Goal: Task Accomplishment & Management: Manage account settings

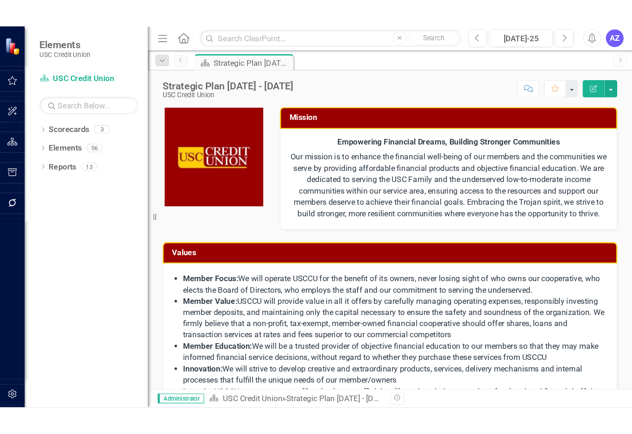
scroll to position [148, 0]
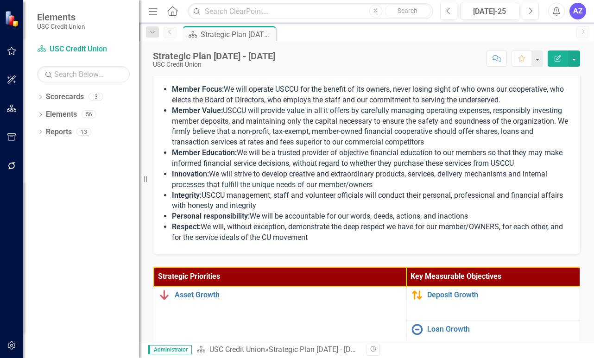
click at [547, 351] on div "Revision History" at bounding box center [584, 350] width 436 height 12
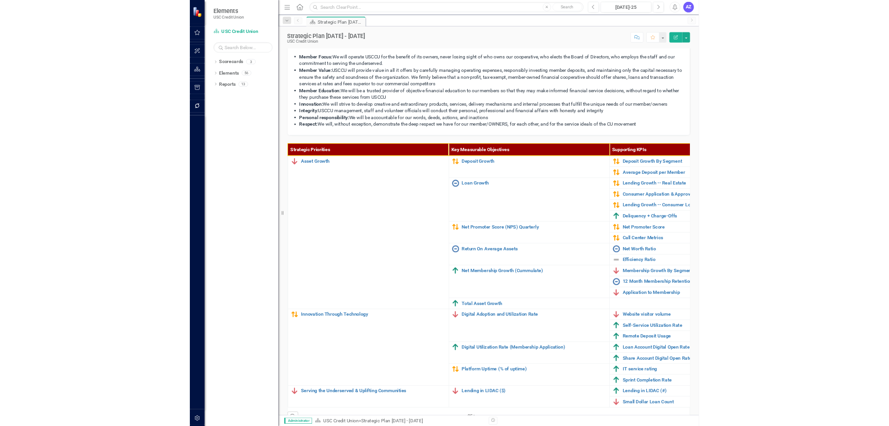
scroll to position [116, 0]
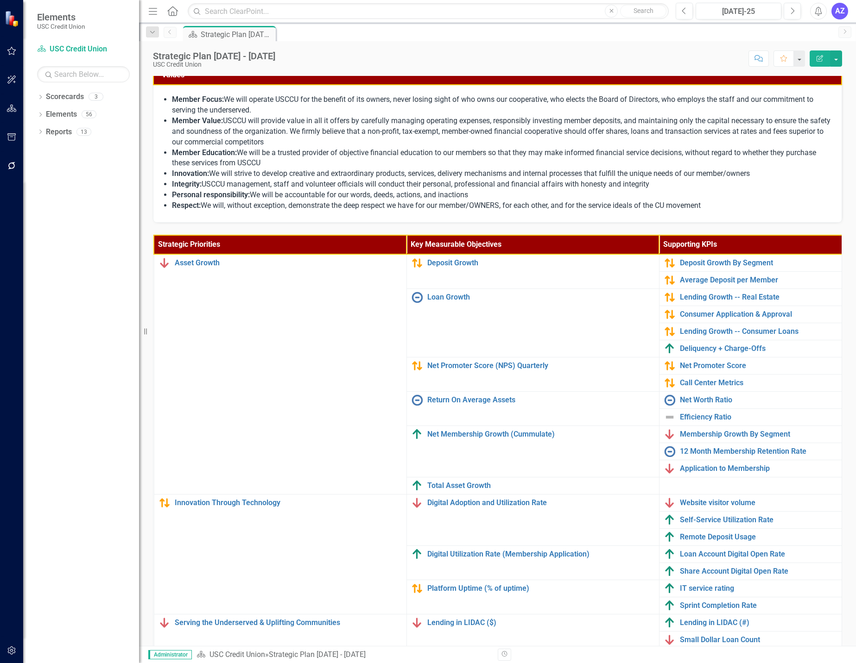
click at [436, 129] on li "Member Value: USCCU will provide value in all it offers by carefully managing o…" at bounding box center [502, 132] width 660 height 32
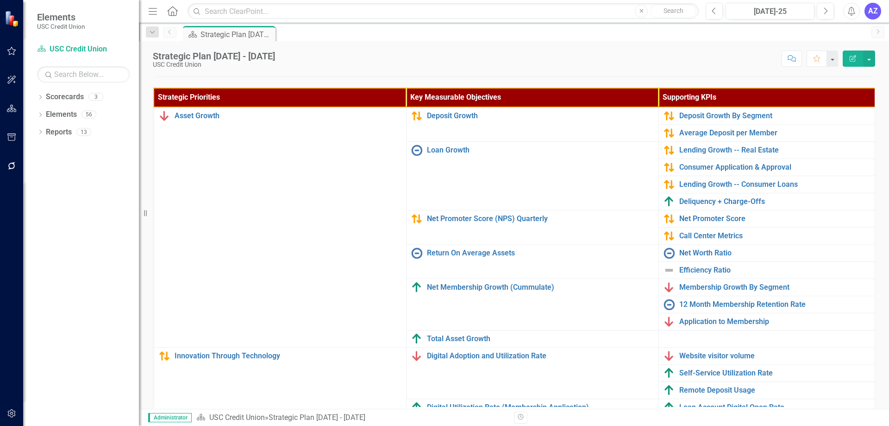
scroll to position [264, 0]
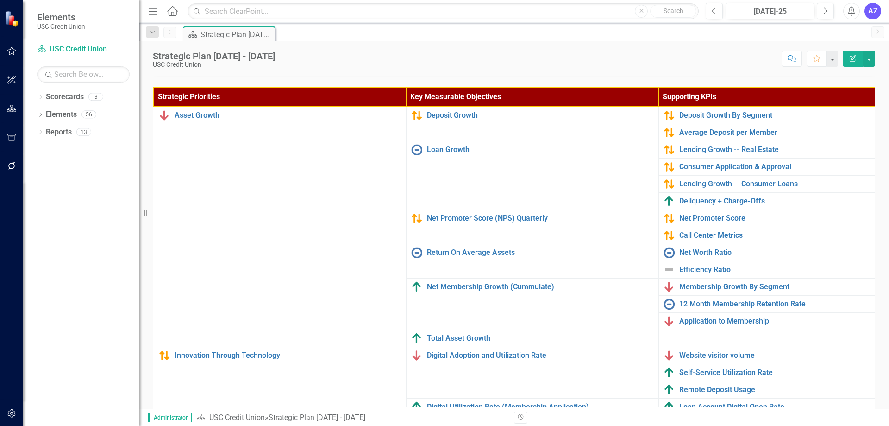
click at [319, 32] on div "Scorecard Strategic Plan [DATE] - [DATE] Pin" at bounding box center [524, 33] width 686 height 15
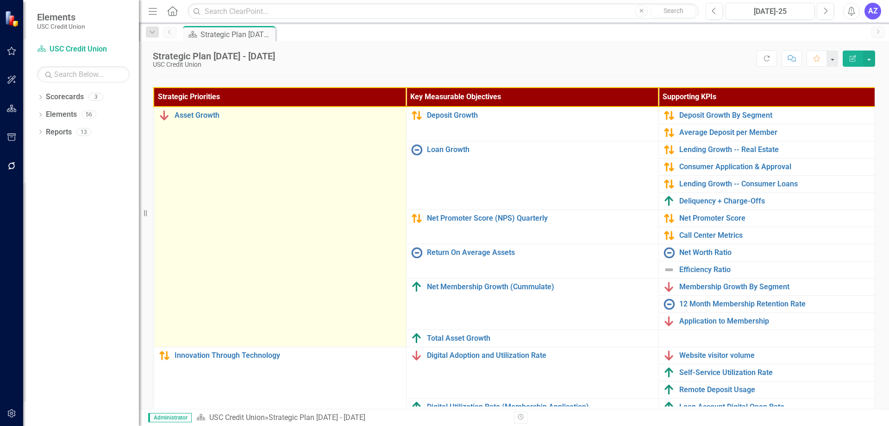
click at [290, 258] on td "Asset Growth Link Map View Link Map Edit Edit Strategic Priority Link Open Elem…" at bounding box center [280, 227] width 252 height 240
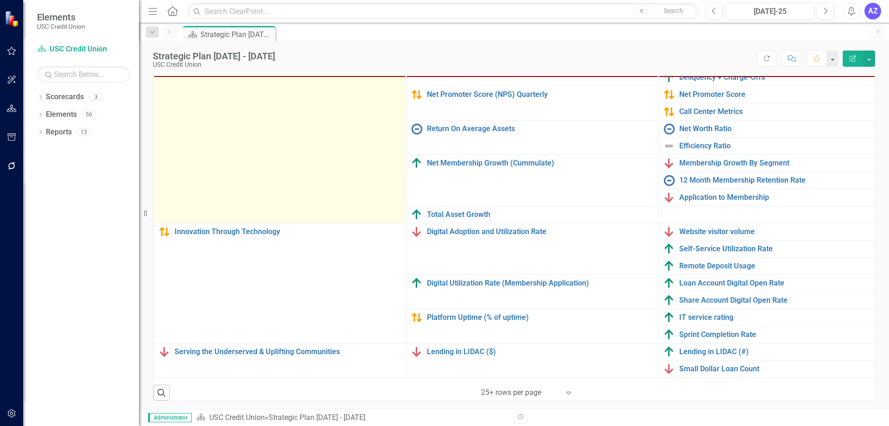
scroll to position [294, 0]
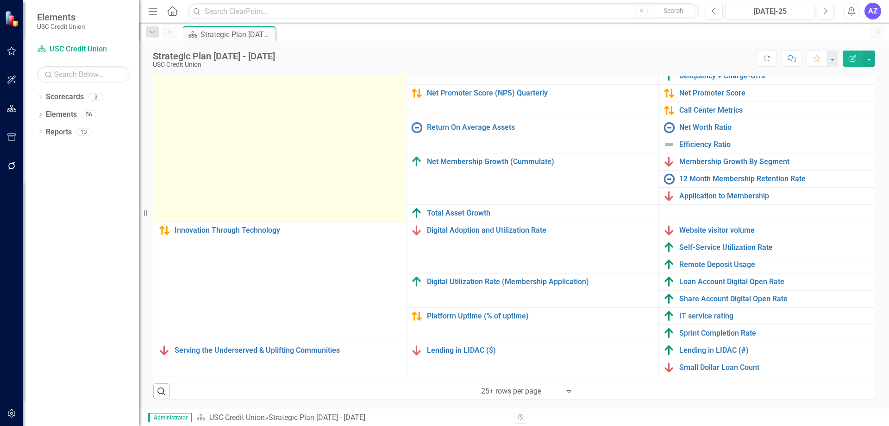
click at [183, 178] on td "Asset Growth Link Map View Link Map Edit Edit Strategic Priority Link Open Elem…" at bounding box center [280, 101] width 252 height 240
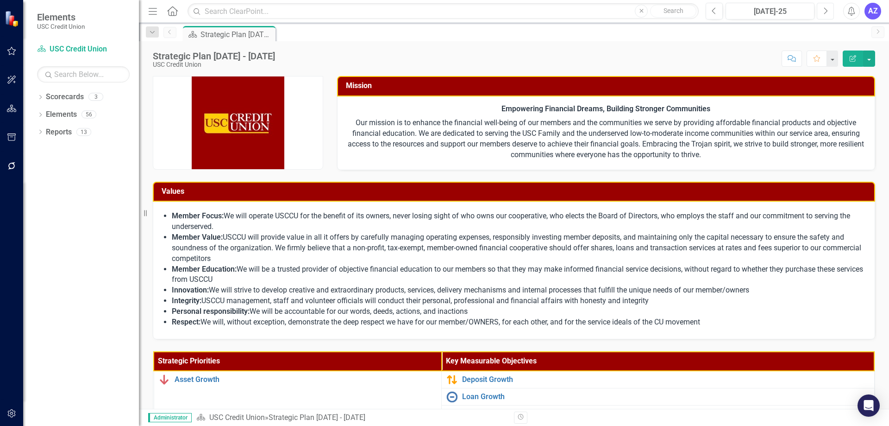
click at [826, 14] on icon "Next" at bounding box center [825, 11] width 5 height 8
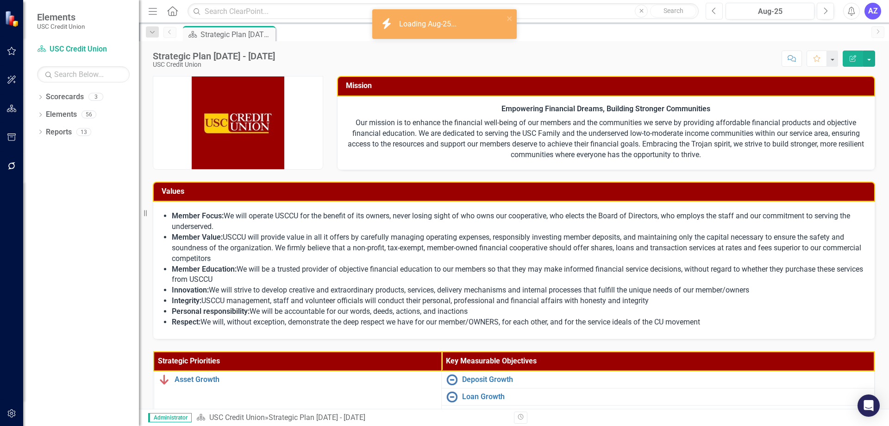
click at [715, 11] on icon "Previous" at bounding box center [714, 11] width 5 height 8
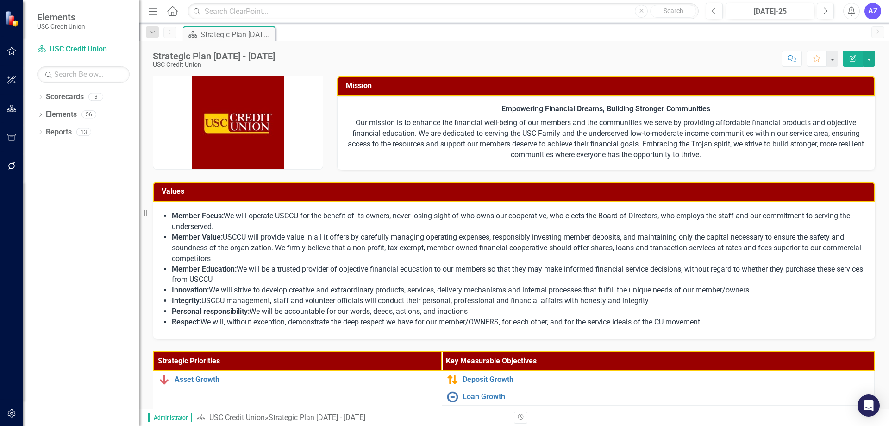
click at [201, 220] on strong "Member Focus:" at bounding box center [198, 215] width 52 height 9
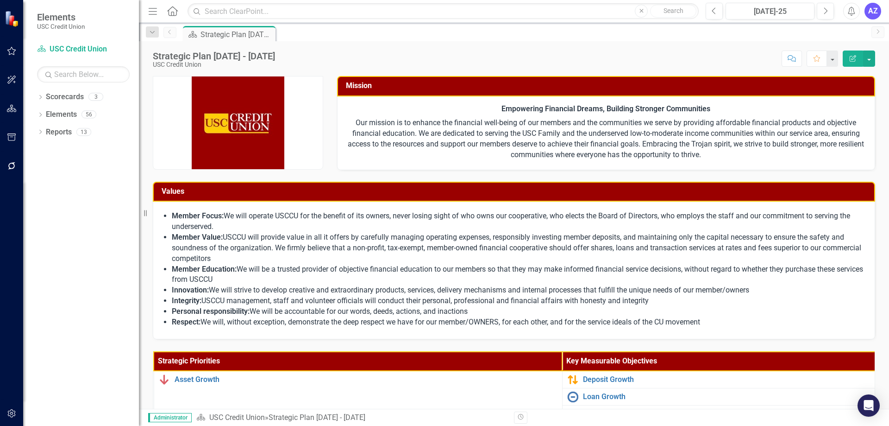
scroll to position [173, 0]
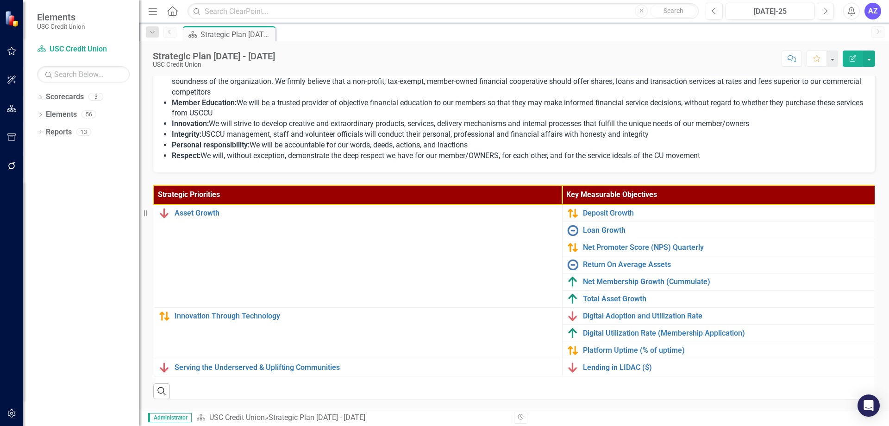
click at [791, 190] on th "Key Measurable Objectives" at bounding box center [868, 194] width 613 height 19
click at [791, 190] on th "Key Measurable Objectives Sort Ascending" at bounding box center [869, 194] width 613 height 19
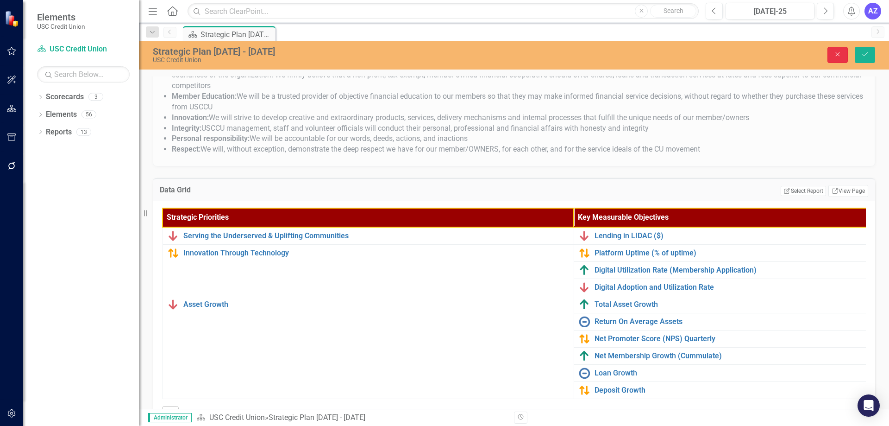
click at [835, 50] on button "Close" at bounding box center [838, 55] width 20 height 16
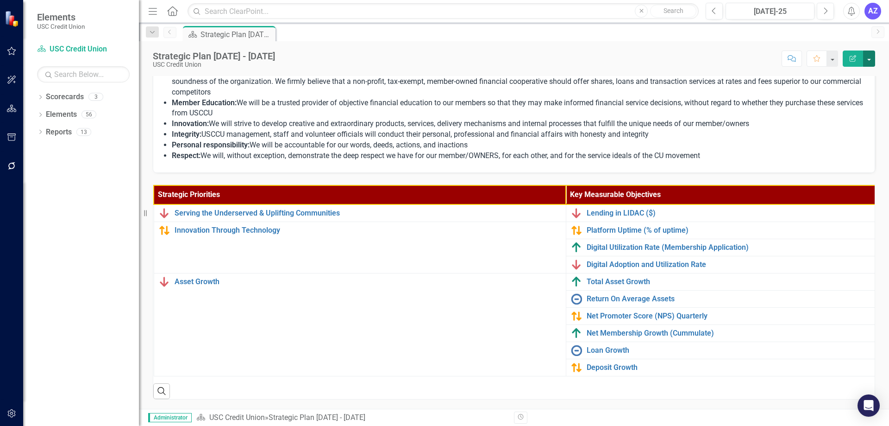
click at [865, 60] on button "button" at bounding box center [870, 58] width 12 height 16
click at [743, 192] on th "Key Measurable Objectives Sort Descending" at bounding box center [875, 194] width 618 height 19
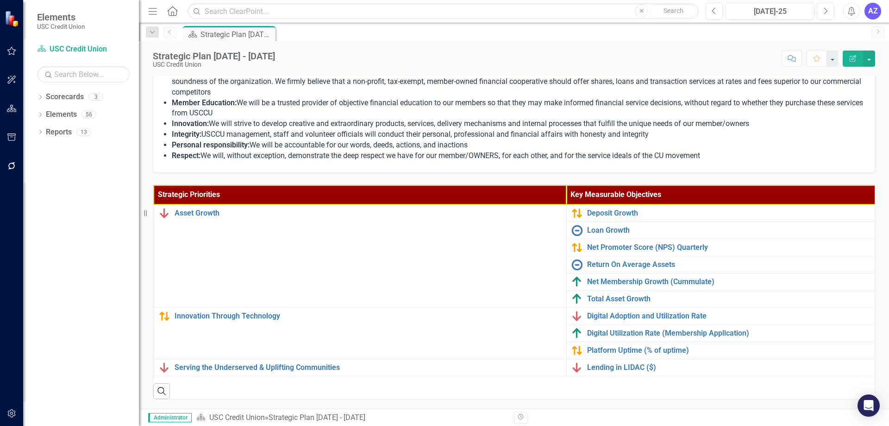
click at [743, 192] on th "Key Measurable Objectives" at bounding box center [876, 194] width 619 height 19
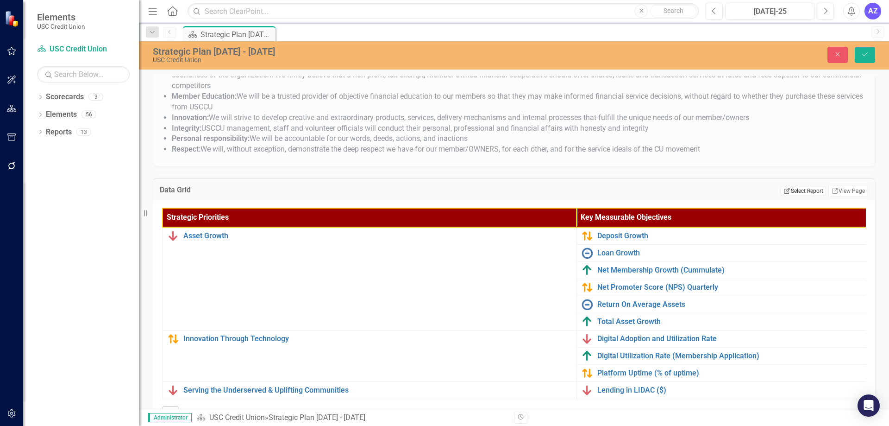
click at [801, 193] on button "Edit Report Select Report" at bounding box center [803, 191] width 45 height 10
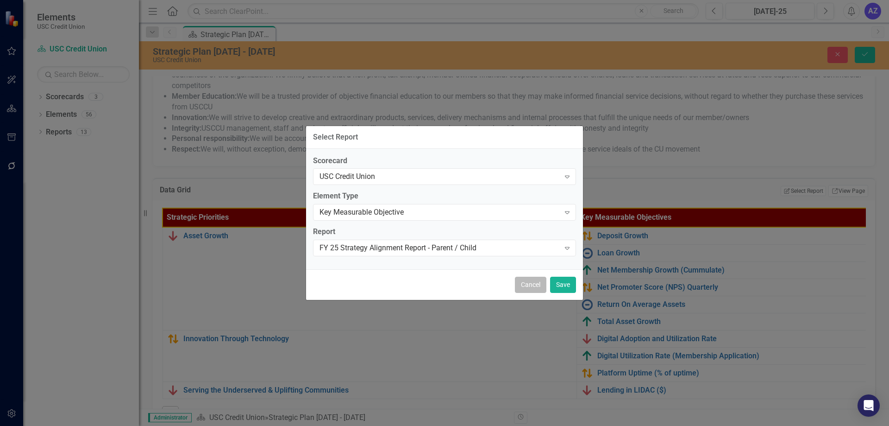
click at [531, 291] on button "Cancel" at bounding box center [531, 285] width 32 height 16
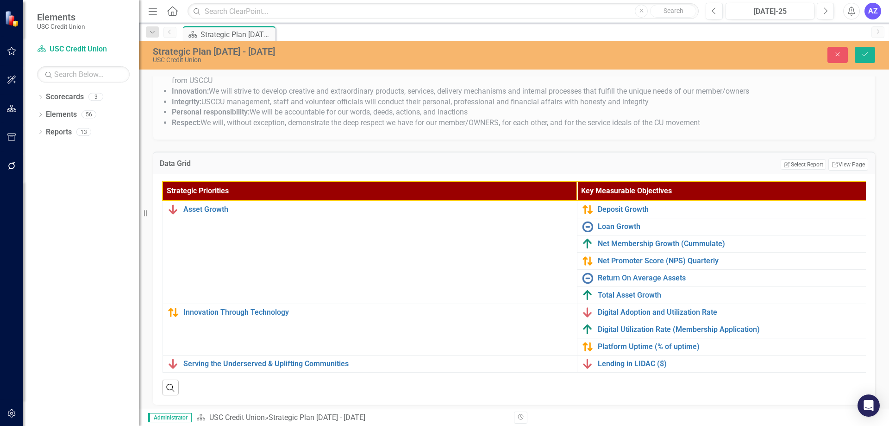
scroll to position [203, 0]
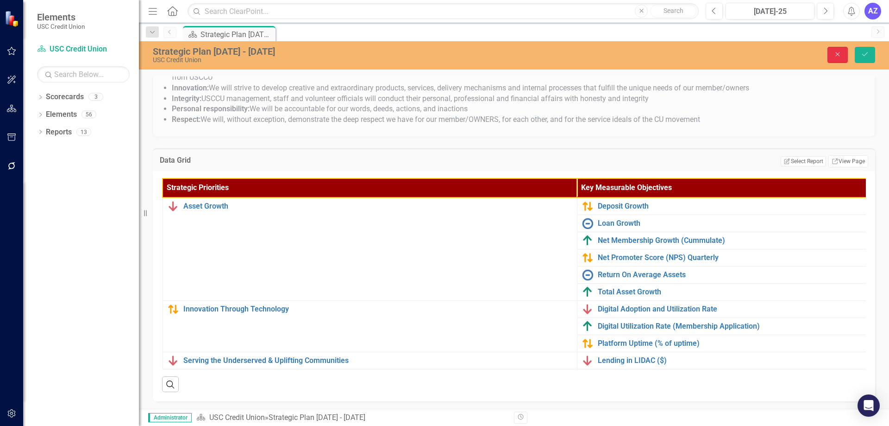
click at [840, 61] on button "Close" at bounding box center [838, 55] width 20 height 16
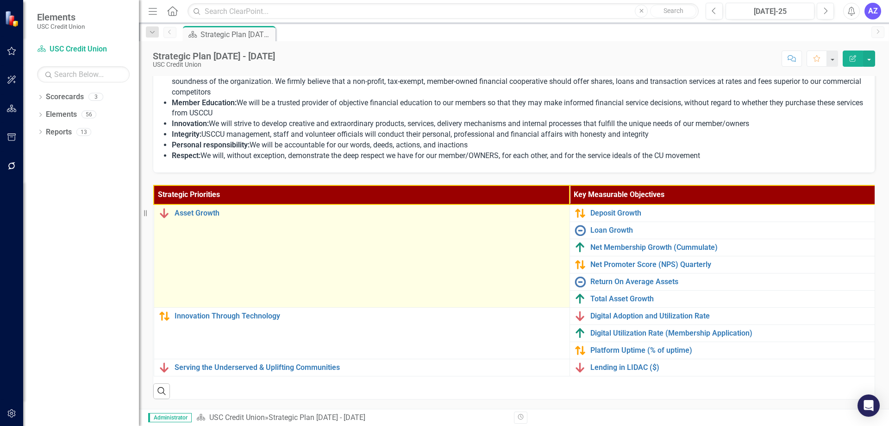
scroll to position [173, 0]
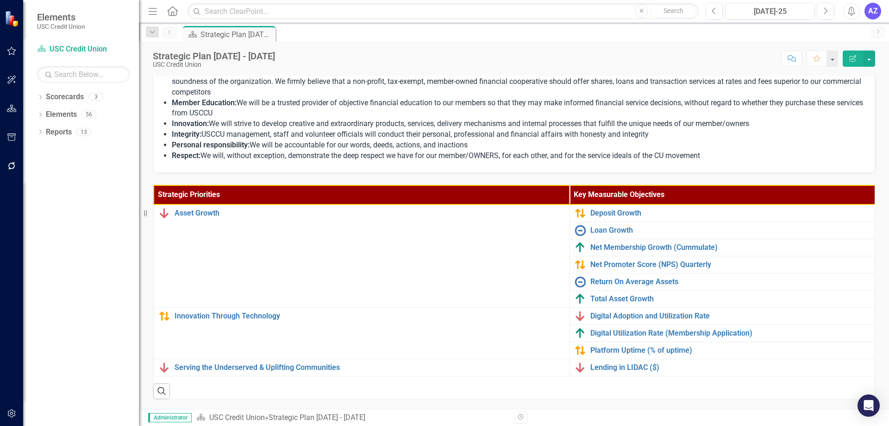
click at [673, 107] on li "Member Education: We will be a trusted provider of objective financial educatio…" at bounding box center [519, 108] width 694 height 21
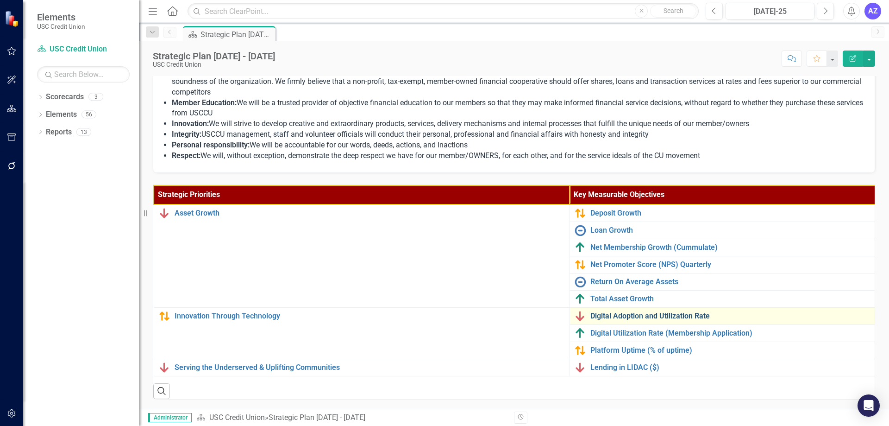
click at [675, 312] on link "Digital Adoption and Utilization Rate" at bounding box center [890, 316] width 599 height 8
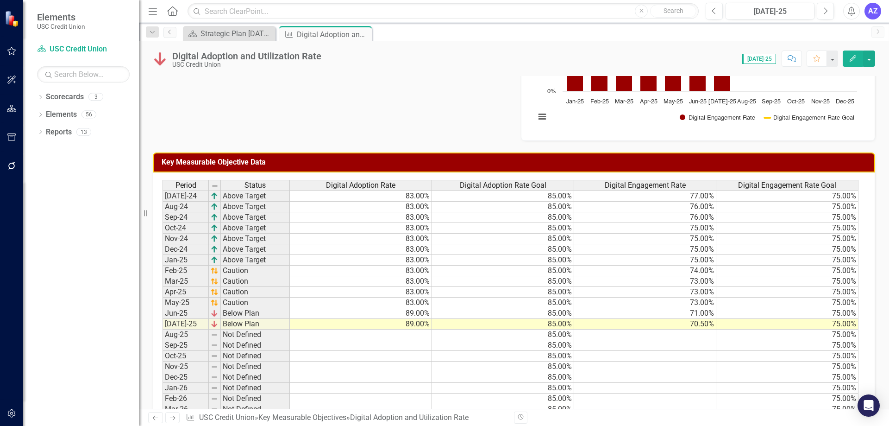
scroll to position [374, 0]
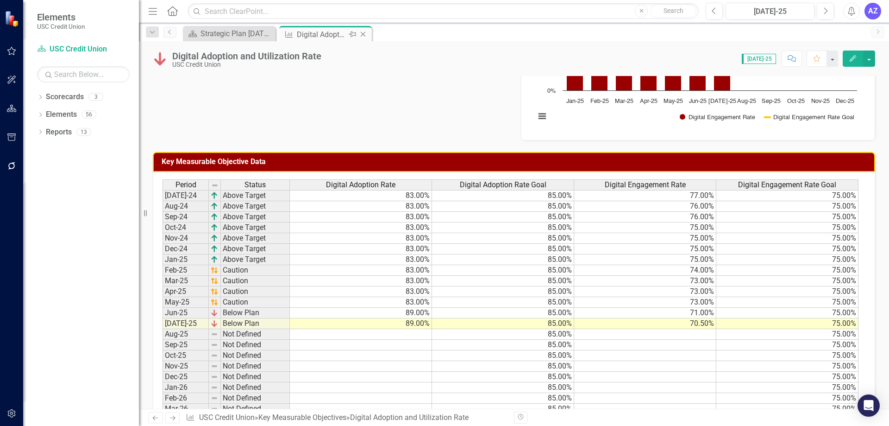
click at [364, 35] on icon at bounding box center [363, 34] width 5 height 5
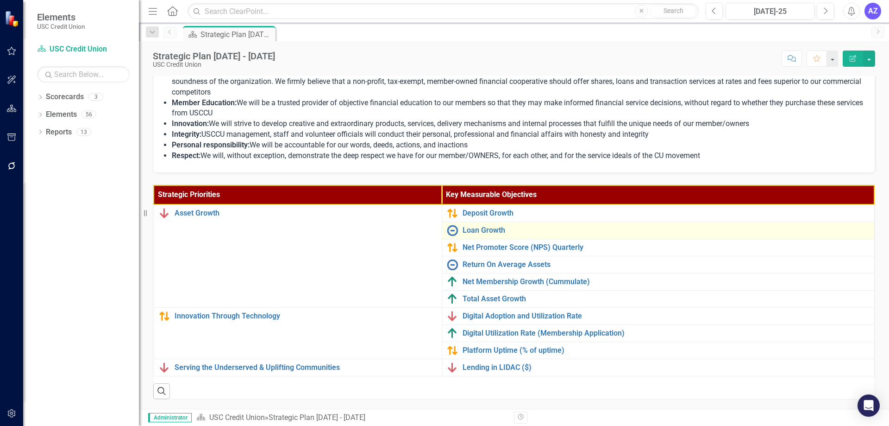
scroll to position [173, 0]
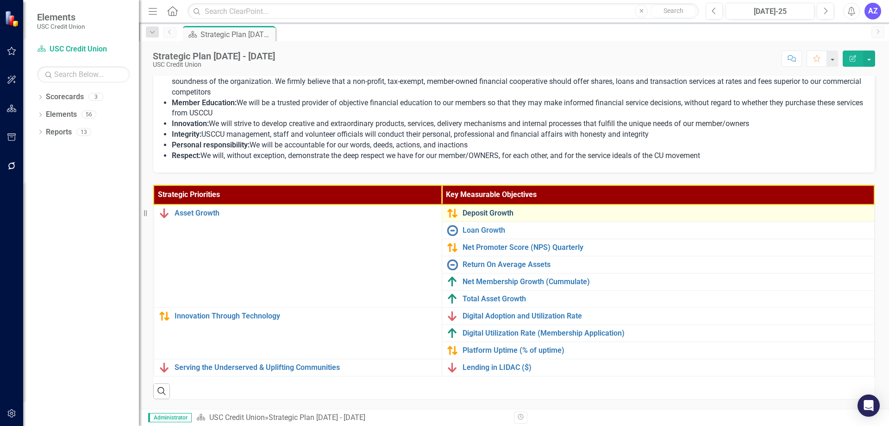
click at [497, 209] on link "Deposit Growth" at bounding box center [666, 213] width 407 height 8
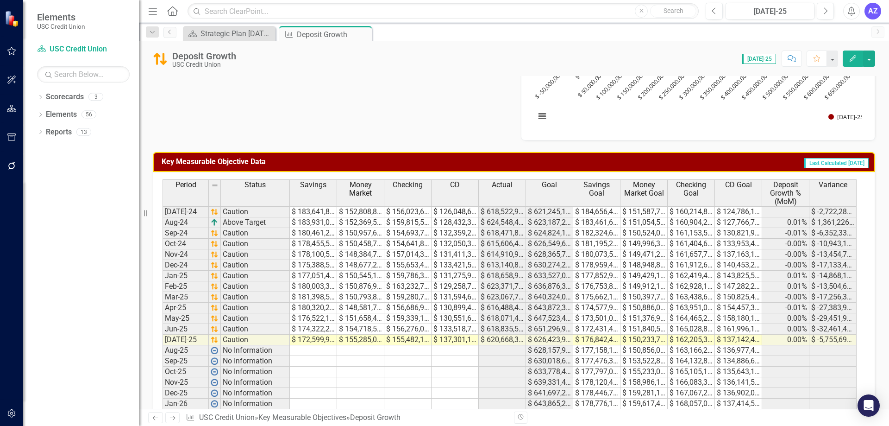
scroll to position [374, 0]
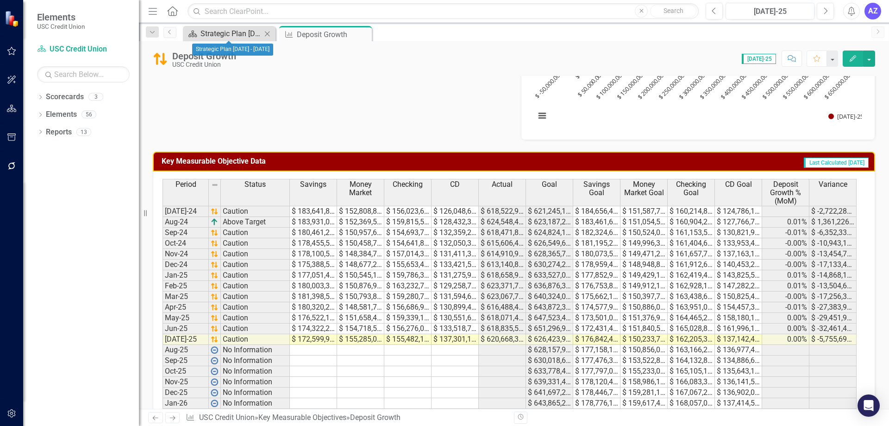
click at [246, 33] on div "Strategic Plan [DATE] - [DATE]" at bounding box center [231, 34] width 61 height 12
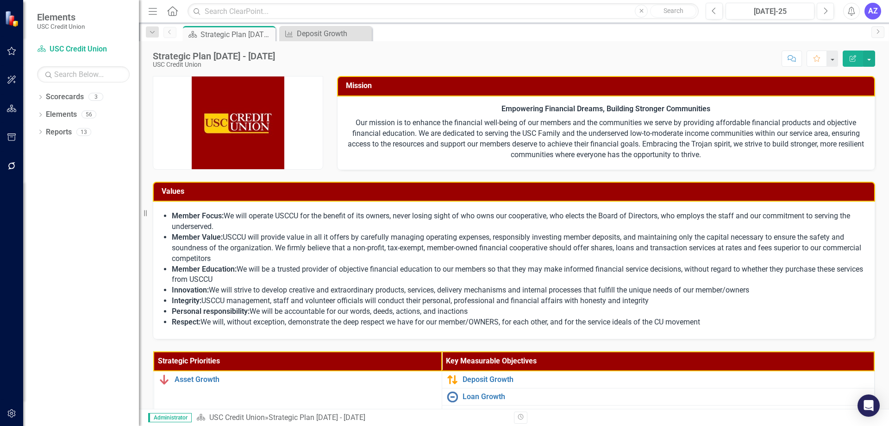
click at [275, 264] on li "Member Education: We will be a trusted provider of objective financial educatio…" at bounding box center [519, 274] width 694 height 21
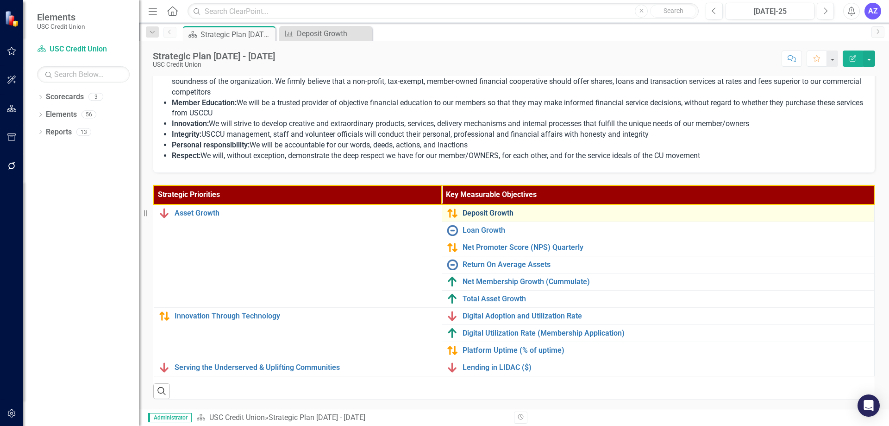
click at [471, 209] on link "Deposit Growth" at bounding box center [666, 213] width 407 height 8
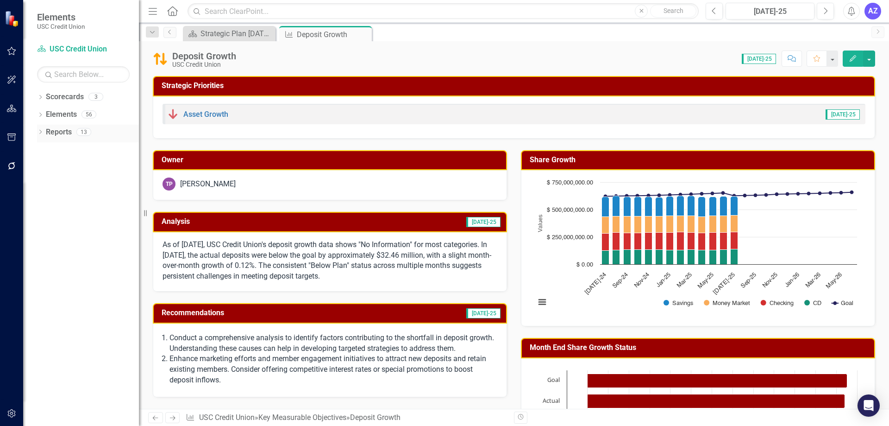
click at [61, 132] on link "Reports" at bounding box center [59, 132] width 26 height 11
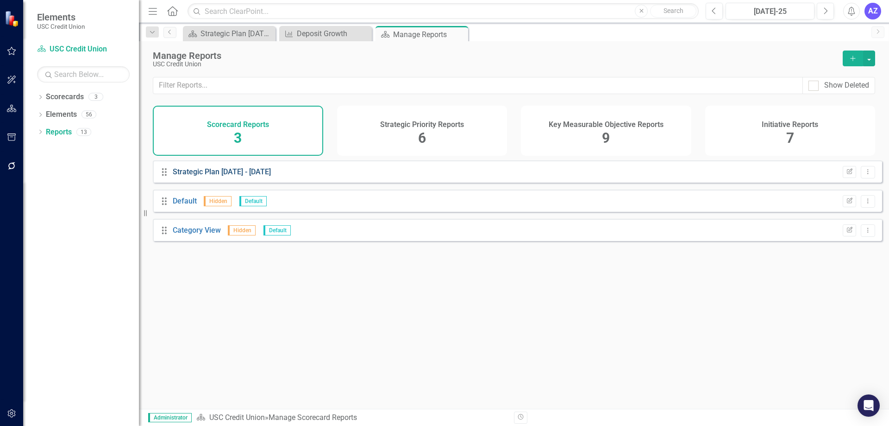
click at [228, 176] on link "Strategic Plan [DATE] - [DATE]" at bounding box center [222, 171] width 98 height 9
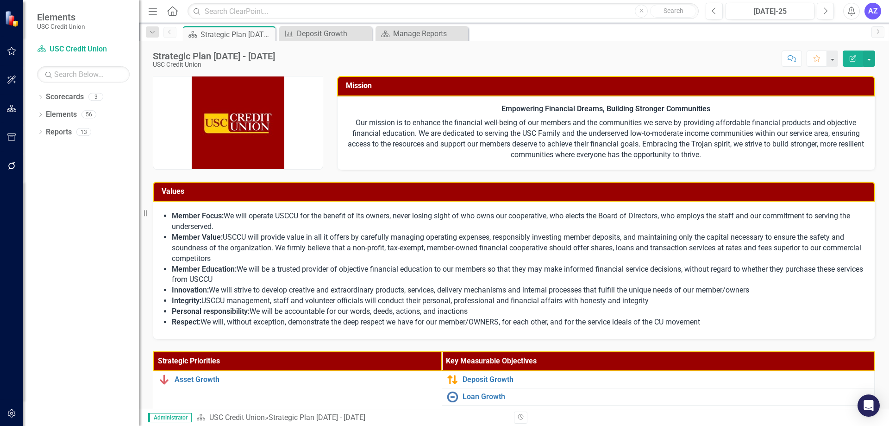
scroll to position [173, 0]
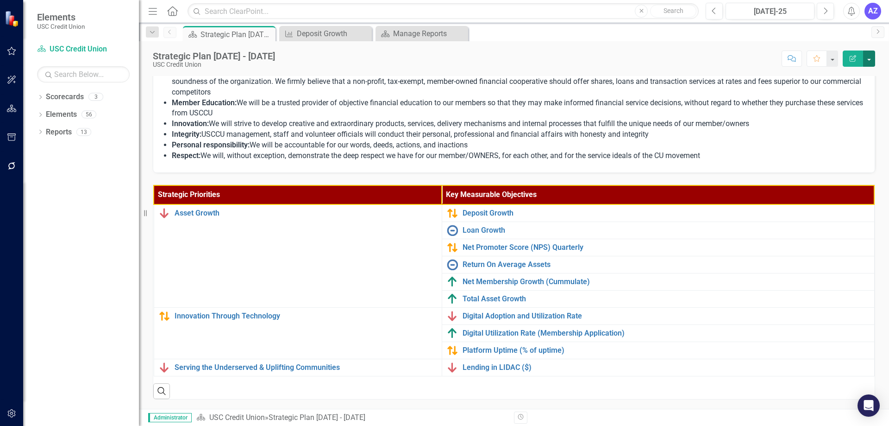
click at [870, 63] on button "button" at bounding box center [870, 58] width 12 height 16
click at [845, 89] on link "Edit Report Edit Layout" at bounding box center [837, 92] width 75 height 17
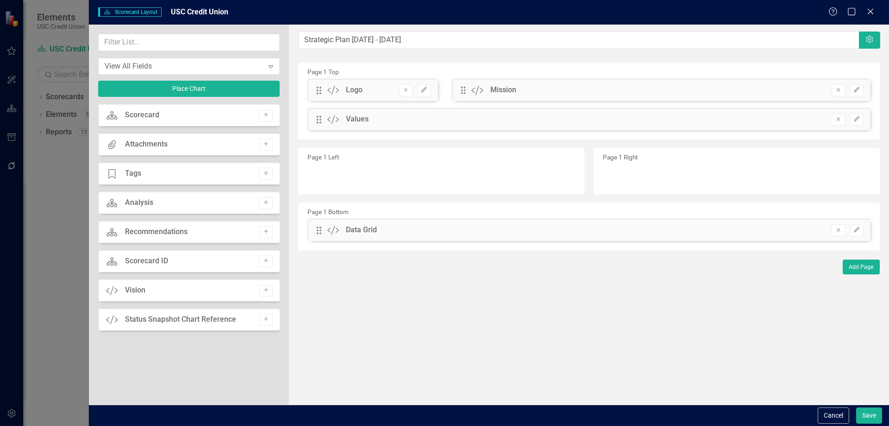
click at [191, 118] on div "Scorecard Scorecard Add" at bounding box center [189, 115] width 182 height 22
click at [460, 126] on div "Drag Custom Values Remove Edit" at bounding box center [589, 119] width 563 height 22
click at [504, 221] on div "Drag Custom Data Grid Remove Edit" at bounding box center [589, 230] width 563 height 22
click at [780, 340] on div "The fields (or pods) that are available for you to include on the detail page a…" at bounding box center [589, 215] width 600 height 380
click at [194, 115] on div "Scorecard Scorecard Add" at bounding box center [189, 115] width 182 height 22
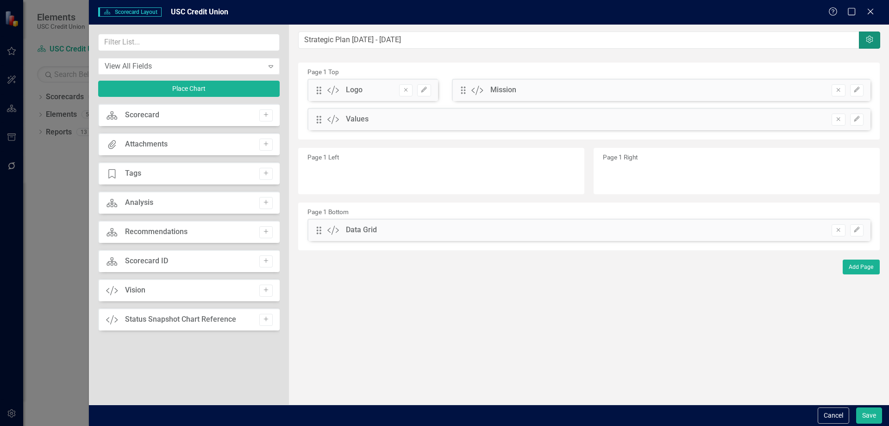
click at [870, 42] on icon "Settings" at bounding box center [869, 39] width 9 height 7
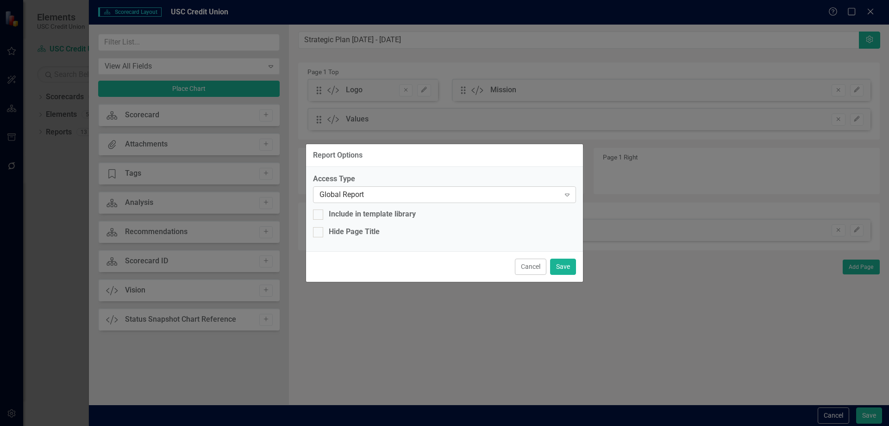
click at [406, 192] on div "Global Report" at bounding box center [440, 194] width 240 height 11
click at [467, 147] on div "Report Options" at bounding box center [444, 155] width 277 height 23
click at [524, 270] on button "Cancel" at bounding box center [531, 266] width 32 height 16
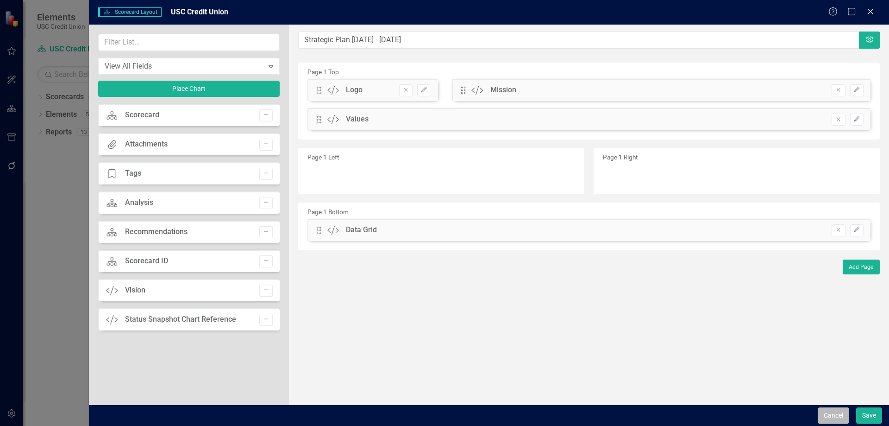
click at [826, 412] on button "Cancel" at bounding box center [834, 415] width 32 height 16
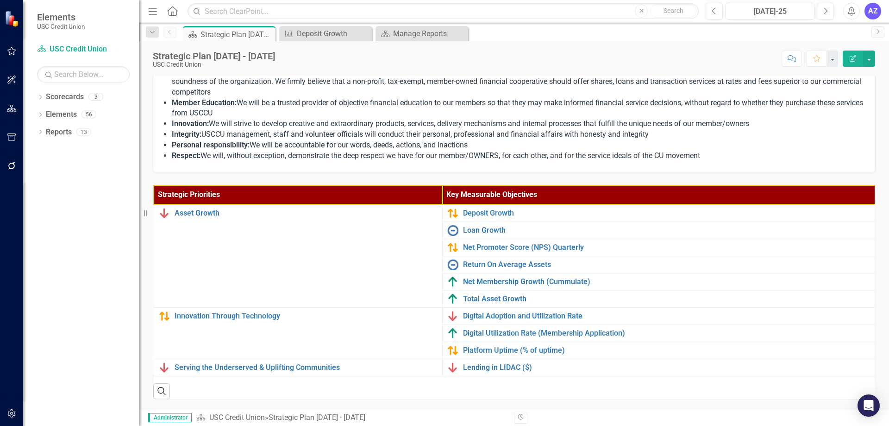
click at [683, 192] on th "Key Measurable Objectives" at bounding box center [658, 194] width 433 height 19
click at [683, 192] on th "Key Measurable Objectives Sort Ascending" at bounding box center [660, 194] width 434 height 19
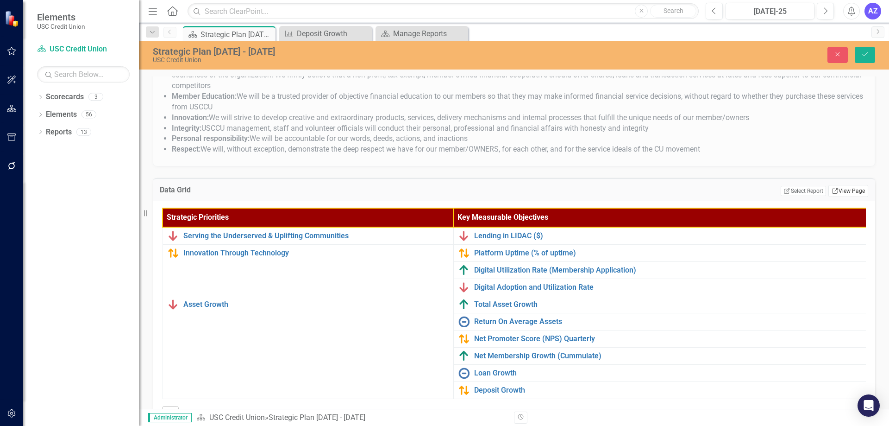
click at [845, 188] on link "Link View Page" at bounding box center [849, 191] width 40 height 12
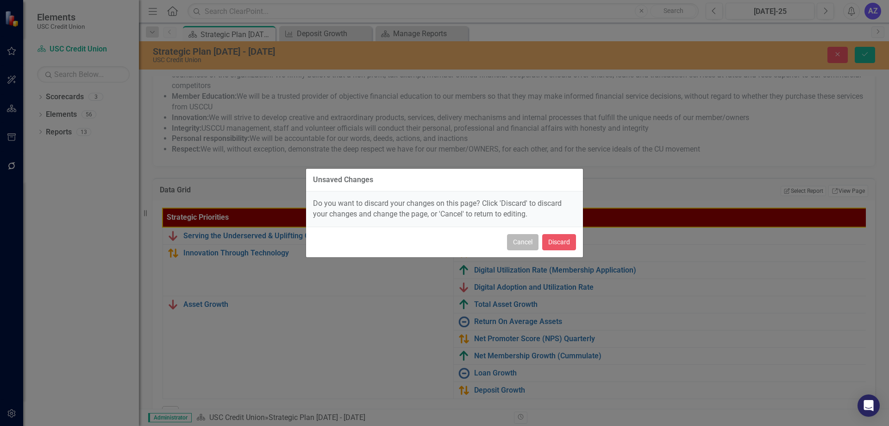
click at [521, 242] on button "Cancel" at bounding box center [523, 242] width 32 height 16
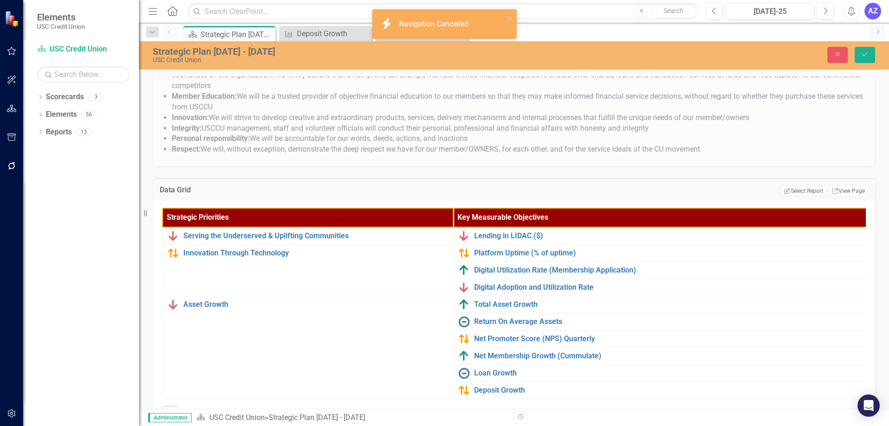
click at [627, 213] on th "Key Measurable Objectives Sort Descending" at bounding box center [672, 217] width 436 height 19
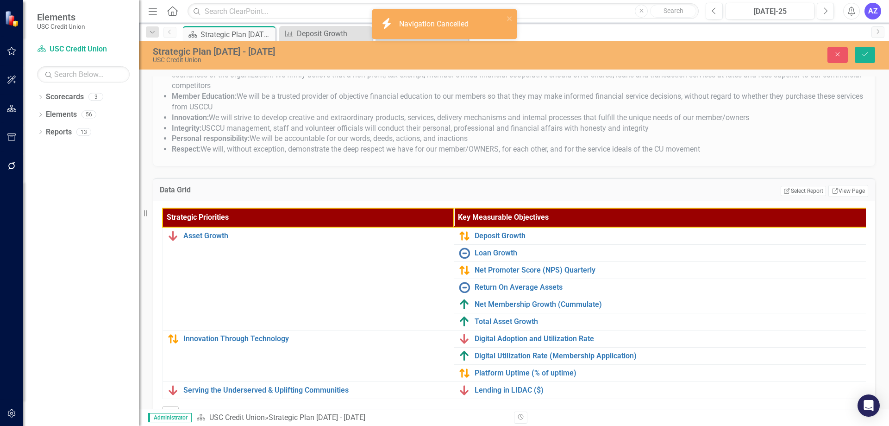
click at [627, 213] on th "Key Measurable Objectives" at bounding box center [672, 217] width 437 height 19
click at [627, 213] on th "Key Measurable Objectives Sort Ascending" at bounding box center [673, 217] width 438 height 19
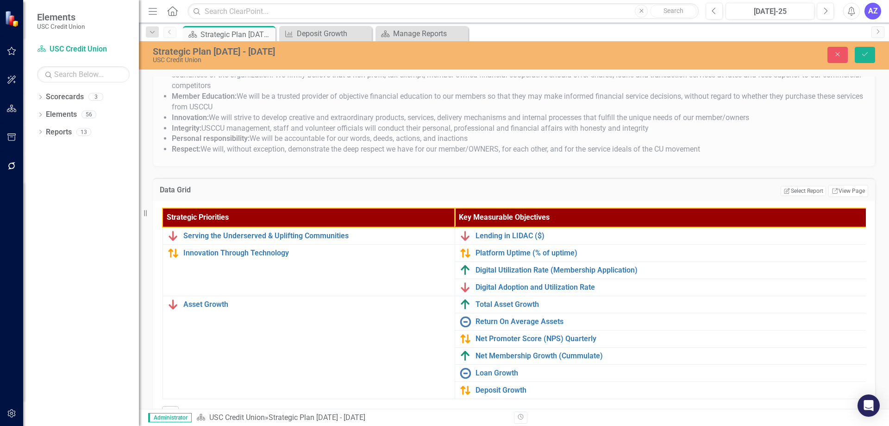
click at [372, 219] on th "Strategic Priorities" at bounding box center [309, 217] width 292 height 19
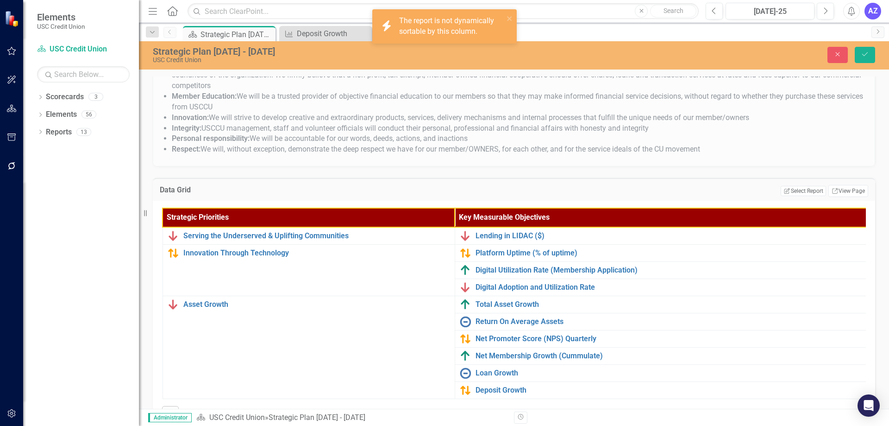
click at [273, 216] on th "Strategic Priorities" at bounding box center [309, 217] width 292 height 19
click at [479, 210] on th "Key Measurable Objectives Sort Descending" at bounding box center [674, 217] width 439 height 19
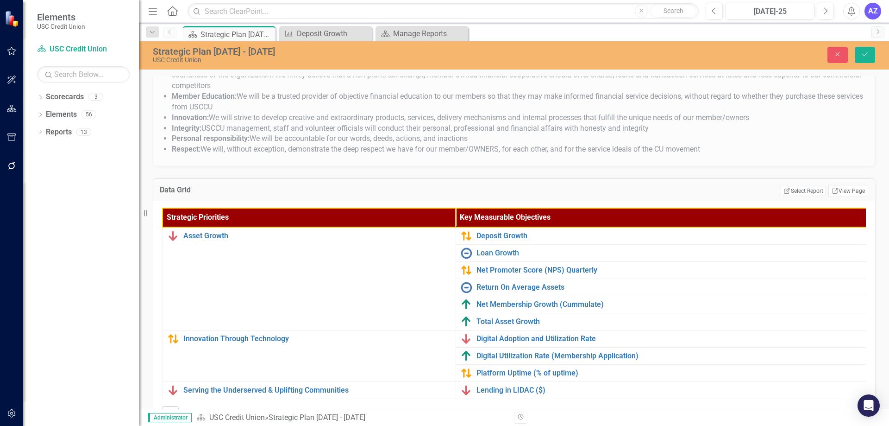
click at [479, 210] on th "Key Measurable Objectives" at bounding box center [676, 217] width 440 height 19
click at [803, 192] on button "Edit Report Select Report" at bounding box center [803, 191] width 45 height 10
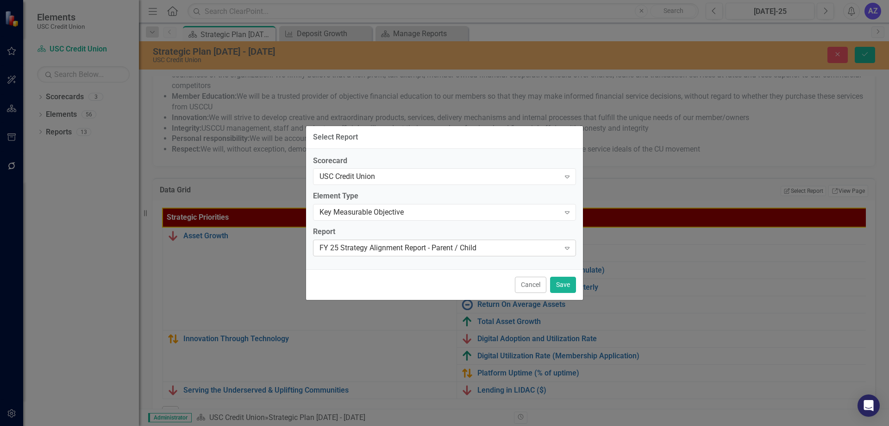
click at [445, 250] on div "FY 25 Strategy Alignment Report - Parent / Child" at bounding box center [440, 248] width 240 height 11
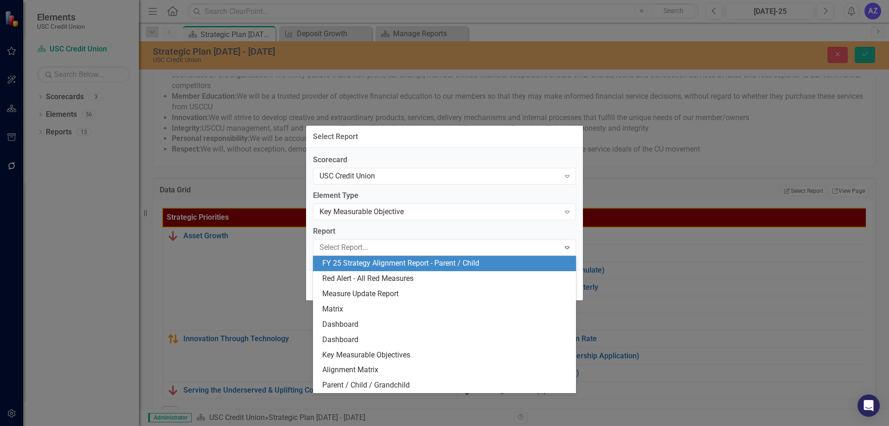
click at [438, 265] on div "FY 25 Strategy Alignment Report - Parent / Child" at bounding box center [446, 263] width 248 height 11
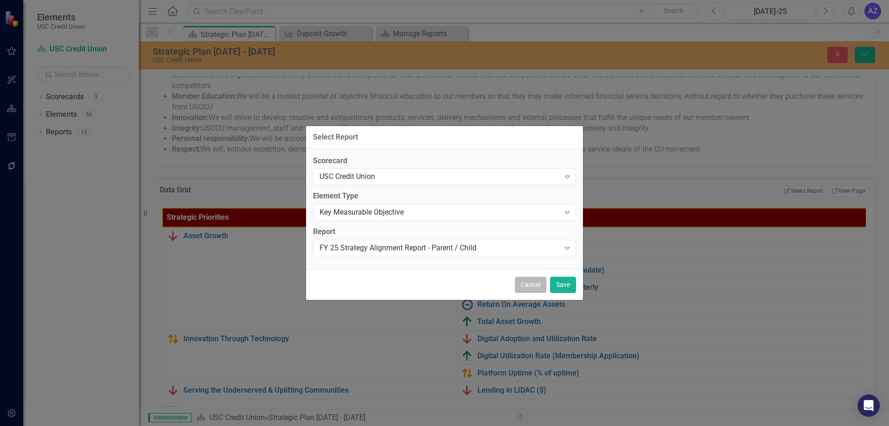
click at [526, 281] on button "Cancel" at bounding box center [531, 285] width 32 height 16
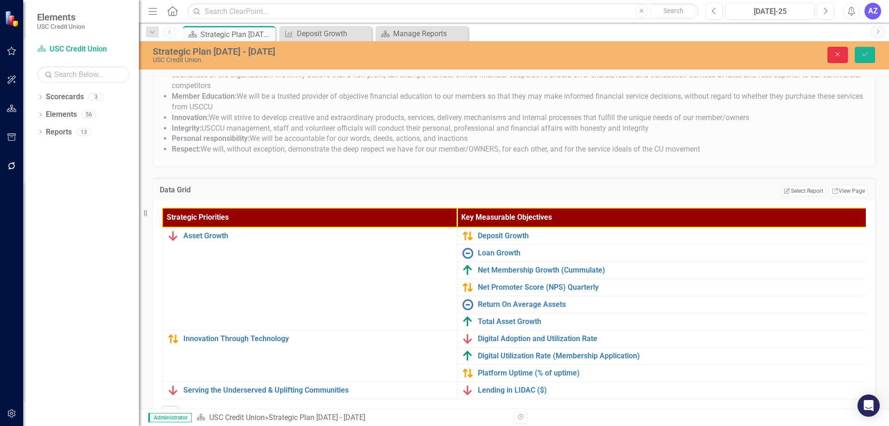
click at [838, 57] on icon "Close" at bounding box center [838, 54] width 8 height 6
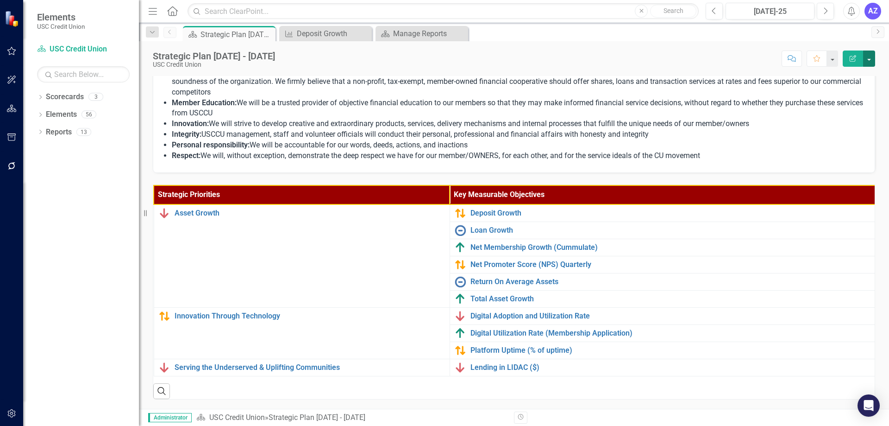
click at [868, 59] on button "button" at bounding box center [870, 58] width 12 height 16
click at [851, 77] on link "Edit Edit Scorecard" at bounding box center [837, 75] width 75 height 17
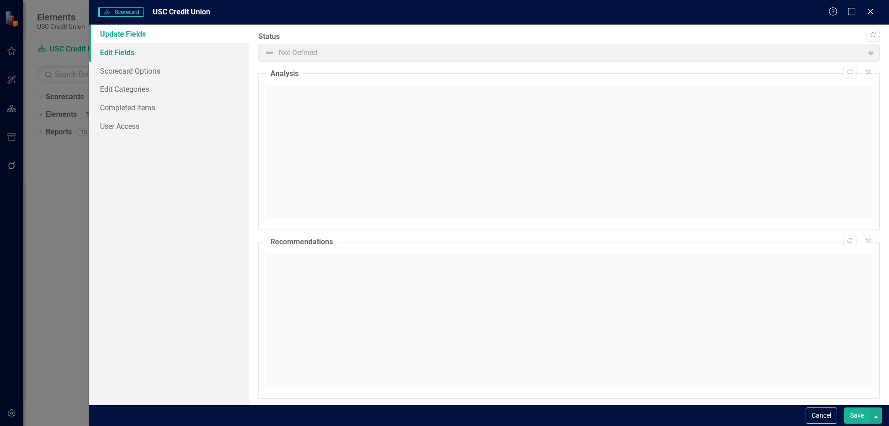
click at [120, 52] on link "Edit Fields" at bounding box center [169, 52] width 160 height 19
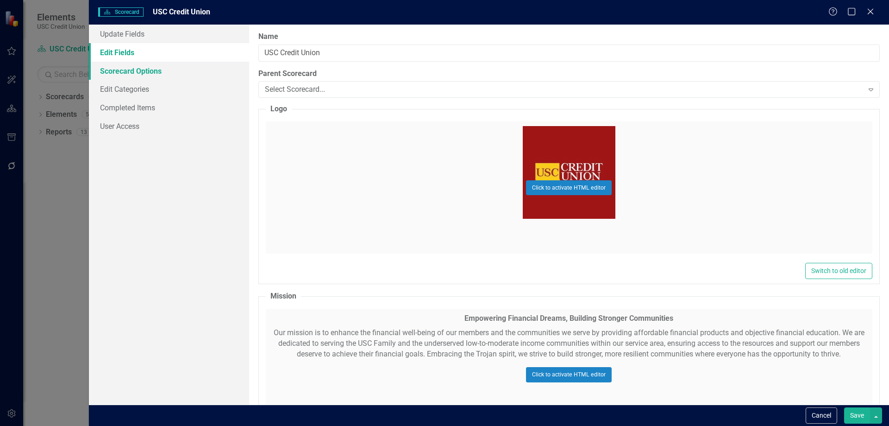
click at [137, 75] on link "Scorecard Options" at bounding box center [169, 71] width 160 height 19
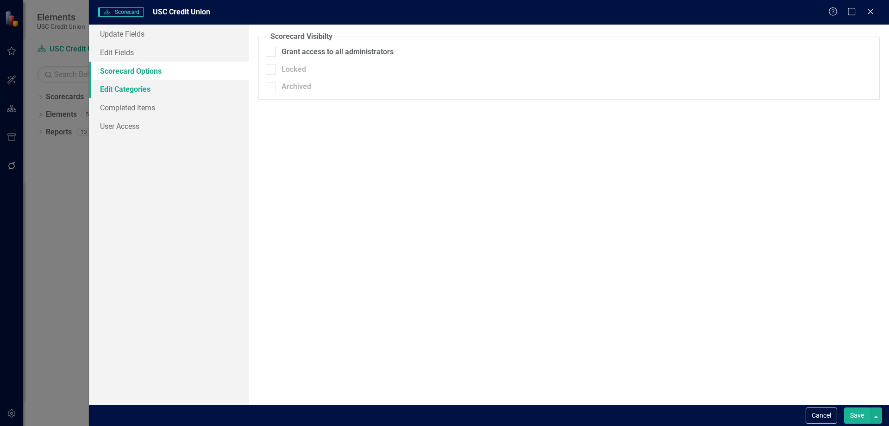
click at [144, 97] on link "Edit Categories" at bounding box center [169, 89] width 160 height 19
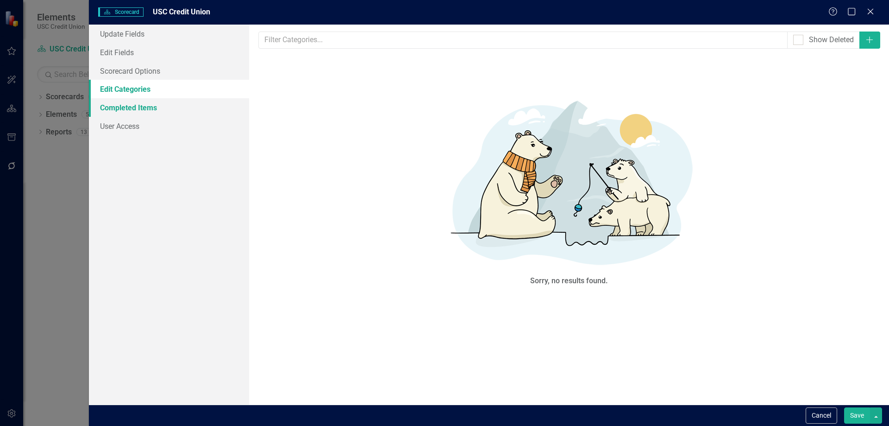
click at [149, 110] on link "Completed Items" at bounding box center [169, 107] width 160 height 19
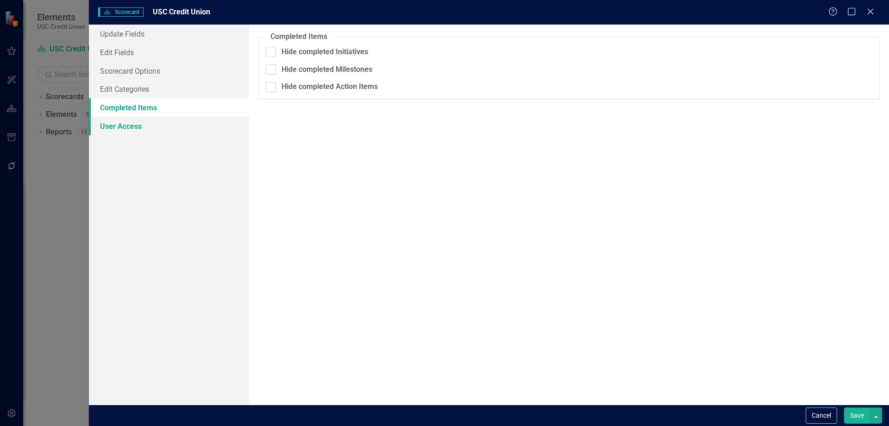
click at [142, 122] on link "User Access" at bounding box center [169, 126] width 160 height 19
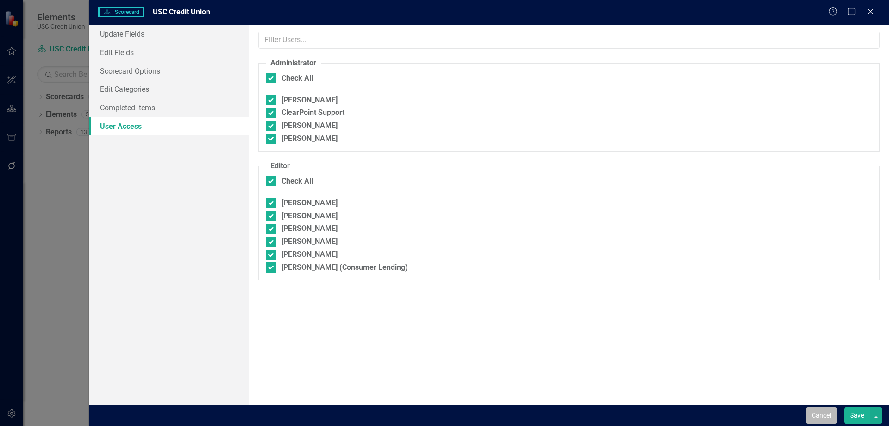
click at [821, 423] on button "Cancel" at bounding box center [822, 415] width 32 height 16
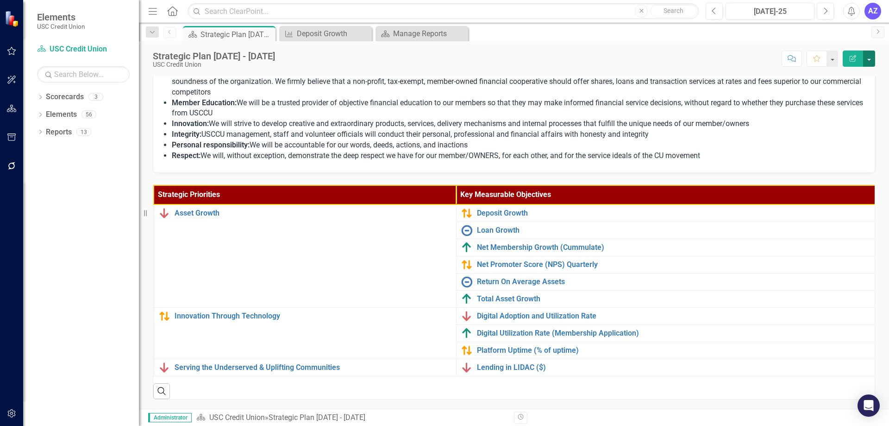
click at [875, 57] on button "button" at bounding box center [870, 58] width 12 height 16
click at [858, 81] on link "Edit Edit Scorecard" at bounding box center [837, 75] width 75 height 17
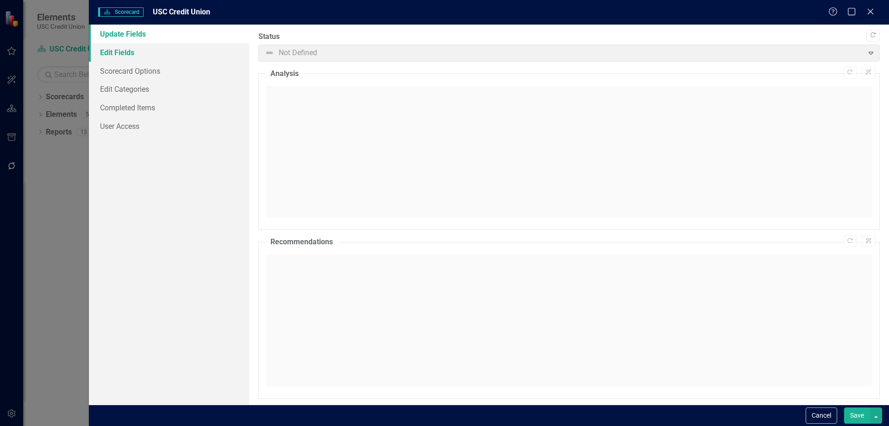
click at [120, 51] on link "Edit Fields" at bounding box center [169, 52] width 160 height 19
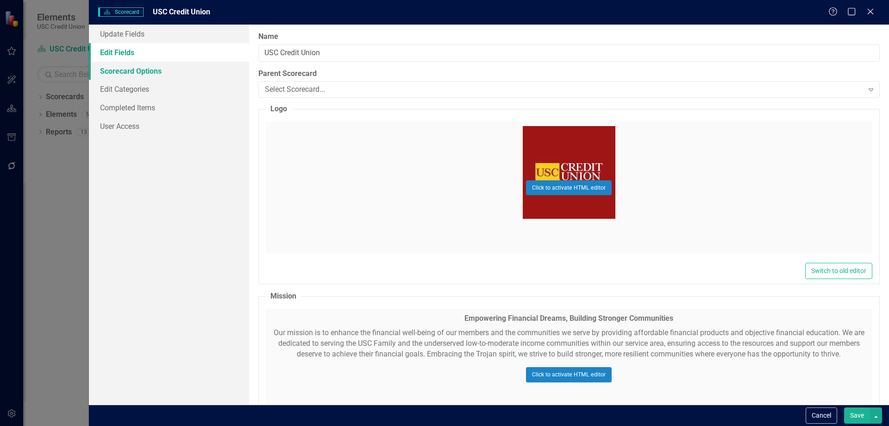
click at [133, 68] on link "Scorecard Options" at bounding box center [169, 71] width 160 height 19
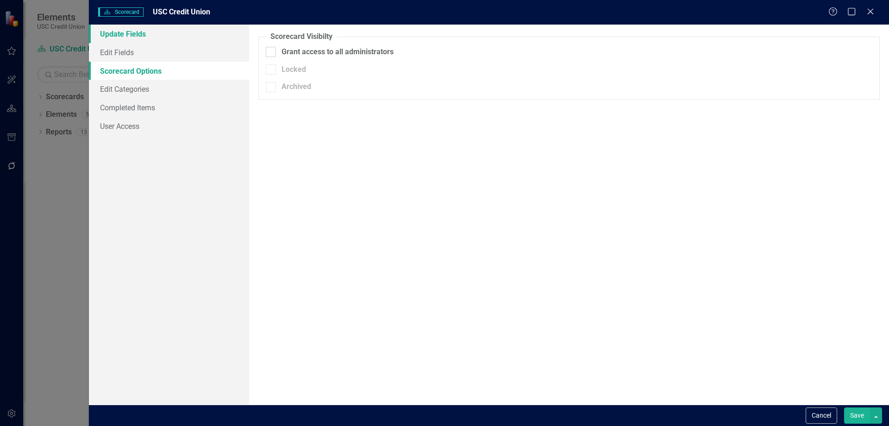
click at [138, 28] on link "Update Fields" at bounding box center [169, 34] width 160 height 19
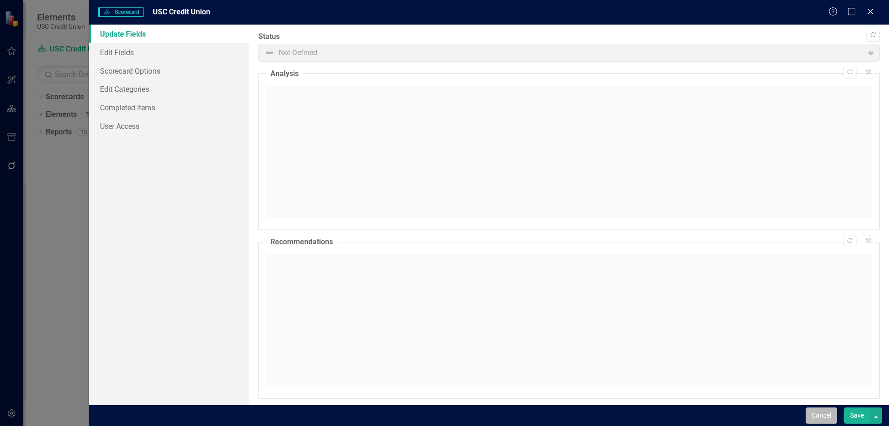
click at [824, 420] on button "Cancel" at bounding box center [822, 415] width 32 height 16
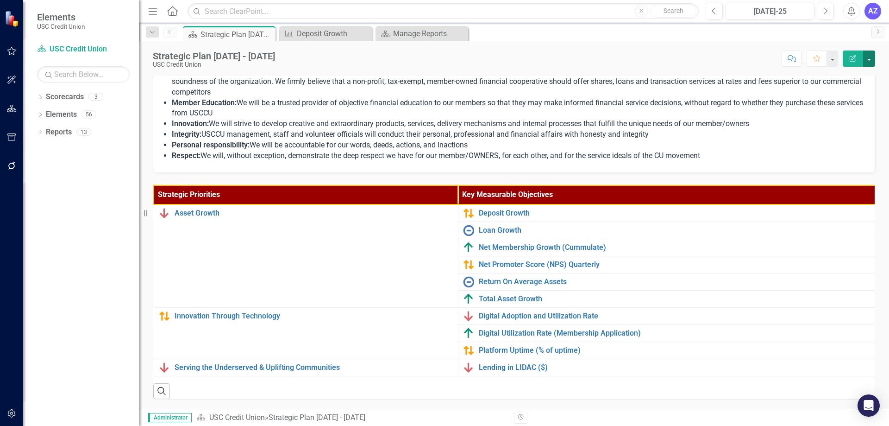
click at [868, 59] on button "button" at bounding box center [870, 58] width 12 height 16
click at [843, 93] on link "Edit Report Edit Layout" at bounding box center [837, 92] width 75 height 17
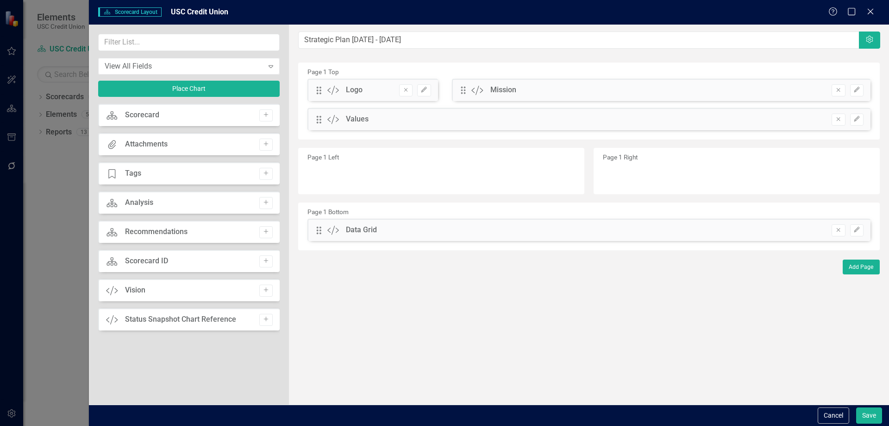
click at [449, 231] on div "Drag Custom Data Grid Remove Edit" at bounding box center [589, 230] width 563 height 22
click at [859, 233] on div "Drag Custom Data Grid Remove Edit" at bounding box center [589, 230] width 563 height 22
click at [859, 233] on button "Edit" at bounding box center [857, 230] width 13 height 12
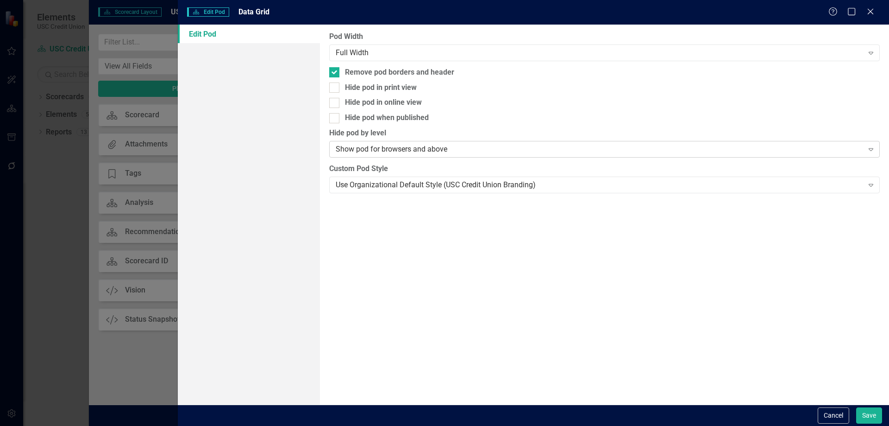
click at [396, 155] on div "Show pod for browsers and above Expand" at bounding box center [604, 149] width 551 height 17
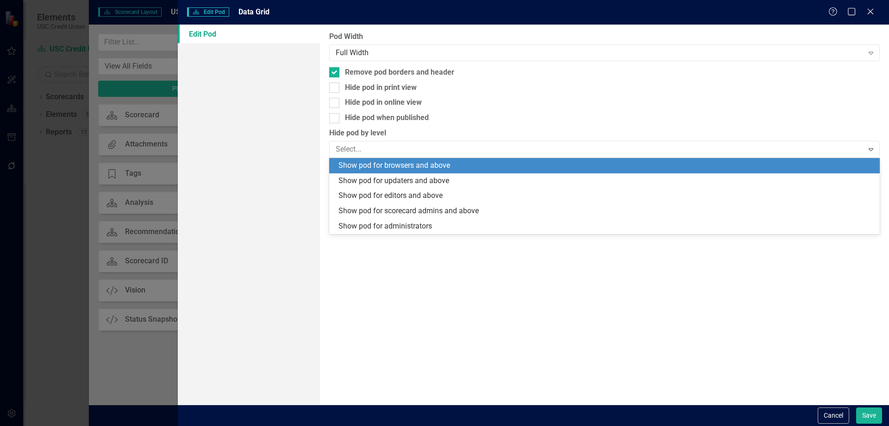
type input "`"
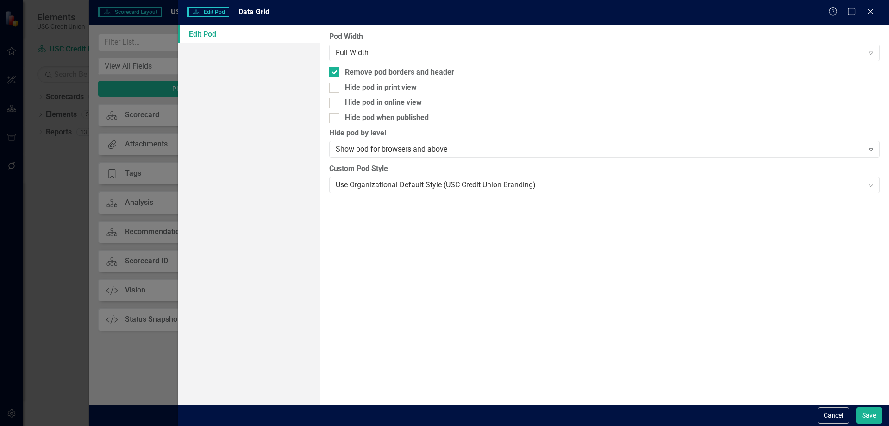
click at [728, 61] on div "Pod Width Full Width Expand Remove pod borders and header Hide pod in print vie…" at bounding box center [604, 215] width 569 height 380
click at [747, 53] on div "Full Width" at bounding box center [600, 52] width 528 height 11
click at [819, 410] on button "Cancel" at bounding box center [834, 415] width 32 height 16
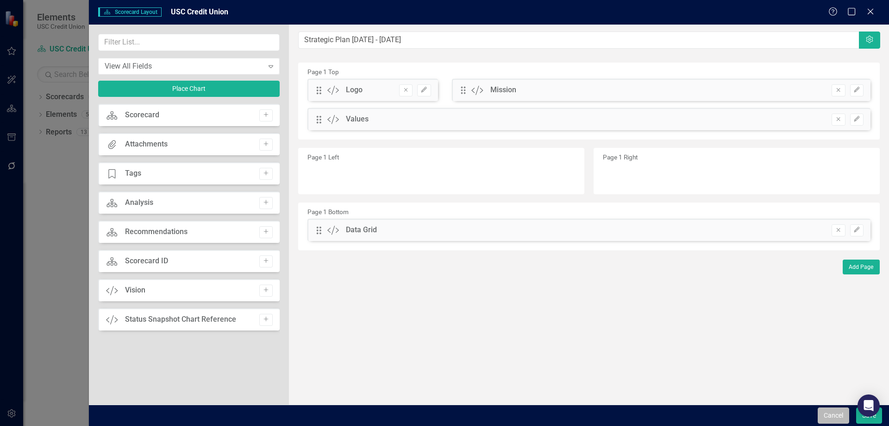
click at [825, 411] on button "Cancel" at bounding box center [834, 415] width 32 height 16
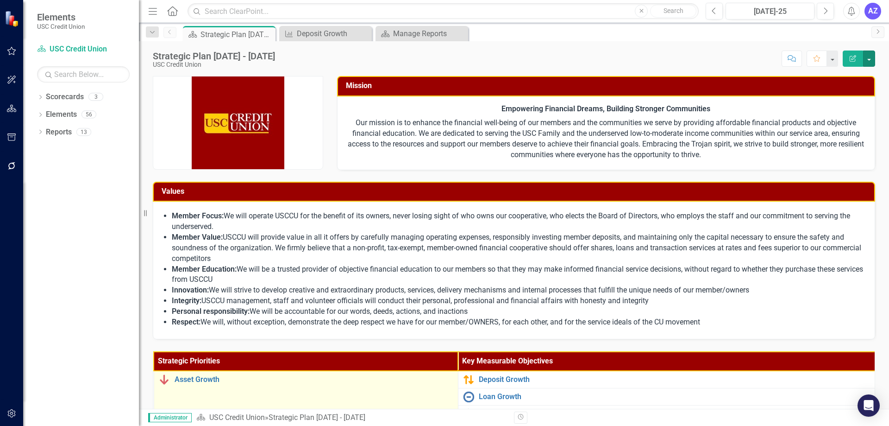
scroll to position [0, 0]
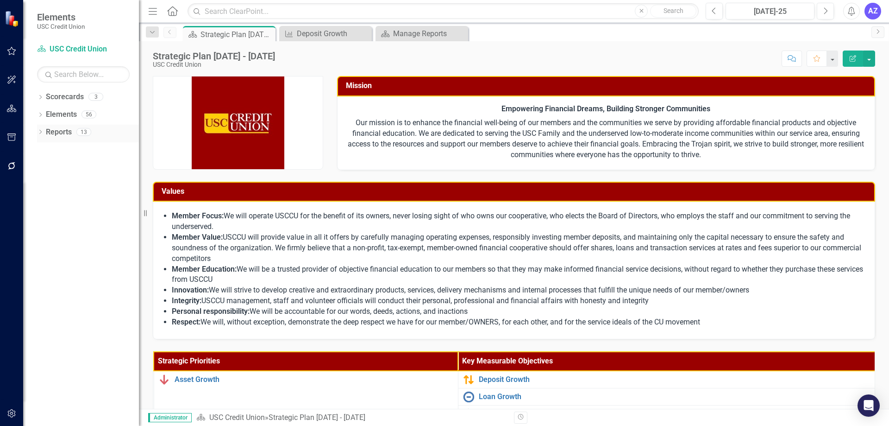
click at [48, 139] on div "Reports" at bounding box center [59, 132] width 26 height 15
click at [43, 116] on icon "Dropdown" at bounding box center [40, 115] width 6 height 5
click at [40, 182] on div "Dropdown" at bounding box center [40, 186] width 6 height 8
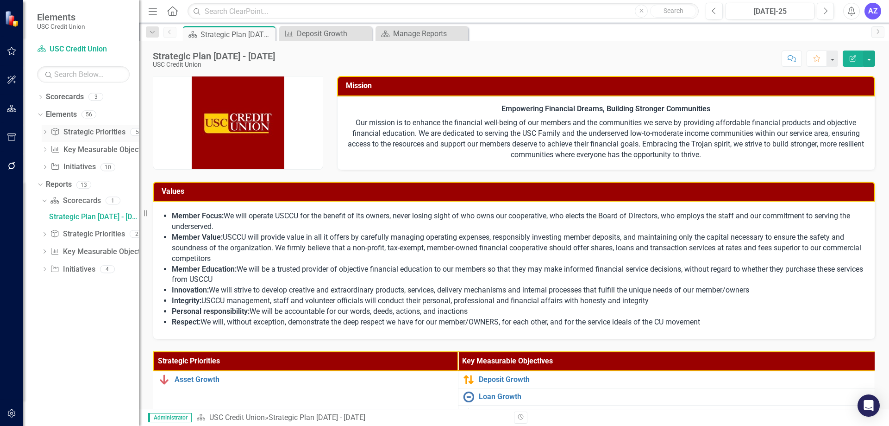
click at [47, 132] on icon "Dropdown" at bounding box center [45, 132] width 6 height 5
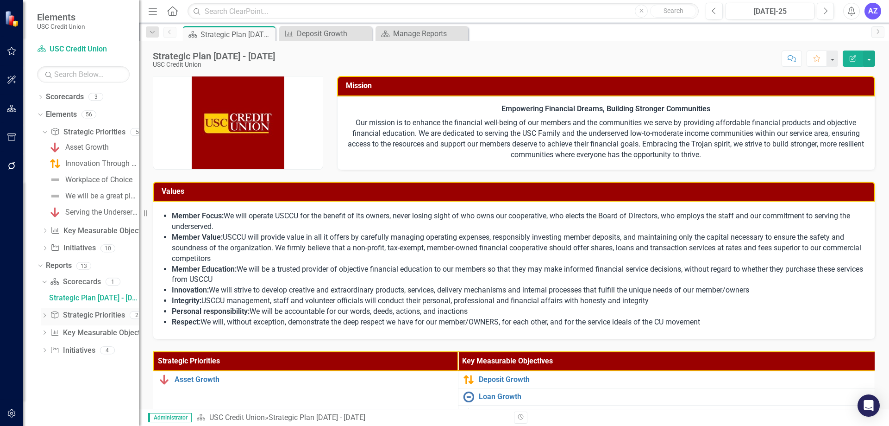
click at [44, 317] on icon "Dropdown" at bounding box center [44, 316] width 6 height 5
click at [117, 317] on div "Strategy Alignment Report" at bounding box center [94, 315] width 90 height 8
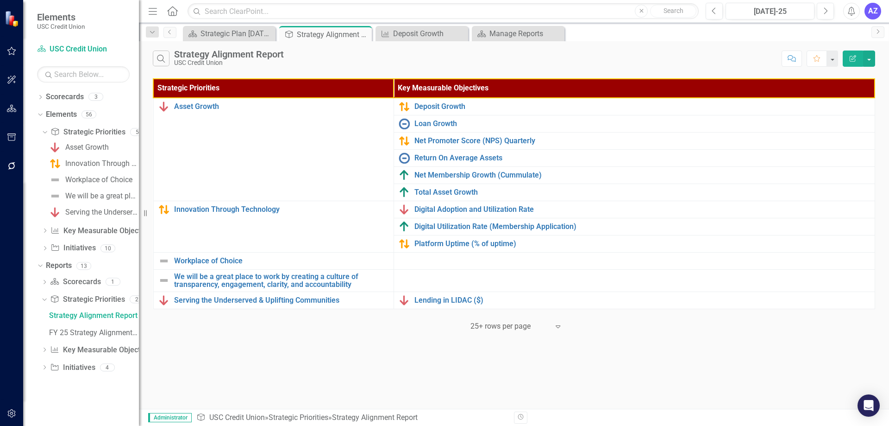
click at [857, 62] on button "Edit Report" at bounding box center [853, 58] width 20 height 16
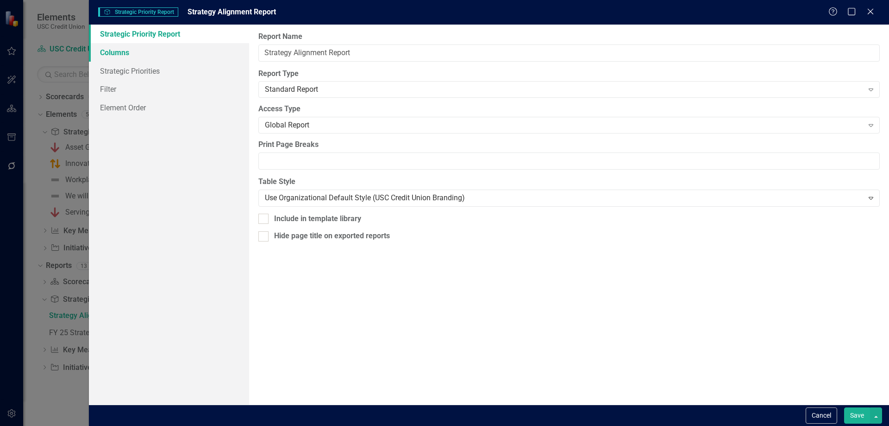
click at [142, 52] on link "Columns" at bounding box center [169, 52] width 160 height 19
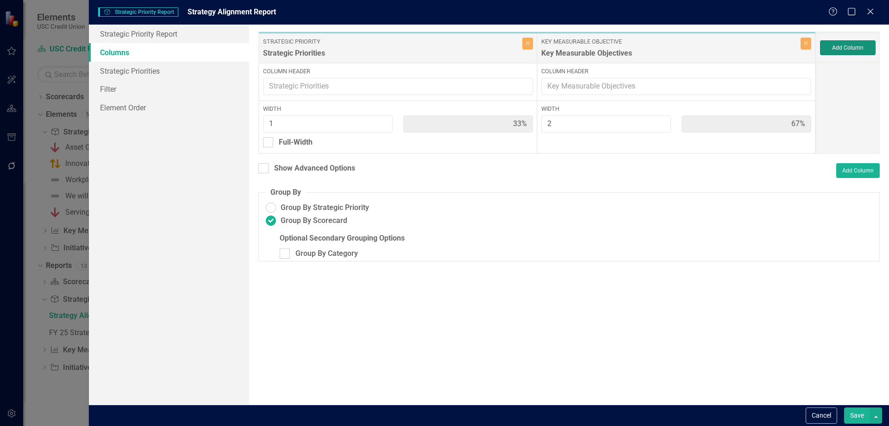
click at [854, 44] on button "Add Column" at bounding box center [848, 47] width 56 height 15
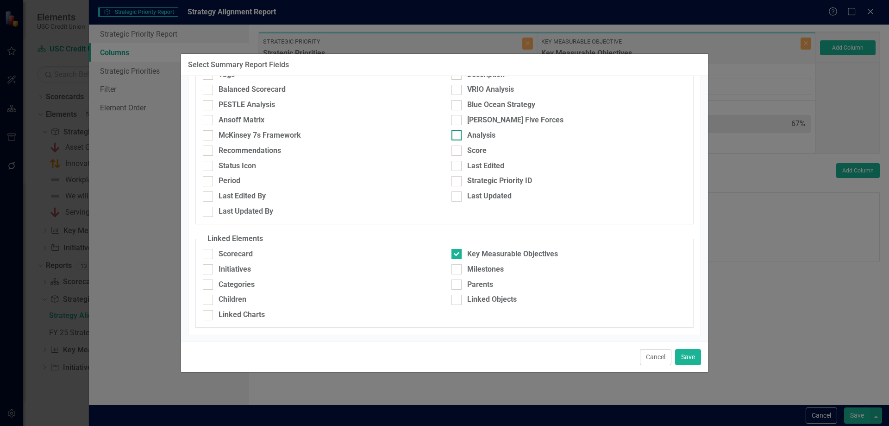
scroll to position [130, 0]
click at [239, 299] on div "Children" at bounding box center [233, 299] width 28 height 11
click at [209, 299] on input "Children" at bounding box center [206, 297] width 6 height 6
checkbox input "true"
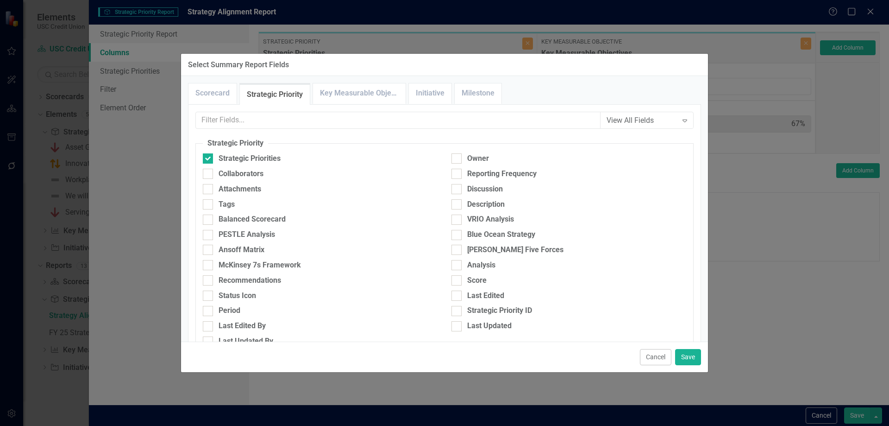
scroll to position [0, 0]
click at [691, 353] on button "Save" at bounding box center [688, 357] width 26 height 16
type input "25%"
type input "50%"
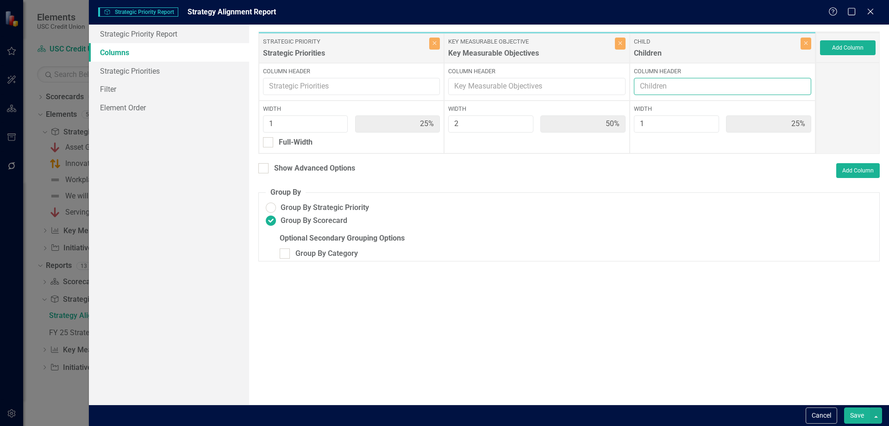
click at [703, 88] on input "Column Header" at bounding box center [722, 86] width 177 height 17
click at [654, 56] on div "Children" at bounding box center [716, 55] width 164 height 15
click at [671, 91] on input "Column Header" at bounding box center [722, 86] width 177 height 17
type input "Sub KPIs"
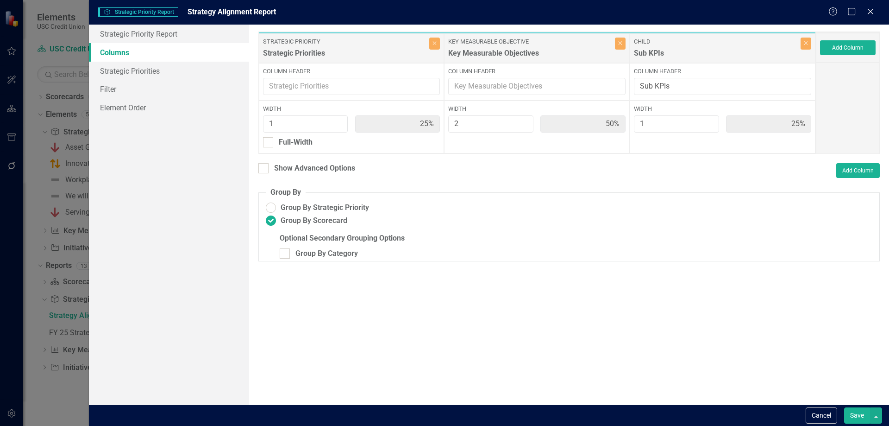
click at [850, 412] on button "Save" at bounding box center [858, 415] width 26 height 16
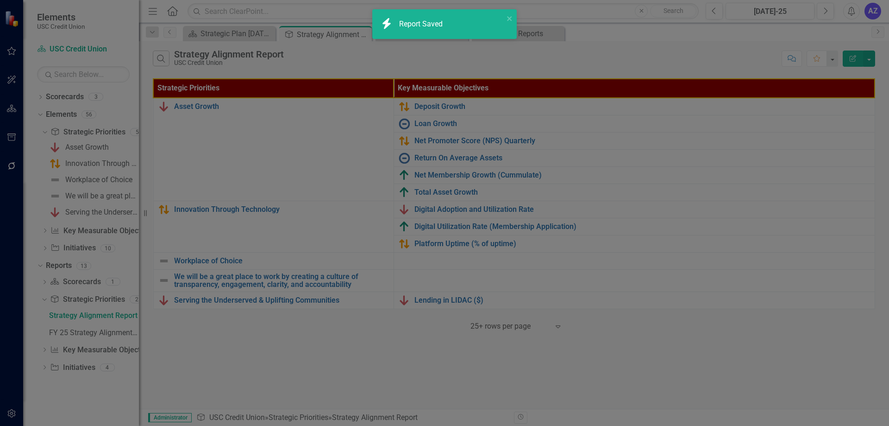
radio input "false"
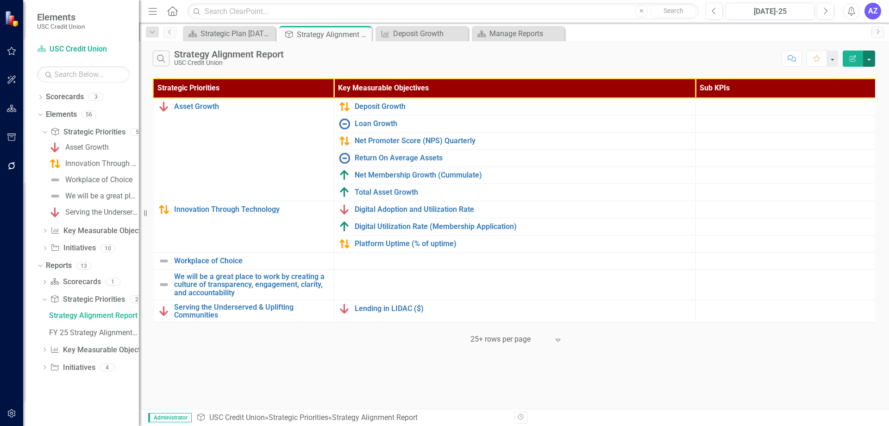
click at [868, 60] on button "button" at bounding box center [870, 58] width 12 height 16
click at [854, 72] on link "Edit Report Edit Report" at bounding box center [838, 75] width 73 height 17
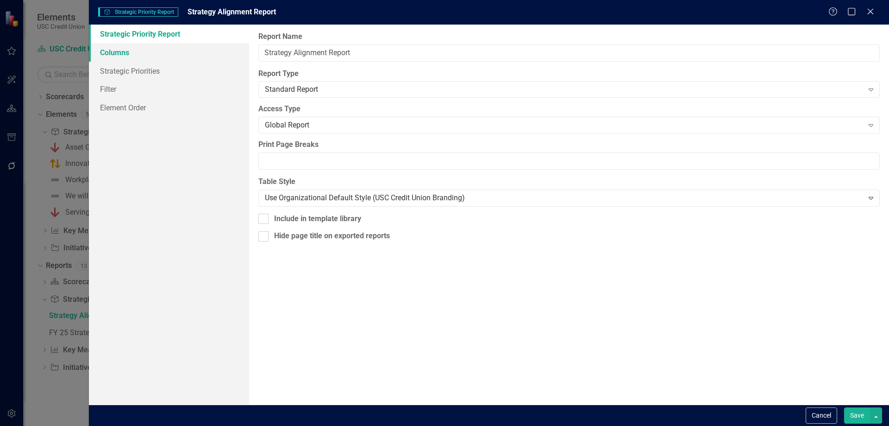
click at [198, 57] on link "Columns" at bounding box center [169, 52] width 160 height 19
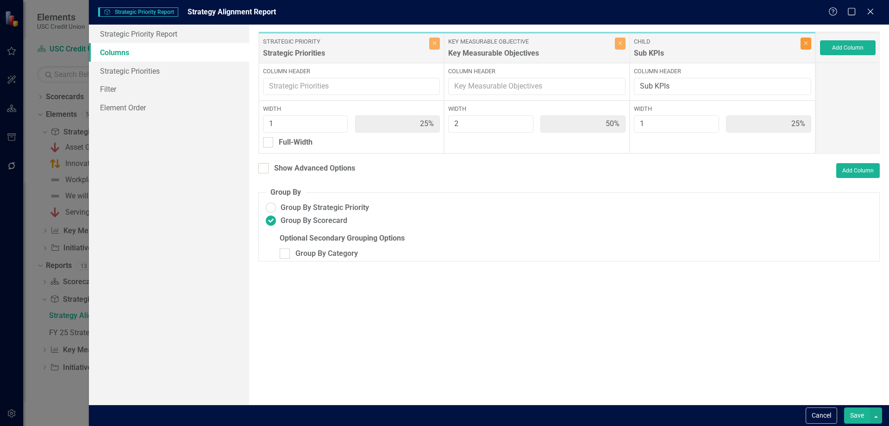
click at [805, 42] on icon "Close" at bounding box center [806, 43] width 4 height 6
type input "33%"
type input "67%"
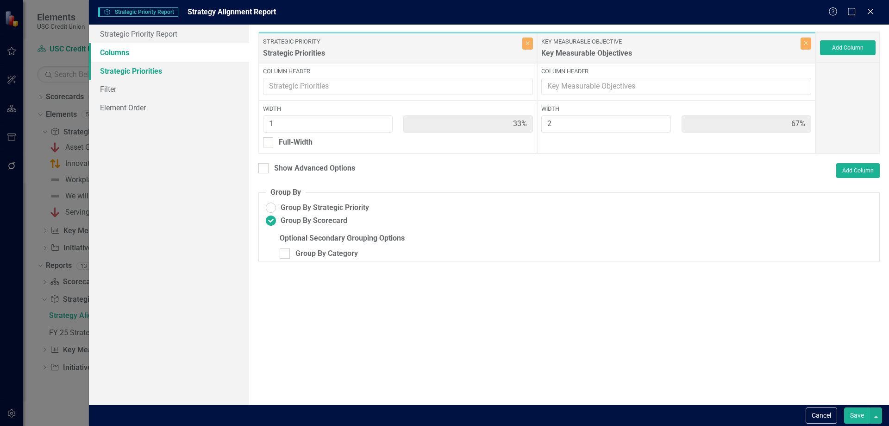
click at [150, 69] on link "Strategic Priorities" at bounding box center [169, 71] width 160 height 19
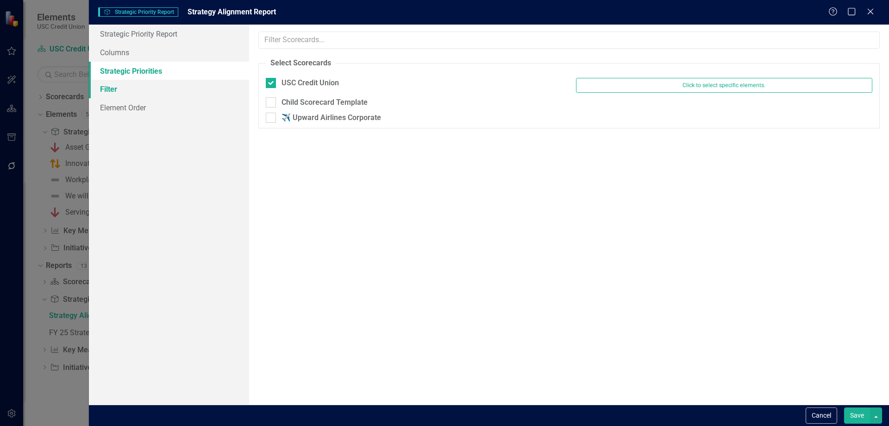
click at [138, 87] on link "Filter" at bounding box center [169, 89] width 160 height 19
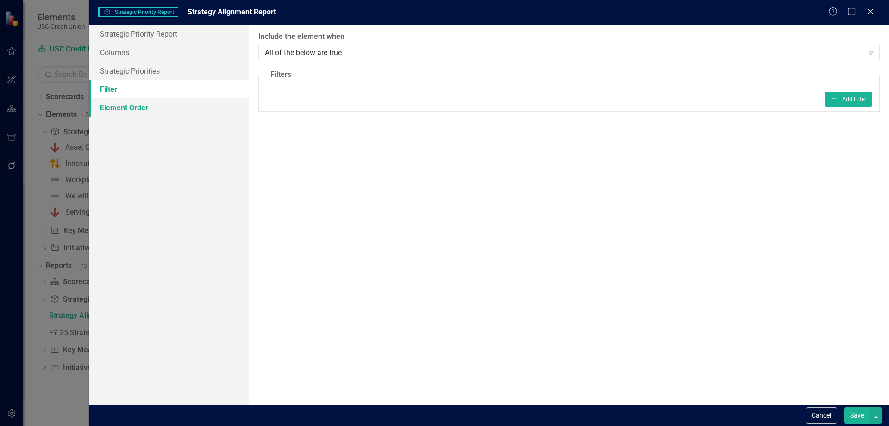
click at [144, 106] on link "Element Order" at bounding box center [169, 107] width 160 height 19
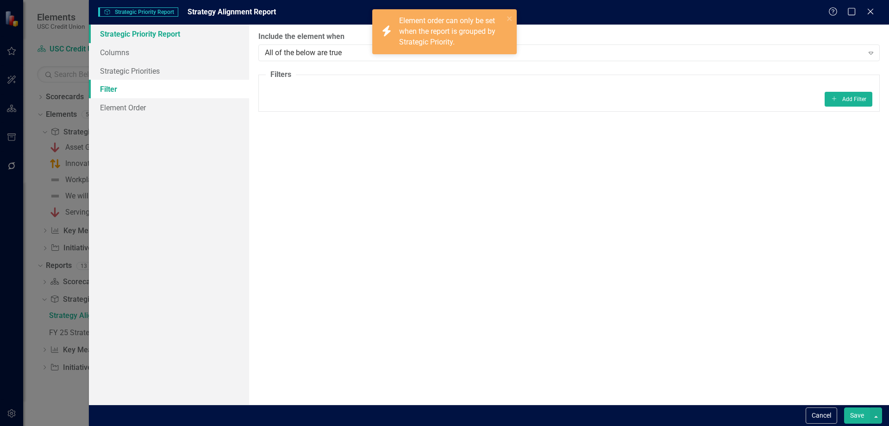
click at [172, 33] on link "Strategic Priority Report" at bounding box center [169, 34] width 160 height 19
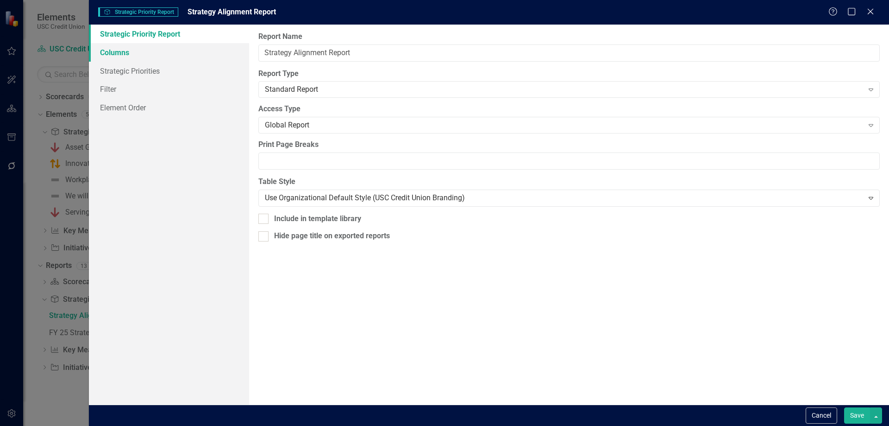
click at [165, 47] on link "Columns" at bounding box center [169, 52] width 160 height 19
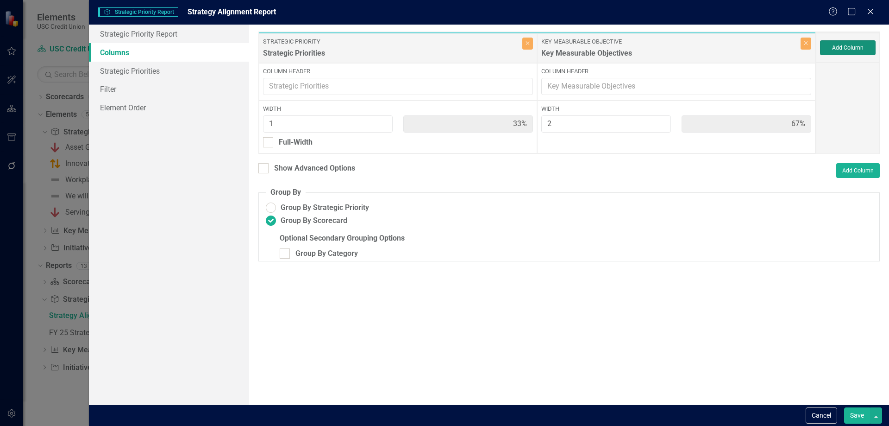
click at [856, 52] on button "Add Column" at bounding box center [848, 47] width 56 height 15
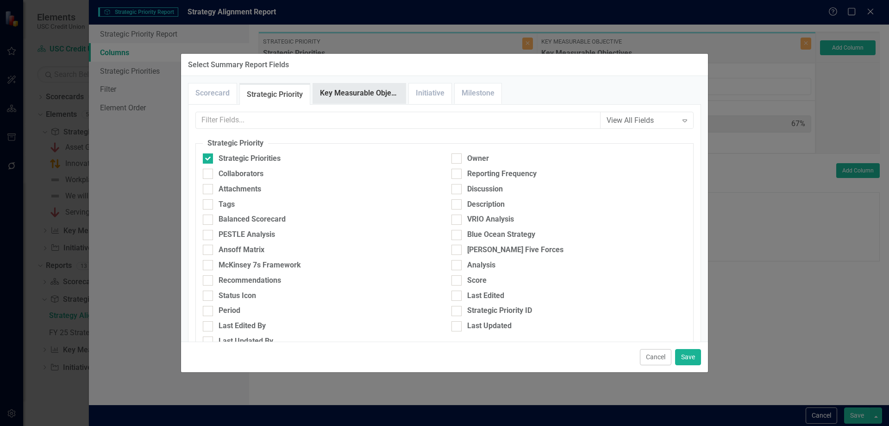
click at [360, 97] on link "Key Measurable Objective" at bounding box center [359, 93] width 93 height 20
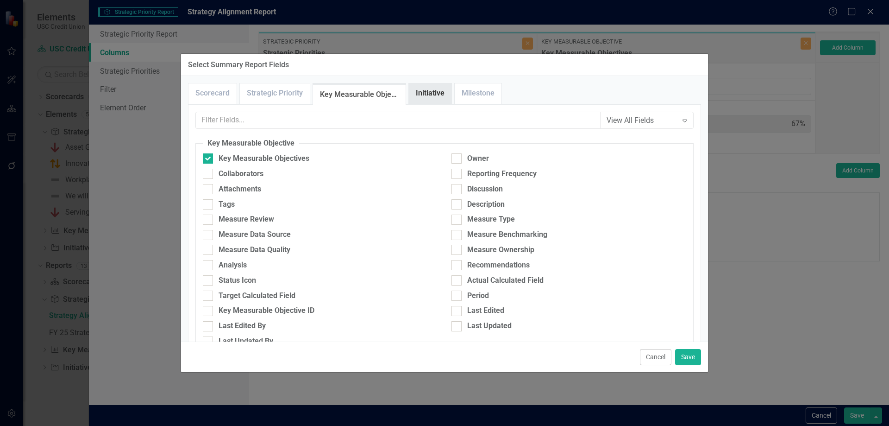
click at [427, 94] on link "Initiative" at bounding box center [430, 93] width 43 height 20
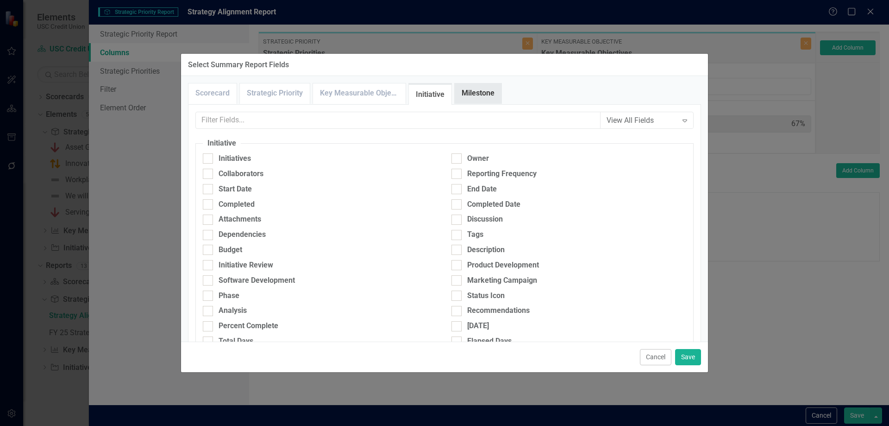
click at [471, 98] on link "Milestone" at bounding box center [478, 93] width 47 height 20
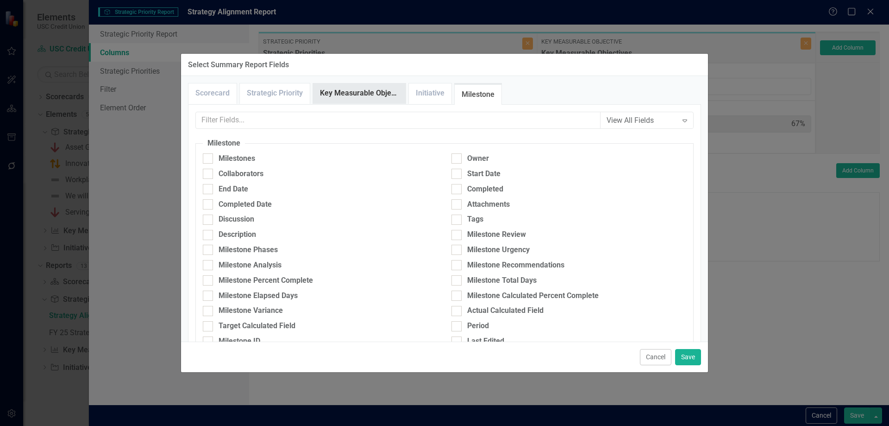
click at [333, 98] on link "Key Measurable Objective" at bounding box center [359, 93] width 93 height 20
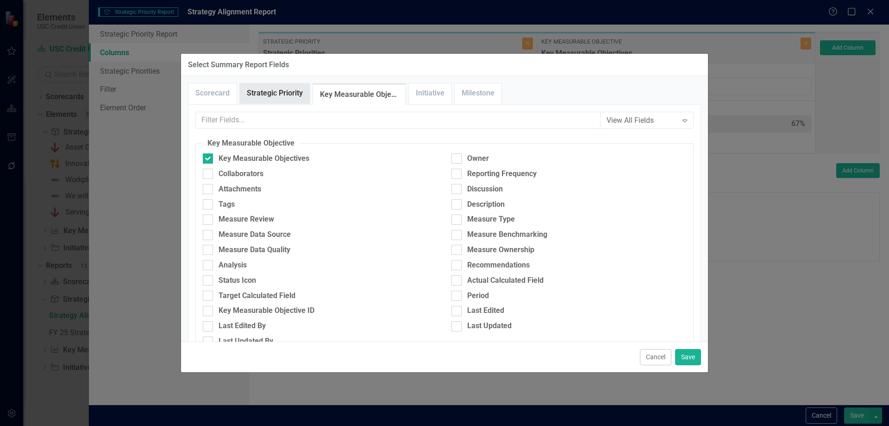
click at [285, 98] on link "Strategic Priority" at bounding box center [275, 93] width 70 height 20
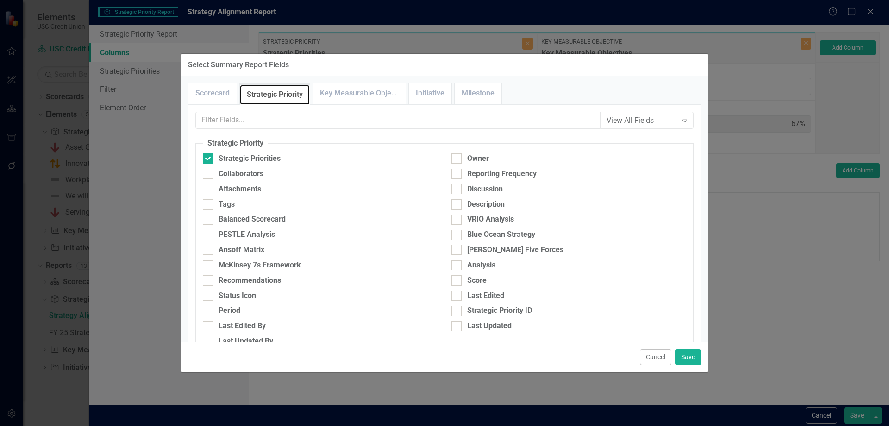
scroll to position [130, 0]
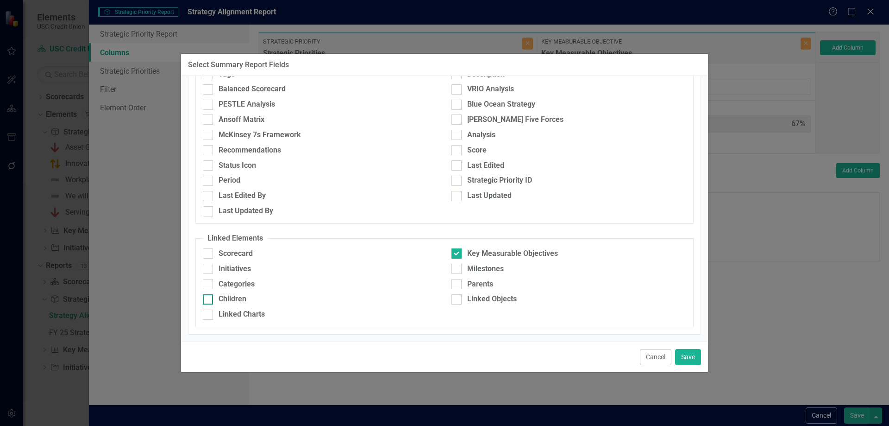
click at [208, 298] on input "Children" at bounding box center [206, 297] width 6 height 6
checkbox input "true"
click at [683, 359] on button "Save" at bounding box center [688, 357] width 26 height 16
type input "25%"
type input "50%"
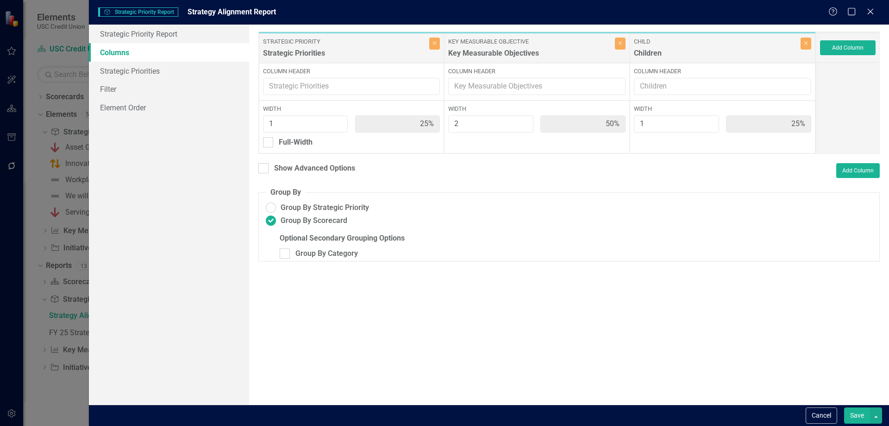
click at [860, 409] on button "Save" at bounding box center [858, 415] width 26 height 16
radio input "false"
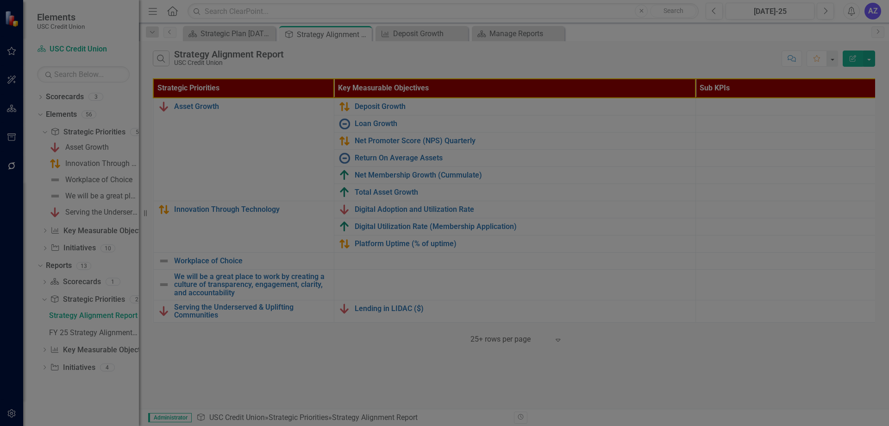
radio input "true"
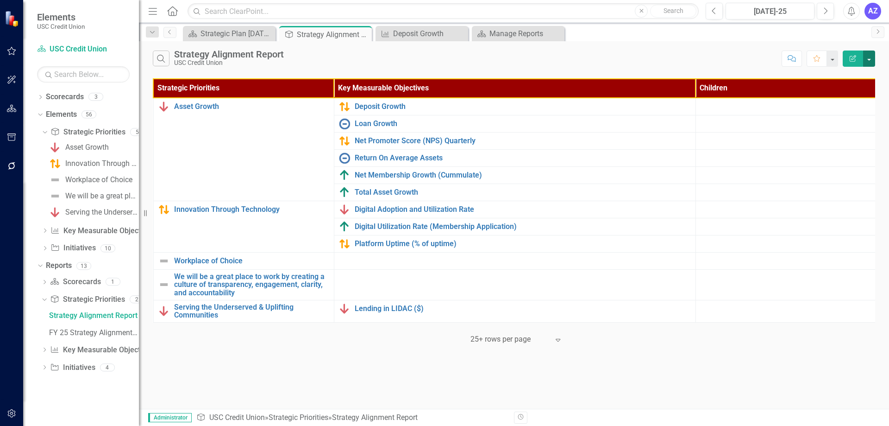
click at [868, 56] on button "button" at bounding box center [870, 58] width 12 height 16
click at [844, 76] on link "Edit Report Edit Report" at bounding box center [838, 75] width 73 height 17
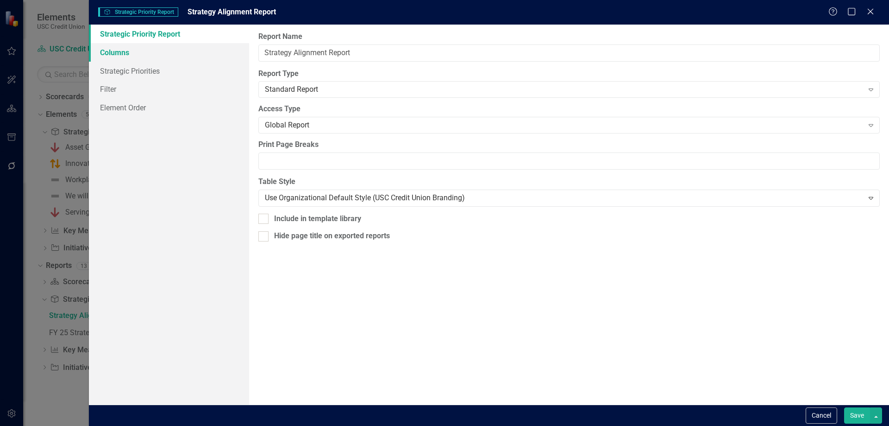
click at [137, 50] on link "Columns" at bounding box center [169, 52] width 160 height 19
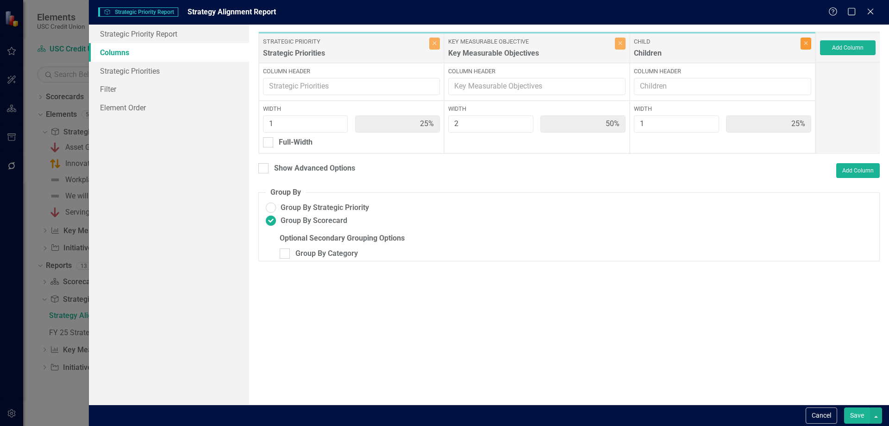
click at [807, 40] on icon "Close" at bounding box center [806, 43] width 4 height 6
type input "33%"
type input "67%"
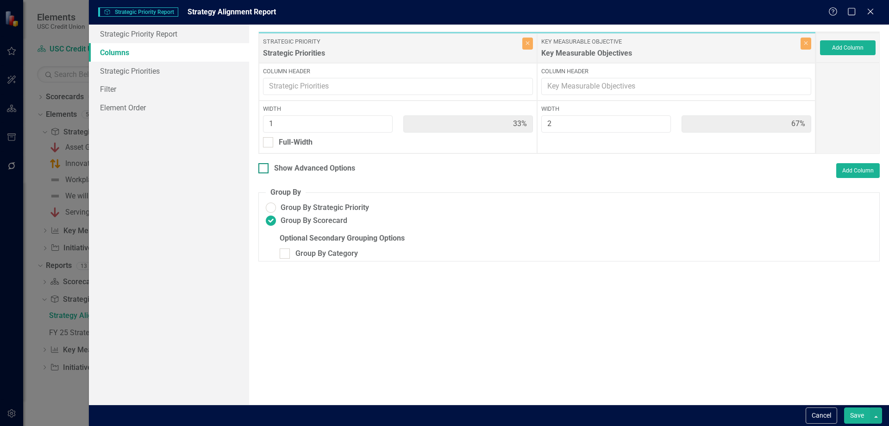
click at [286, 166] on div "Show Advanced Options" at bounding box center [314, 168] width 81 height 11
click at [265, 166] on input "Show Advanced Options" at bounding box center [261, 166] width 6 height 6
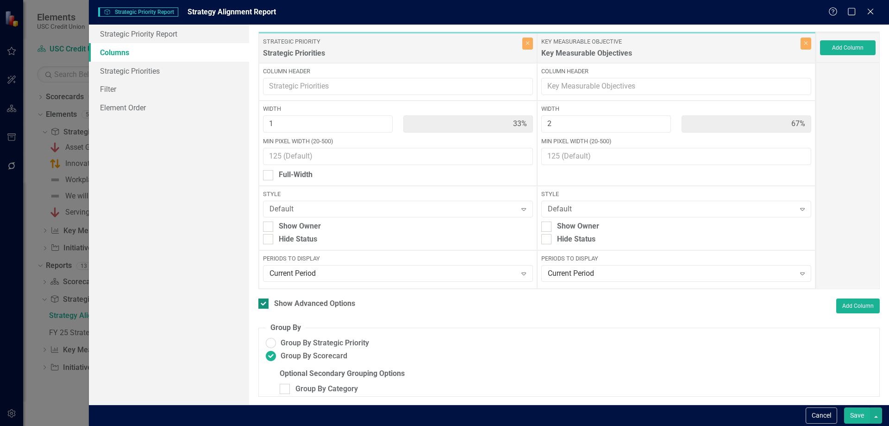
click at [265, 304] on div at bounding box center [263, 303] width 10 height 10
click at [265, 304] on input "Show Advanced Options" at bounding box center [261, 301] width 6 height 6
checkbox input "false"
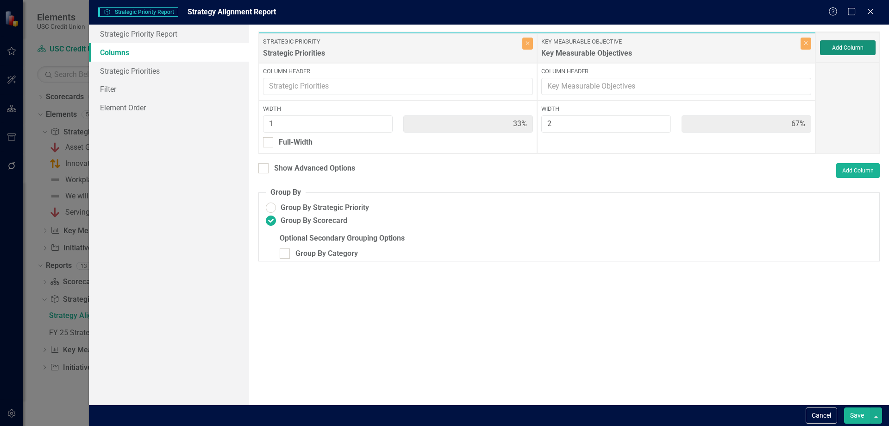
click at [843, 50] on button "Add Column" at bounding box center [848, 47] width 56 height 15
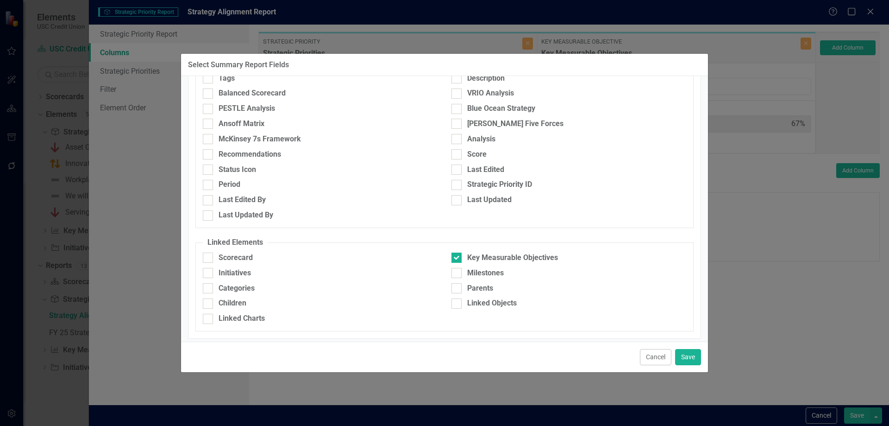
scroll to position [126, 0]
click at [230, 303] on div "Children" at bounding box center [233, 302] width 28 height 11
click at [209, 303] on input "Children" at bounding box center [206, 301] width 6 height 6
checkbox input "true"
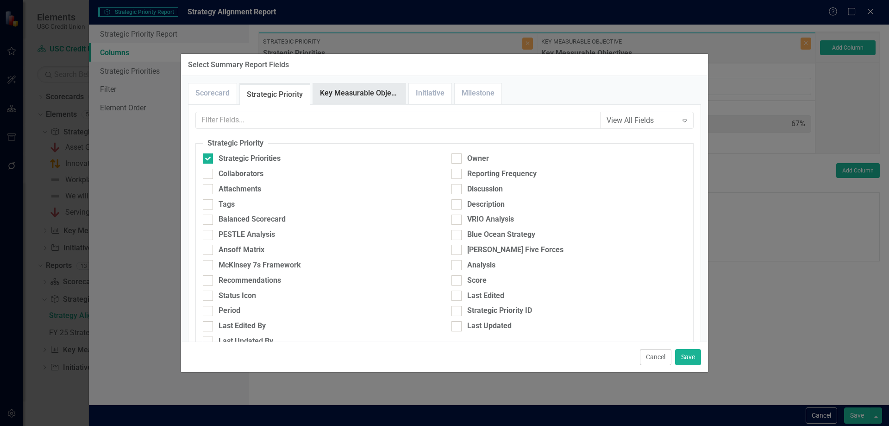
click at [359, 97] on link "Key Measurable Objective" at bounding box center [359, 93] width 93 height 20
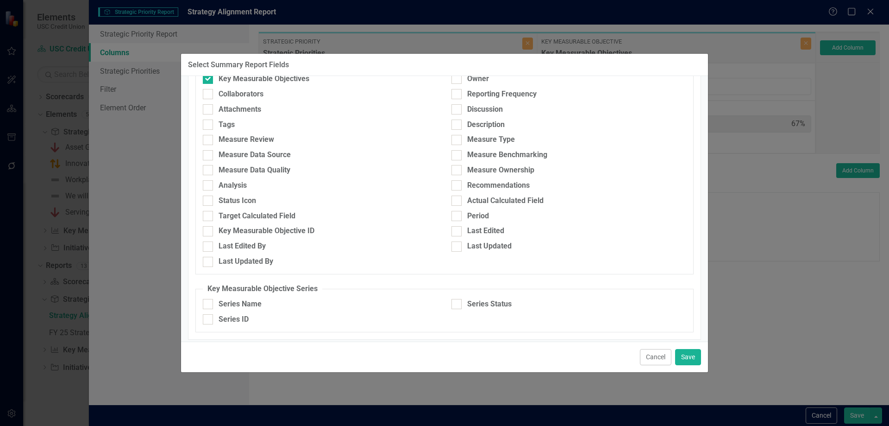
scroll to position [84, 0]
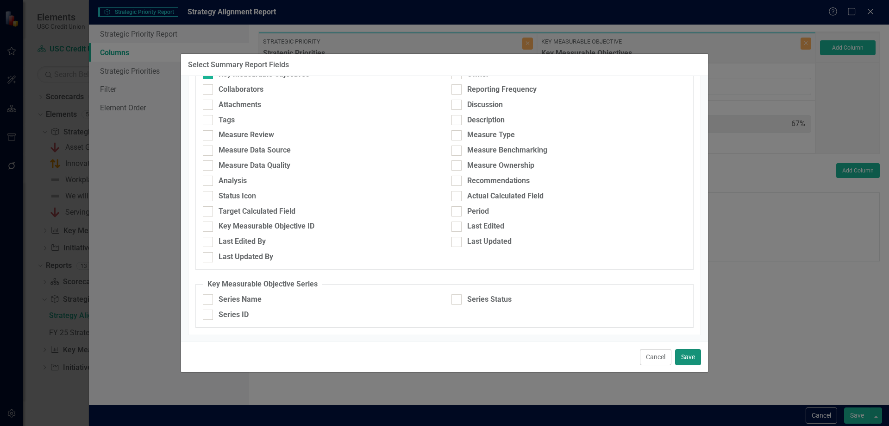
click at [698, 361] on button "Save" at bounding box center [688, 357] width 26 height 16
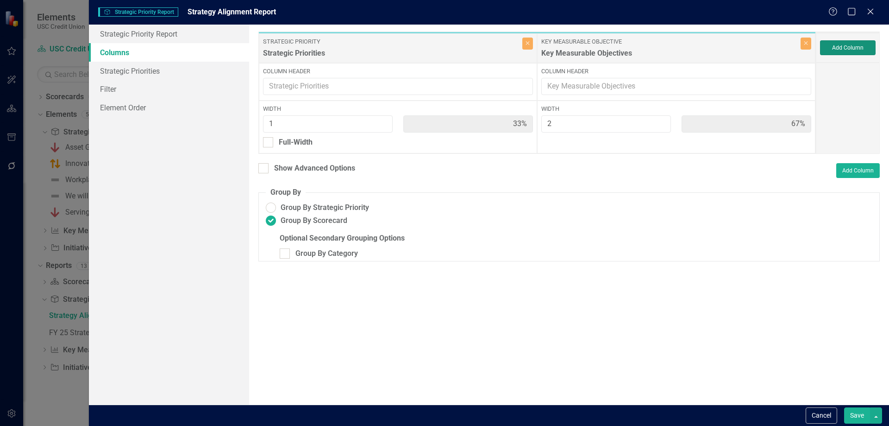
type input "25%"
type input "50%"
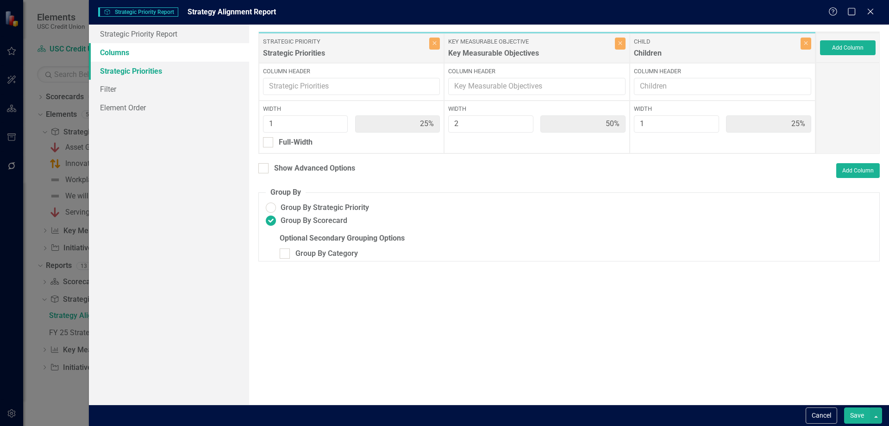
click at [171, 73] on link "Strategic Priorities" at bounding box center [169, 71] width 160 height 19
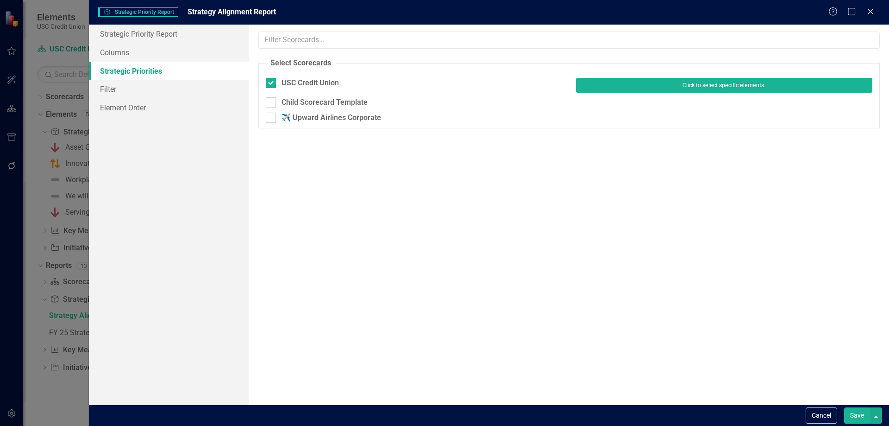
click at [700, 90] on button "Click to select specific elements." at bounding box center [724, 85] width 296 height 15
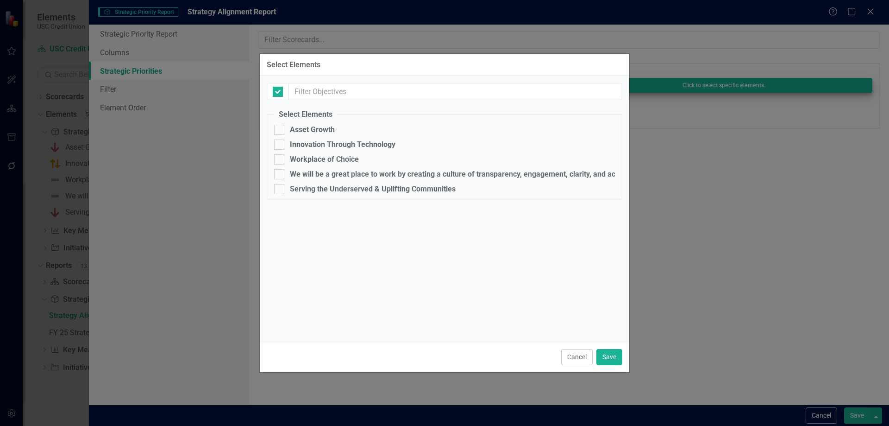
checkbox input "false"
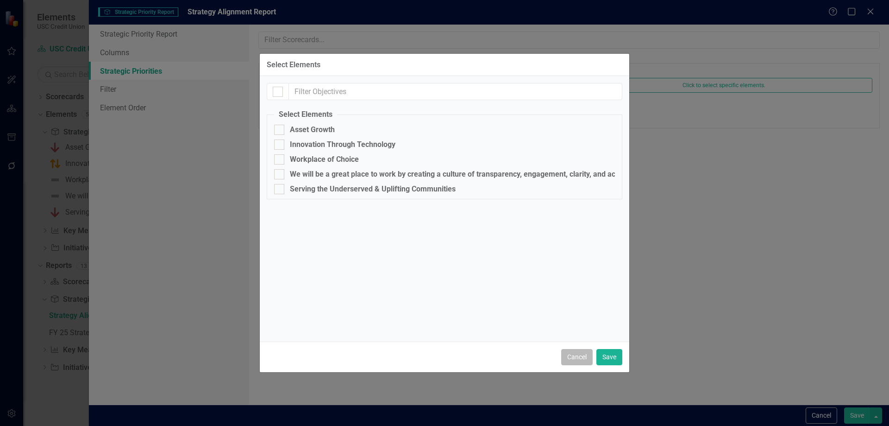
click at [584, 351] on button "Cancel" at bounding box center [577, 357] width 32 height 16
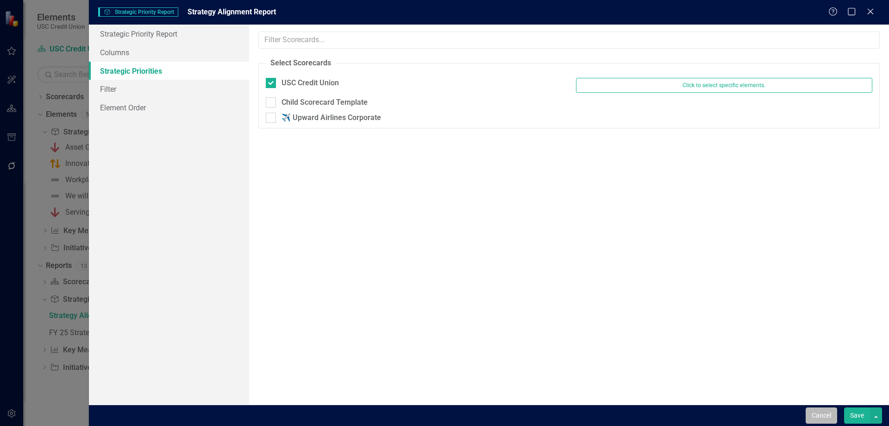
click at [821, 410] on button "Cancel" at bounding box center [822, 415] width 32 height 16
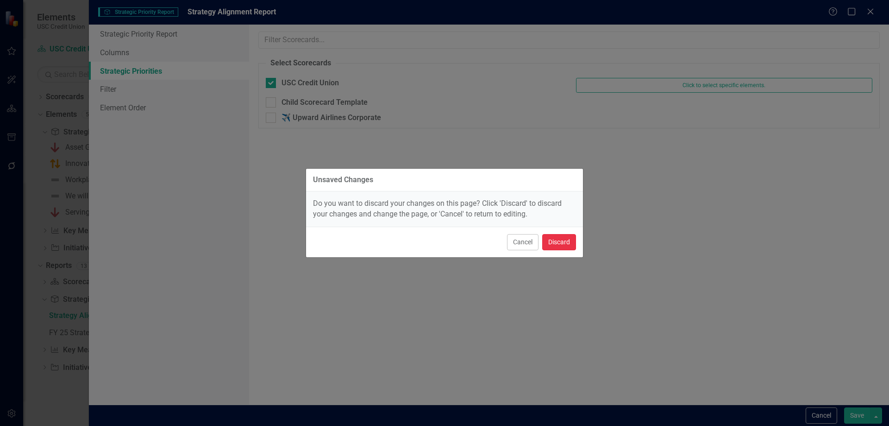
click at [554, 235] on button "Discard" at bounding box center [559, 242] width 34 height 16
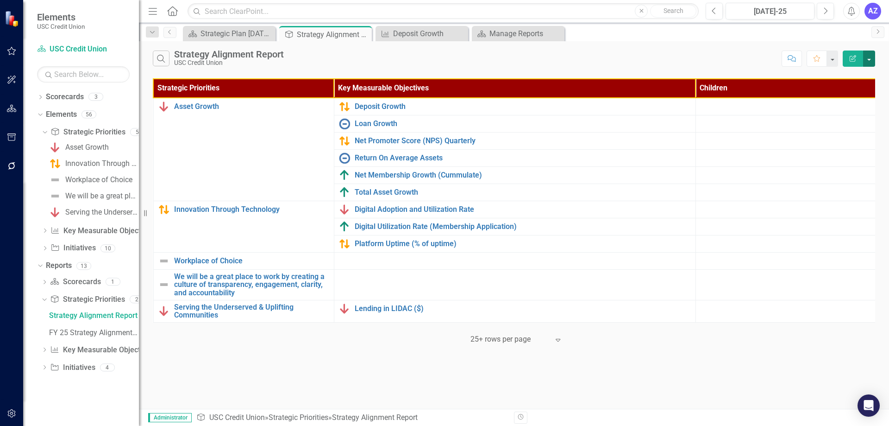
click at [870, 64] on button "button" at bounding box center [870, 58] width 12 height 16
click at [851, 73] on link "Edit Report Edit Report" at bounding box center [838, 75] width 73 height 17
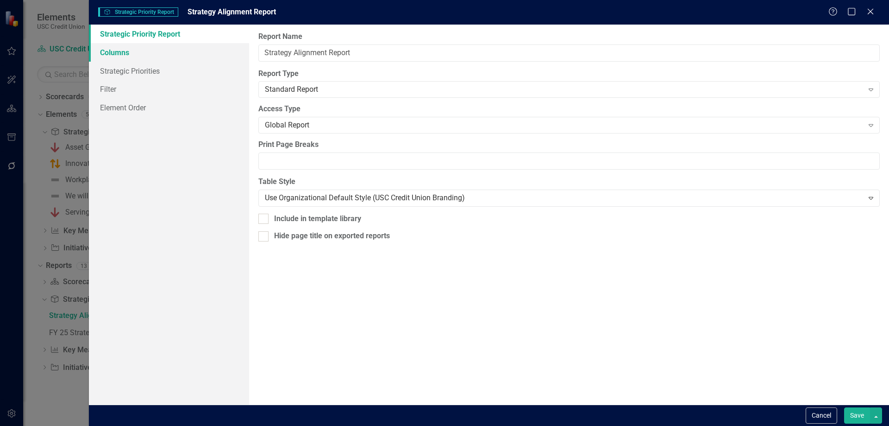
click at [200, 56] on link "Columns" at bounding box center [169, 52] width 160 height 19
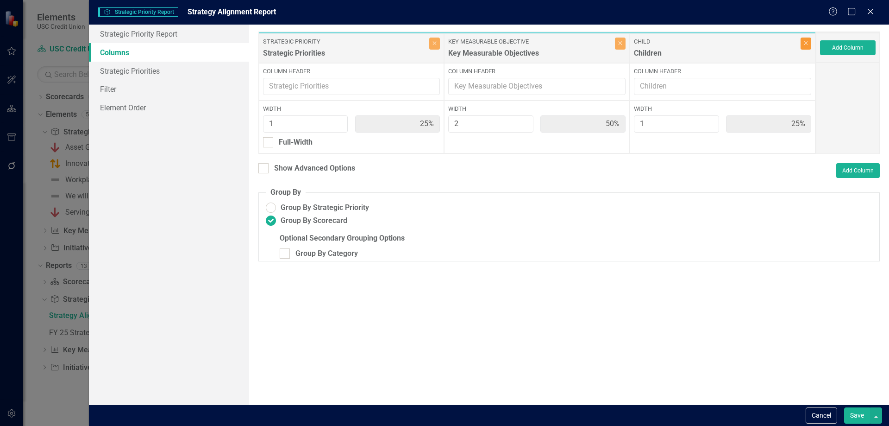
click at [807, 45] on icon "Close" at bounding box center [806, 43] width 4 height 6
type input "33%"
type input "67%"
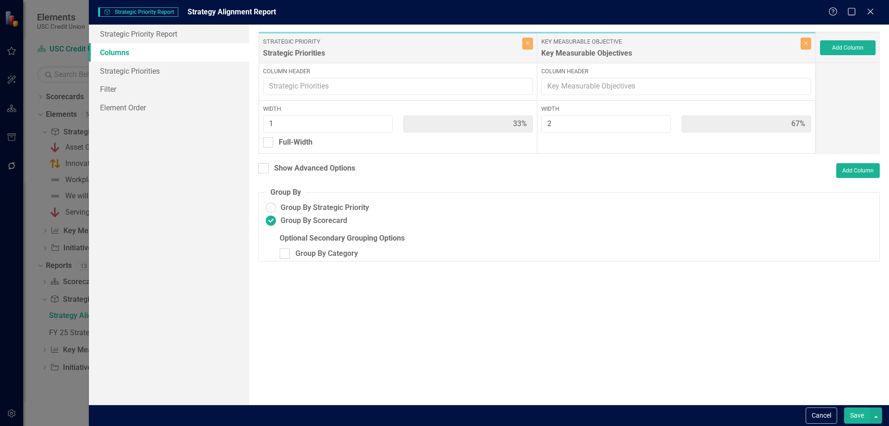
click at [863, 412] on button "Save" at bounding box center [858, 415] width 26 height 16
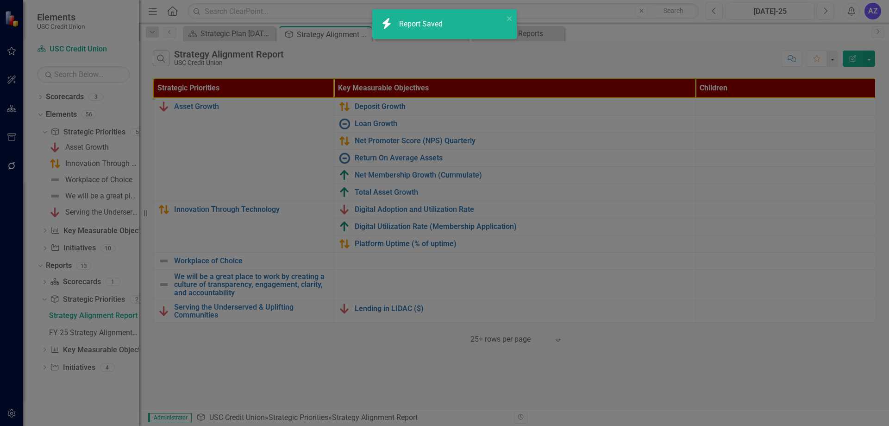
radio input "false"
radio input "true"
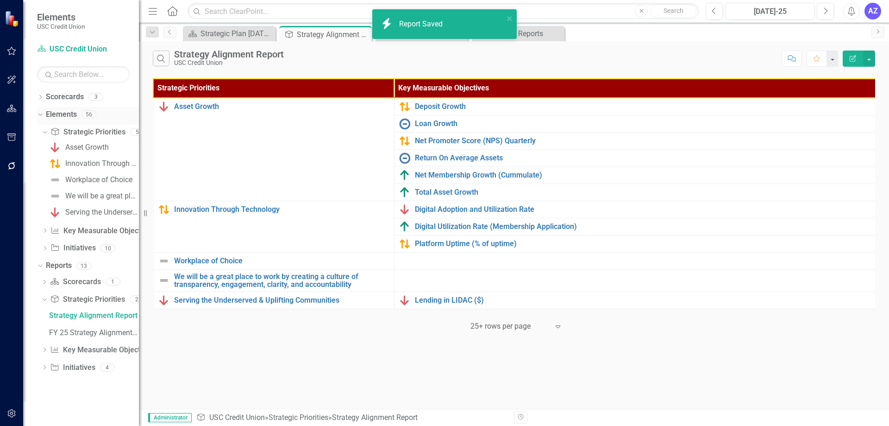
click at [60, 115] on link "Elements" at bounding box center [61, 114] width 31 height 11
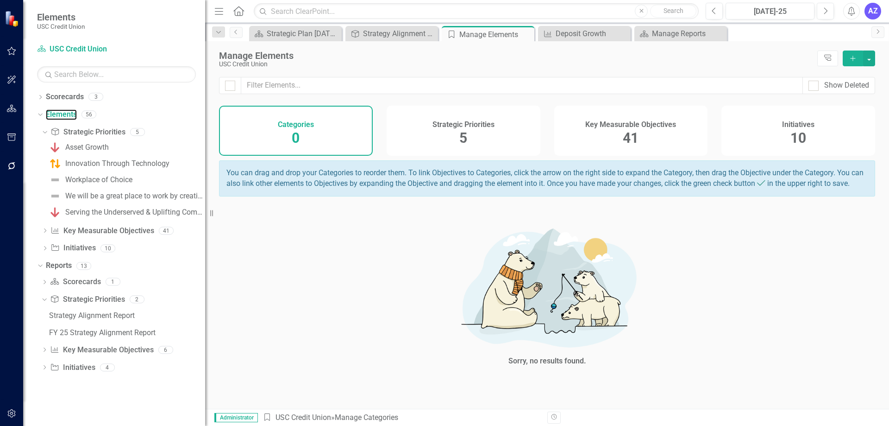
drag, startPoint x: 142, startPoint y: 176, endPoint x: 208, endPoint y: 195, distance: 68.5
click at [208, 195] on div "Resize" at bounding box center [208, 213] width 7 height 426
click at [105, 130] on link "Strategic Priority Strategic Priorities" at bounding box center [87, 132] width 75 height 11
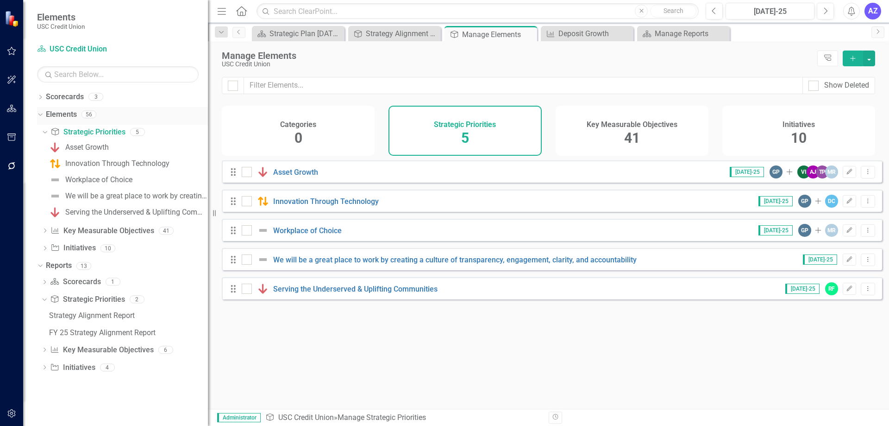
click at [40, 115] on icon at bounding box center [40, 114] width 4 height 2
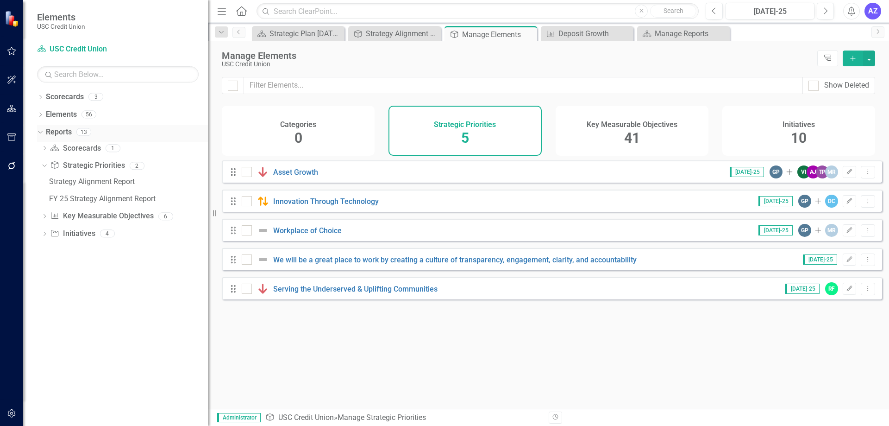
click at [41, 130] on icon "Dropdown" at bounding box center [39, 131] width 5 height 6
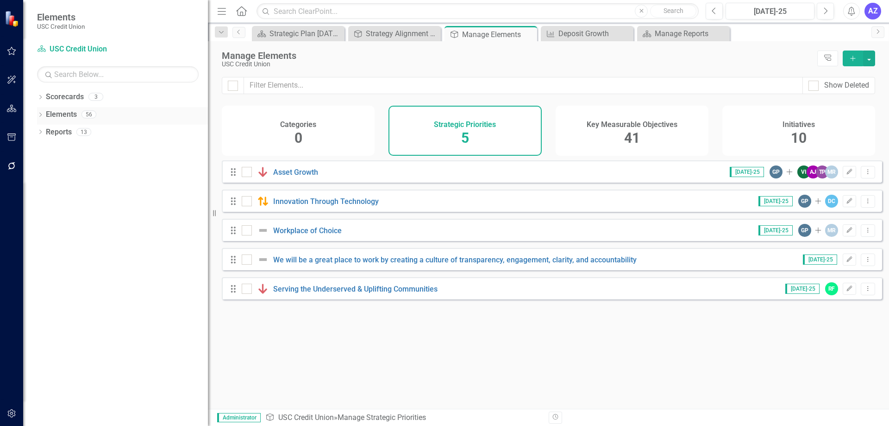
click at [96, 112] on div "Elements 56" at bounding box center [127, 116] width 162 height 18
click at [38, 113] on icon "Dropdown" at bounding box center [40, 115] width 6 height 5
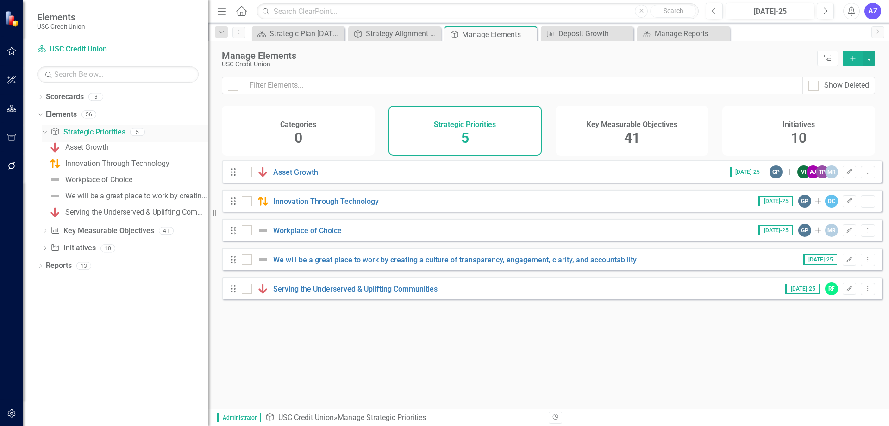
click at [80, 133] on link "Strategic Priority Strategic Priorities" at bounding box center [87, 132] width 75 height 11
click at [70, 239] on div "Key Measurable Objective Key Measurable Objectives 41" at bounding box center [129, 232] width 158 height 18
click at [46, 229] on icon "Dropdown" at bounding box center [45, 231] width 6 height 5
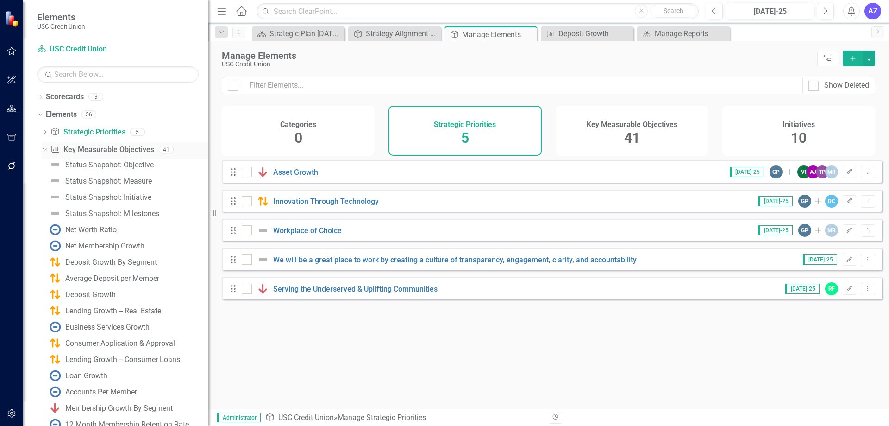
click at [103, 143] on div "Key Measurable Objective Key Measurable Objectives" at bounding box center [101, 149] width 103 height 15
click at [502, 127] on div "Strategic Priorities 5" at bounding box center [465, 131] width 153 height 50
click at [870, 59] on button "button" at bounding box center [870, 58] width 12 height 16
click at [491, 123] on h4 "Strategic Priorities" at bounding box center [465, 124] width 62 height 8
click at [873, 61] on button "button" at bounding box center [870, 58] width 12 height 16
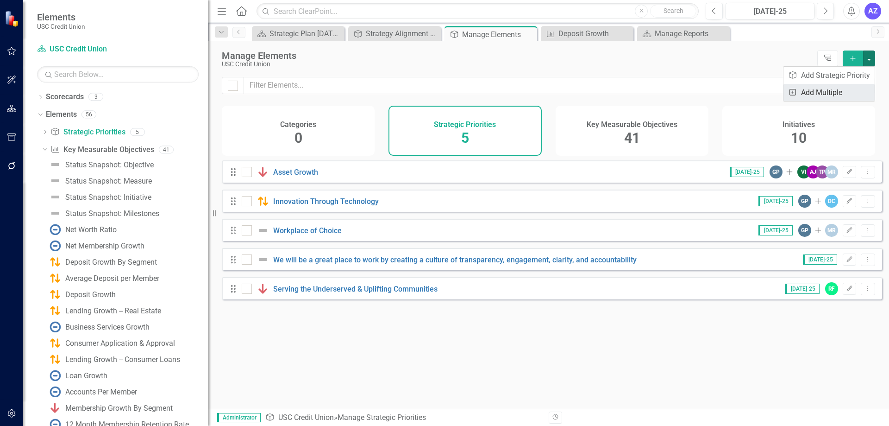
click at [832, 97] on link "Add Multiple Add Multiple" at bounding box center [829, 92] width 91 height 17
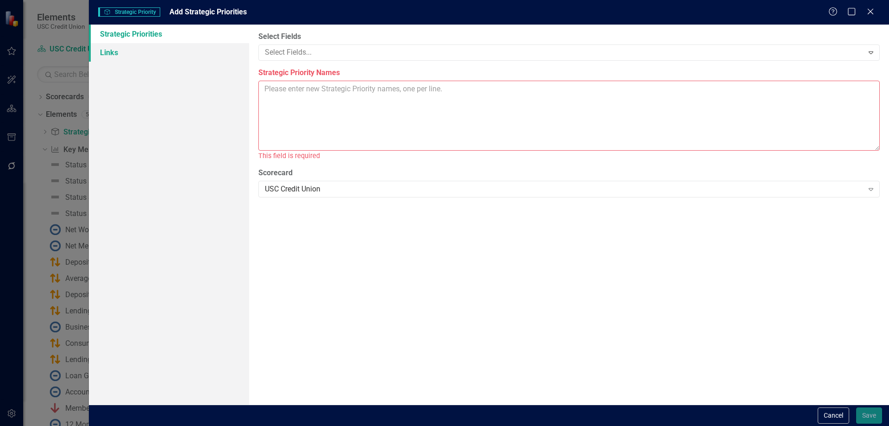
click at [193, 58] on link "Links" at bounding box center [169, 52] width 160 height 19
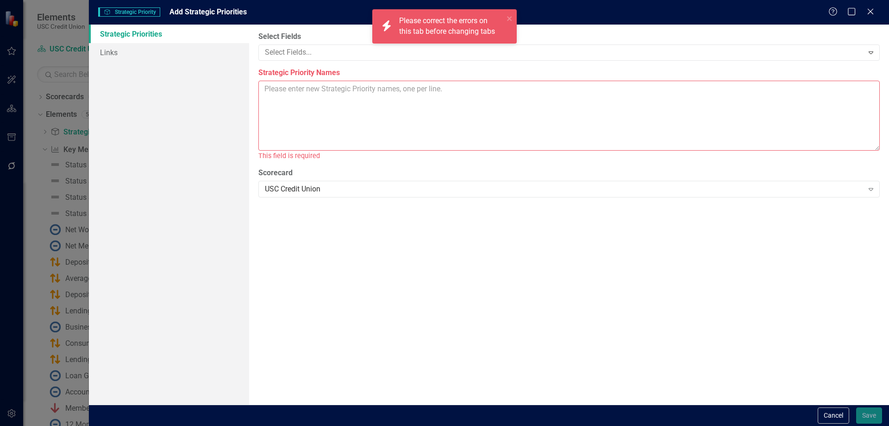
click at [187, 35] on link "Strategic Priorities" at bounding box center [169, 34] width 160 height 19
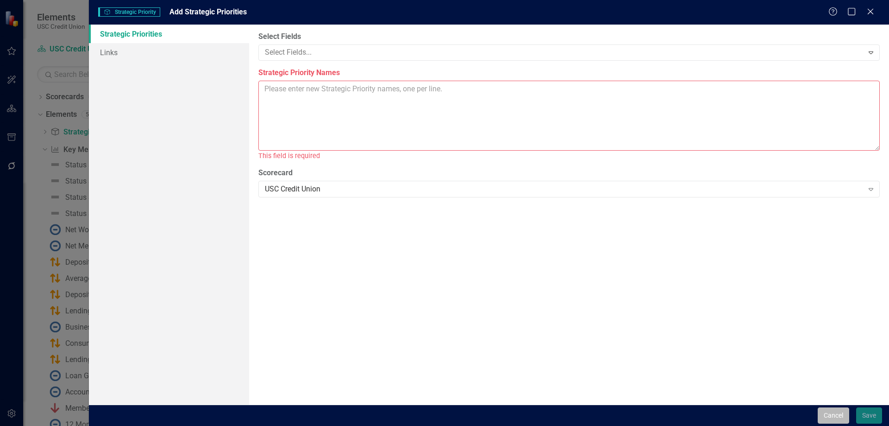
click at [835, 414] on button "Cancel" at bounding box center [834, 415] width 32 height 16
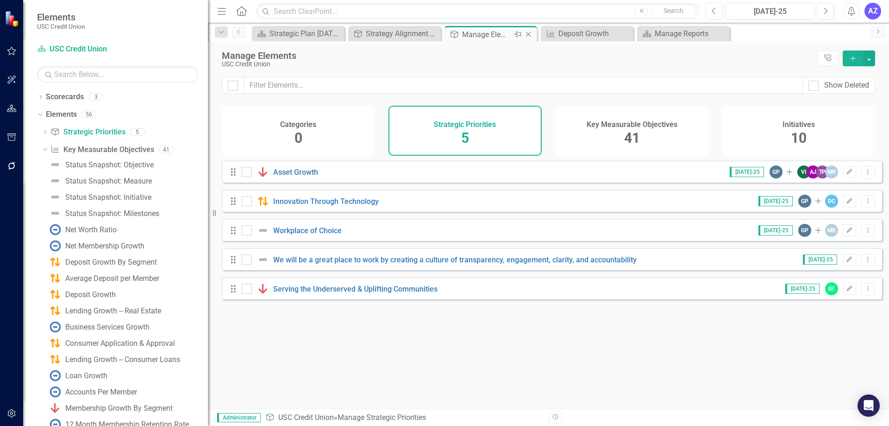
click at [533, 33] on icon "Close" at bounding box center [528, 34] width 9 height 7
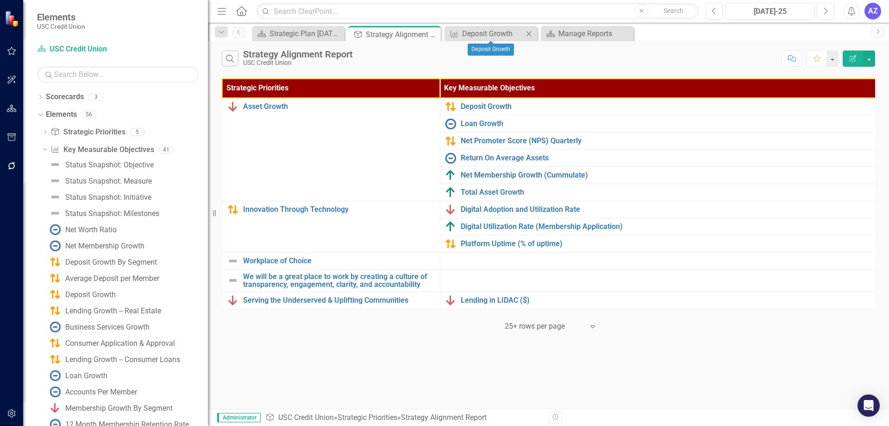
click at [527, 34] on icon "Close" at bounding box center [528, 33] width 9 height 7
click at [433, 34] on icon "Close" at bounding box center [432, 34] width 9 height 7
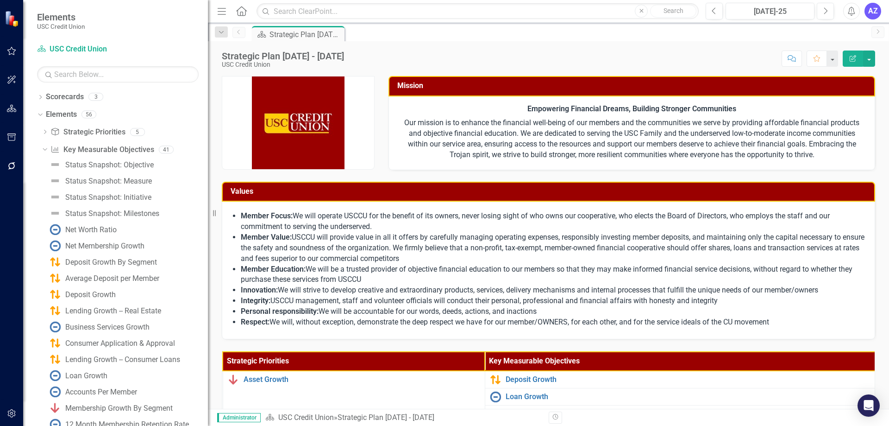
click at [693, 39] on div "Scorecard Strategic Plan [DATE] - [DATE] Pin" at bounding box center [558, 33] width 617 height 15
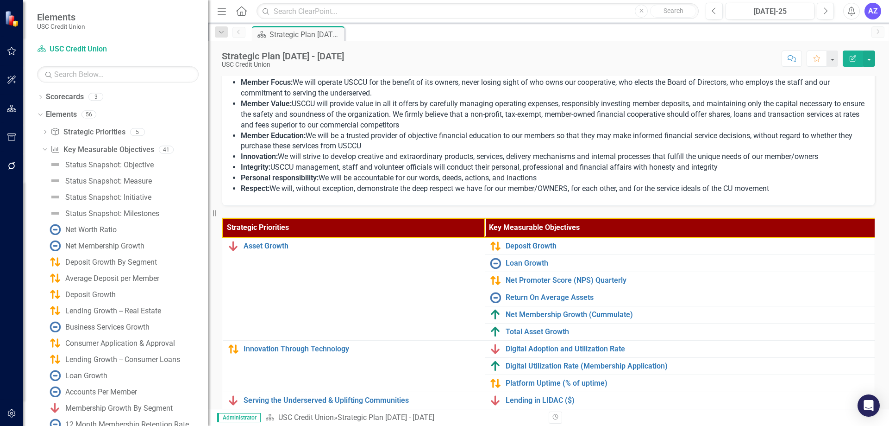
scroll to position [173, 0]
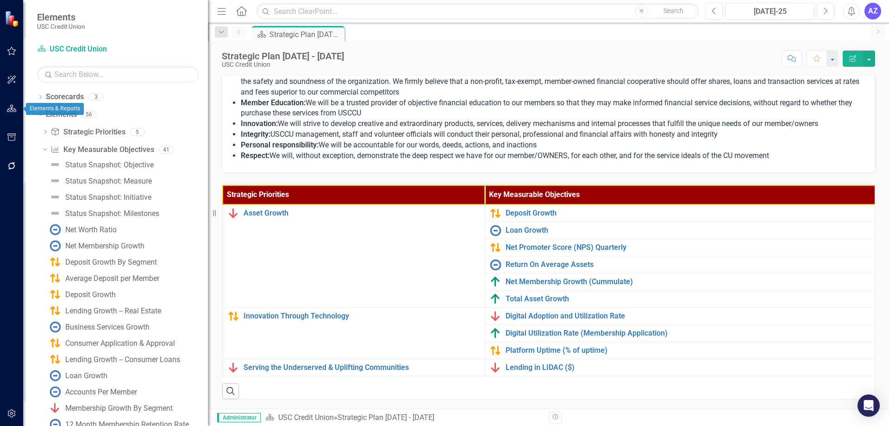
click at [7, 105] on icon "button" at bounding box center [12, 108] width 10 height 7
click at [43, 118] on div "Dropdown Elements 56" at bounding box center [122, 116] width 171 height 18
click at [47, 95] on link "Scorecards" at bounding box center [65, 97] width 38 height 11
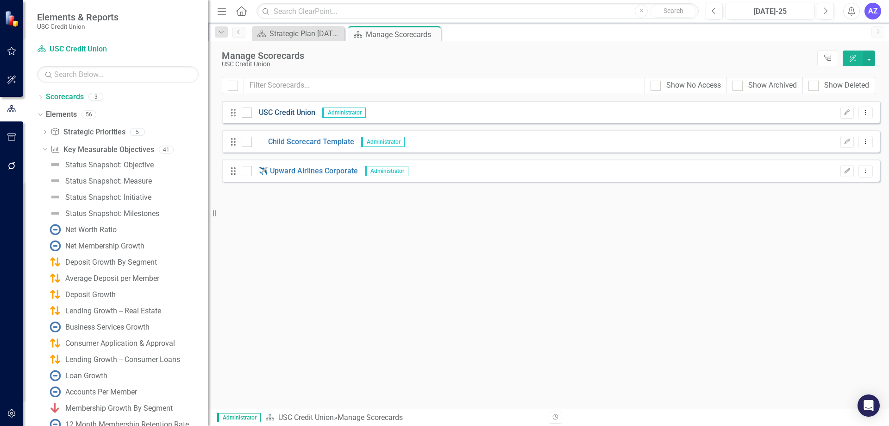
click at [284, 116] on link "USC Credit Union" at bounding box center [283, 112] width 63 height 11
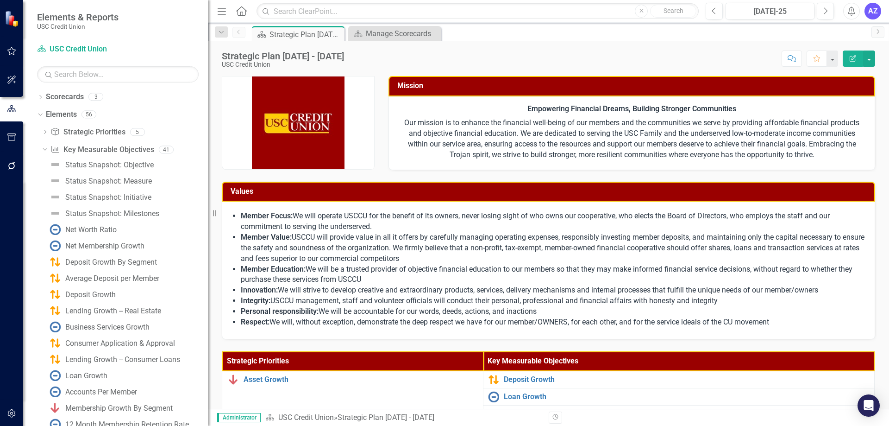
scroll to position [173, 0]
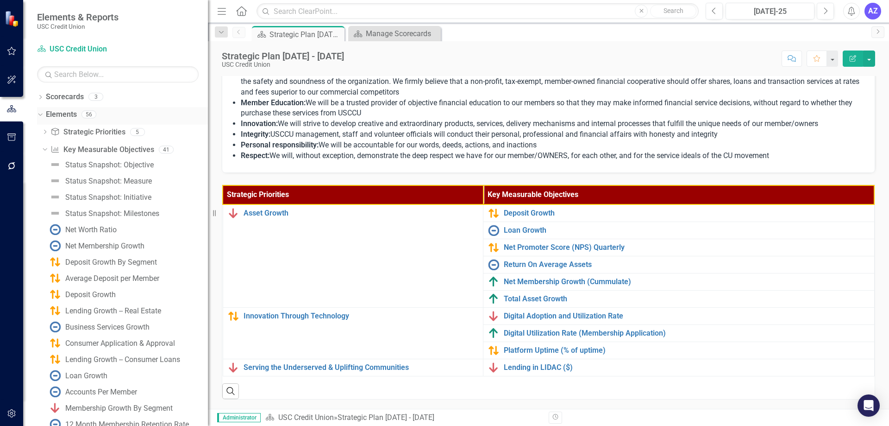
click at [40, 111] on icon "Dropdown" at bounding box center [39, 114] width 5 height 6
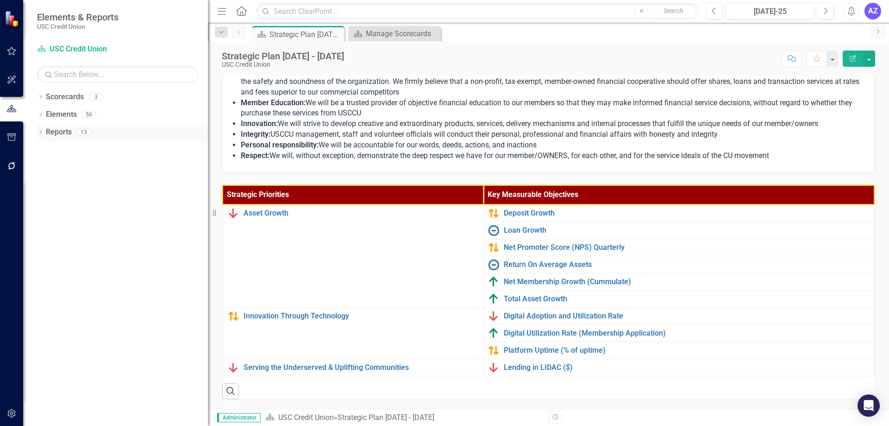
click at [41, 134] on icon "Dropdown" at bounding box center [40, 132] width 6 height 5
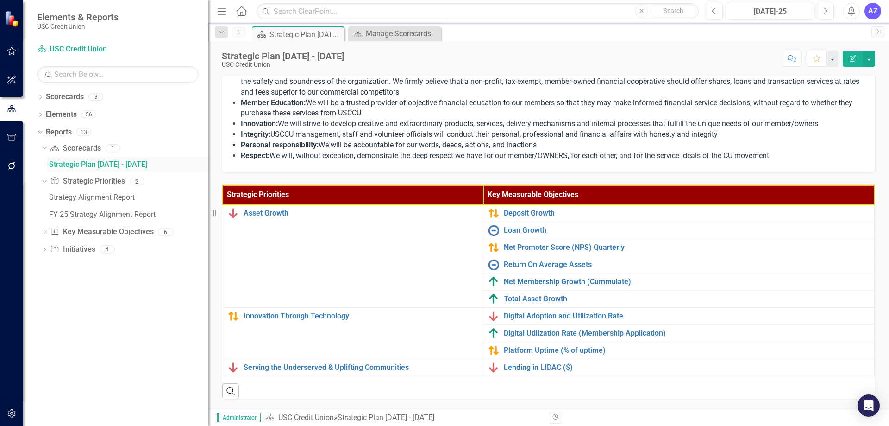
click at [122, 164] on div "Strategic Plan [DATE] - [DATE]" at bounding box center [128, 164] width 159 height 8
click at [100, 234] on link "Key Measurable Objective Key Measurable Objectives" at bounding box center [101, 232] width 103 height 11
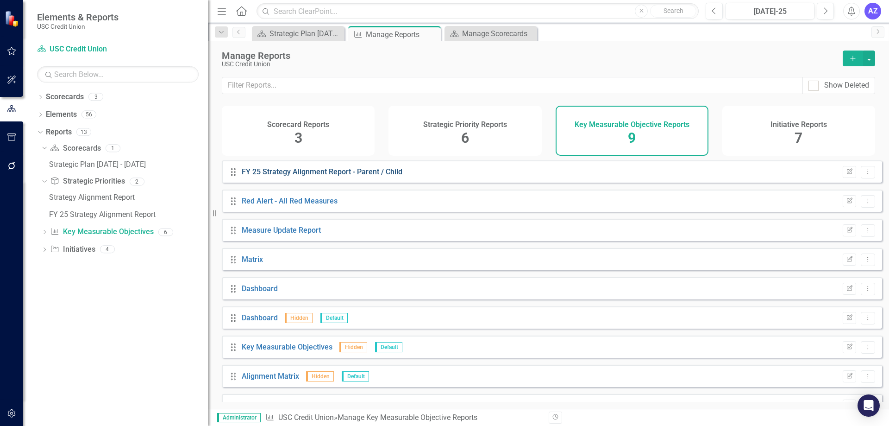
click at [350, 176] on link "FY 25 Strategy Alignment Report - Parent / Child" at bounding box center [322, 171] width 161 height 9
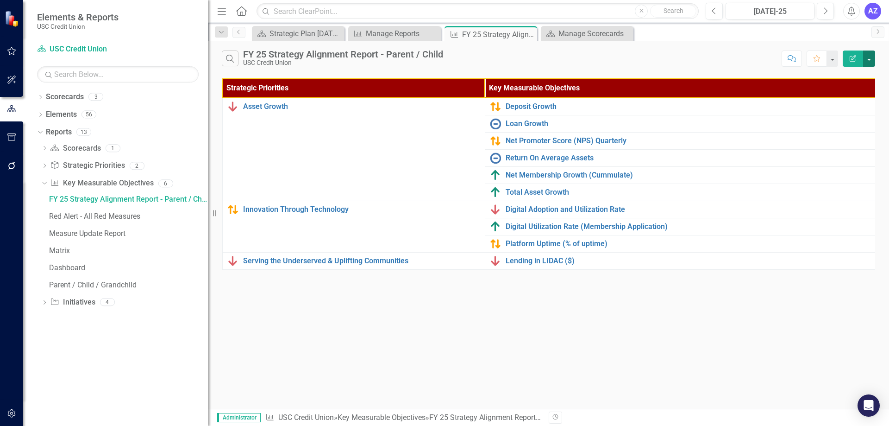
click at [867, 64] on button "button" at bounding box center [870, 58] width 12 height 16
click at [853, 75] on link "Edit Report Edit Report" at bounding box center [838, 75] width 73 height 17
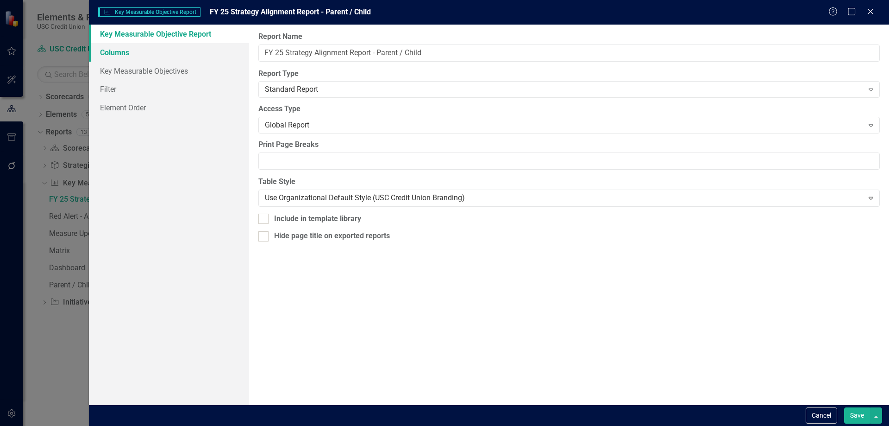
click at [169, 51] on link "Columns" at bounding box center [169, 52] width 160 height 19
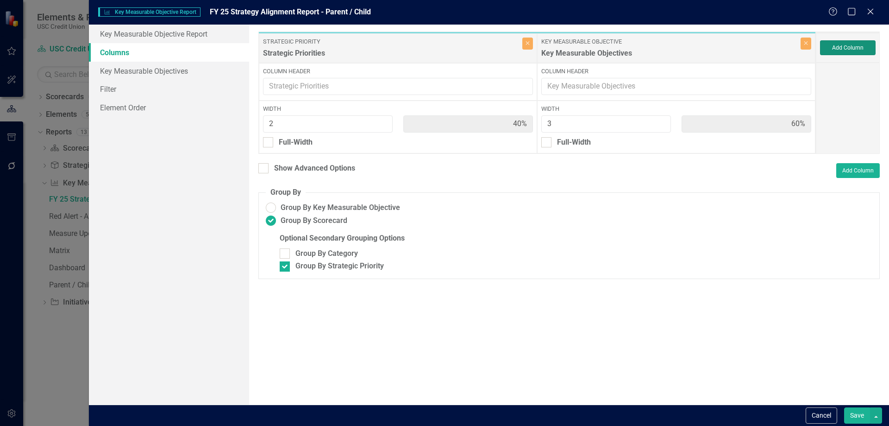
click at [845, 47] on button "Add Column" at bounding box center [848, 47] width 56 height 15
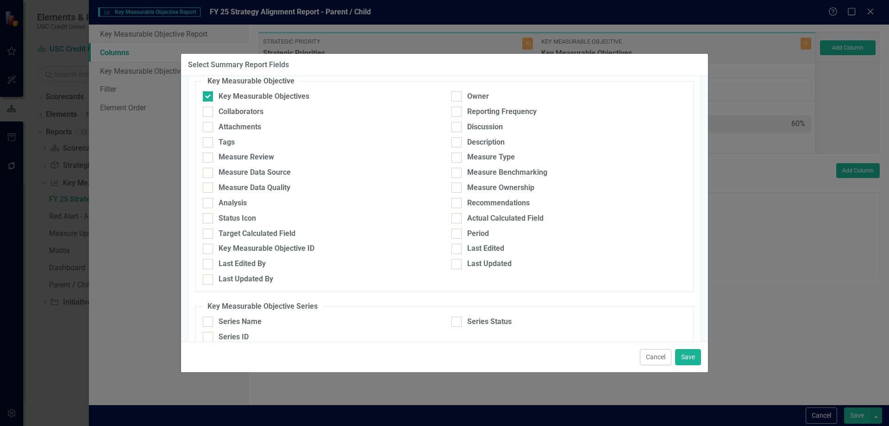
scroll to position [188, 0]
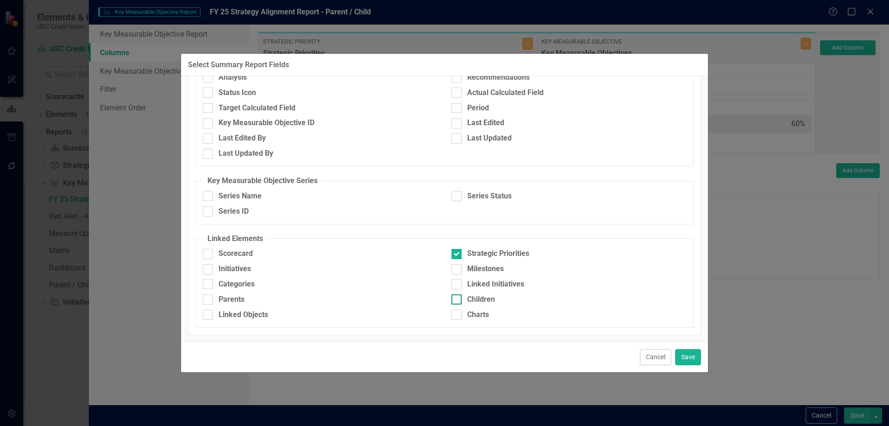
click at [452, 300] on input "Children" at bounding box center [455, 297] width 6 height 6
checkbox input "true"
click at [225, 299] on div "Parents" at bounding box center [232, 299] width 26 height 11
click at [209, 299] on input "Parents" at bounding box center [206, 297] width 6 height 6
checkbox input "true"
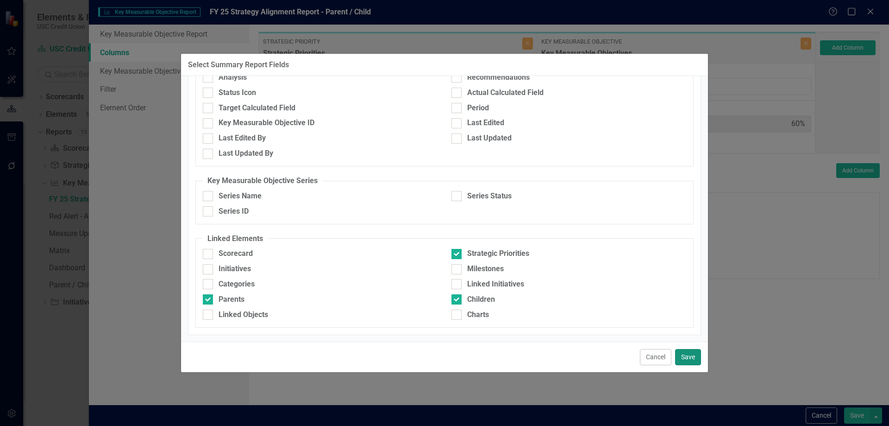
click at [689, 359] on button "Save" at bounding box center [688, 357] width 26 height 16
type input "29%"
type input "43%"
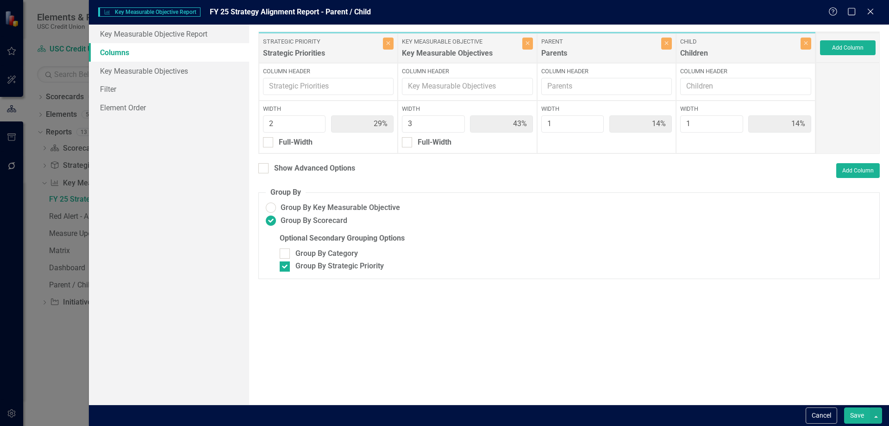
click at [847, 412] on button "Save" at bounding box center [858, 415] width 26 height 16
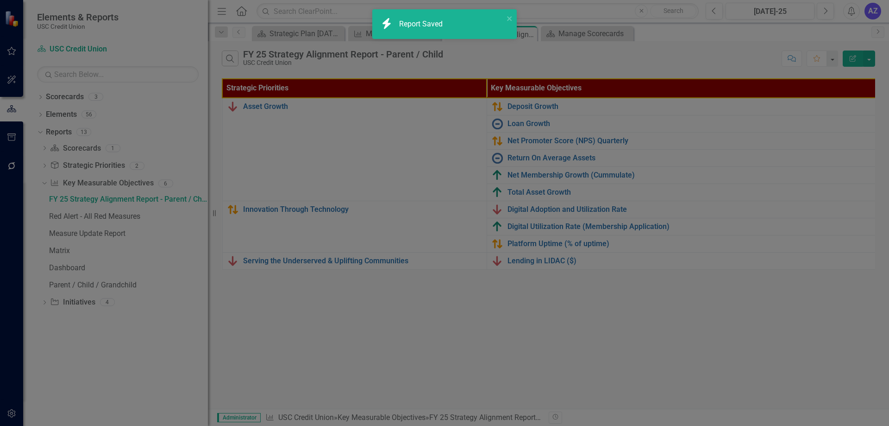
radio input "false"
checkbox input "false"
radio input "true"
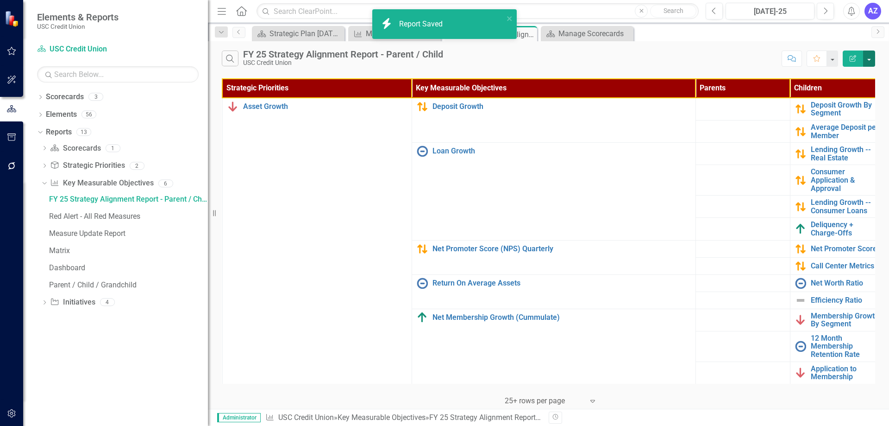
click at [867, 61] on button "button" at bounding box center [870, 58] width 12 height 16
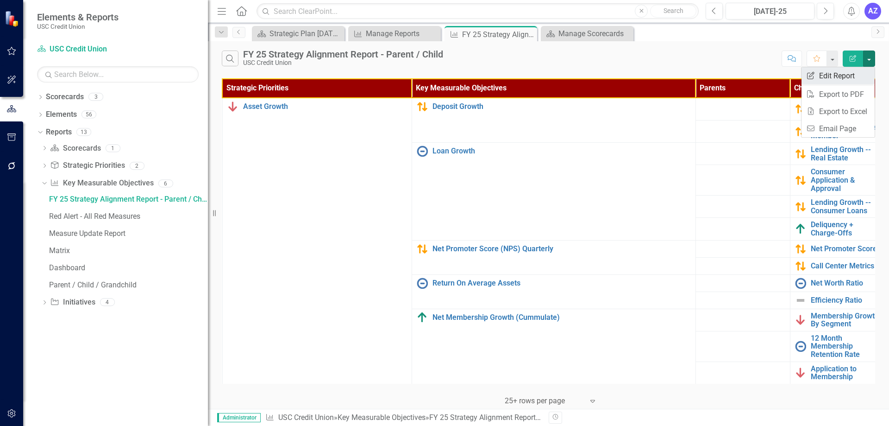
click at [851, 72] on link "Edit Report Edit Report" at bounding box center [838, 75] width 73 height 17
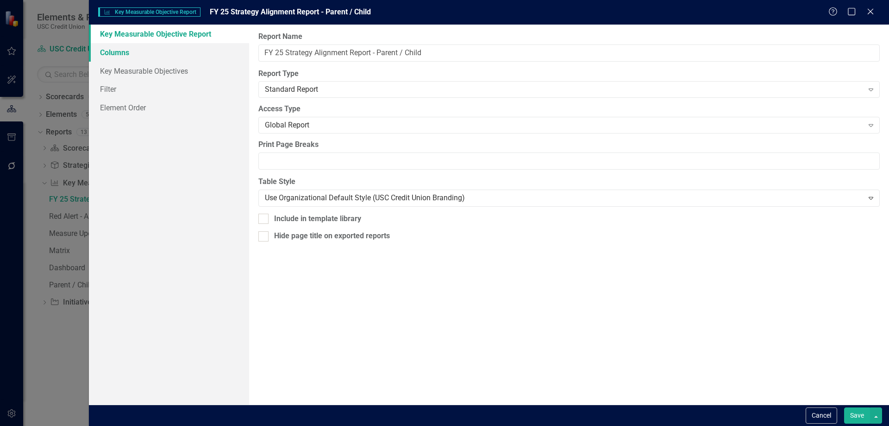
click at [180, 59] on link "Columns" at bounding box center [169, 52] width 160 height 19
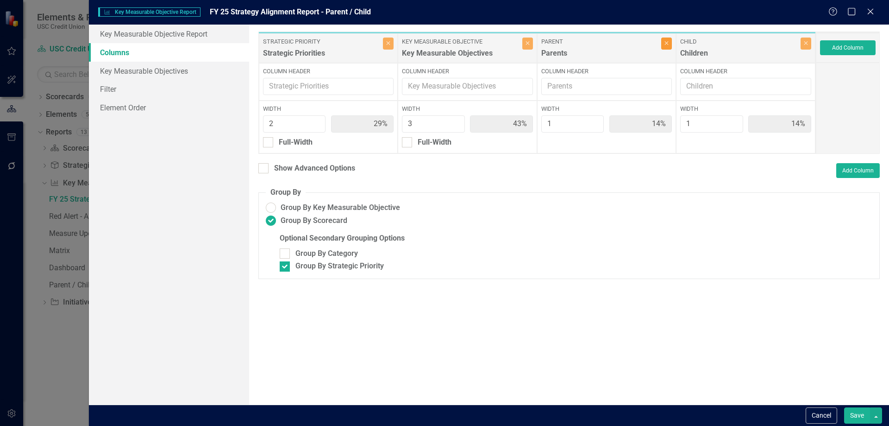
click at [668, 49] on button "Close" at bounding box center [667, 44] width 11 height 12
type input "33%"
type input "50%"
type input "17%"
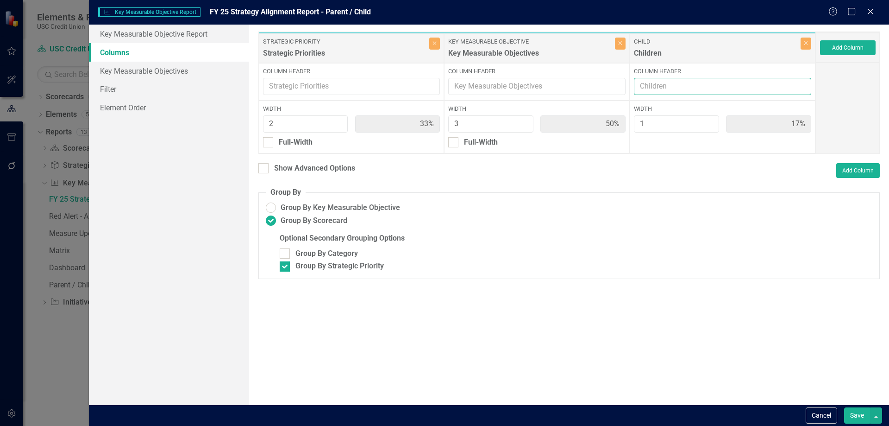
click at [672, 89] on input "Column Header" at bounding box center [722, 86] width 177 height 17
type input "Sub-KPIs"
click at [857, 416] on button "Save" at bounding box center [858, 415] width 26 height 16
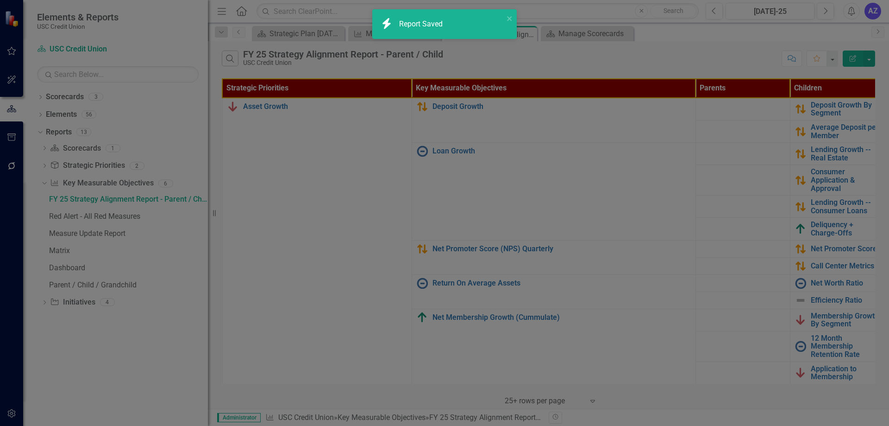
radio input "false"
radio input "true"
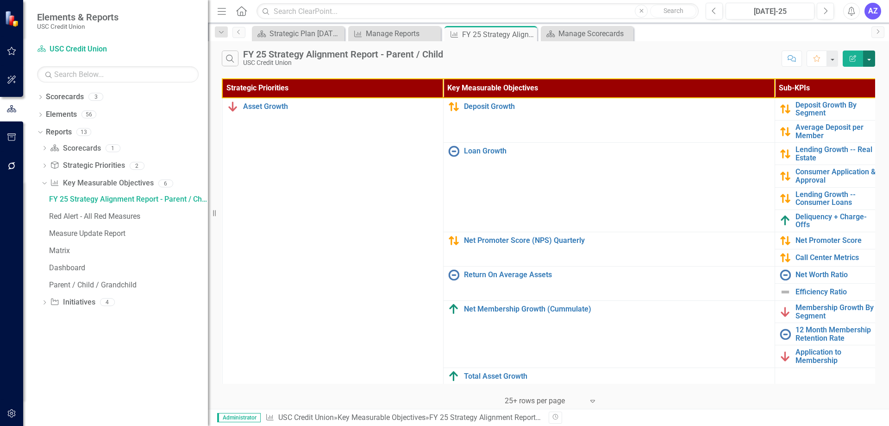
click at [870, 58] on button "button" at bounding box center [870, 58] width 12 height 16
click at [851, 74] on link "Edit Report Edit Report" at bounding box center [838, 75] width 73 height 17
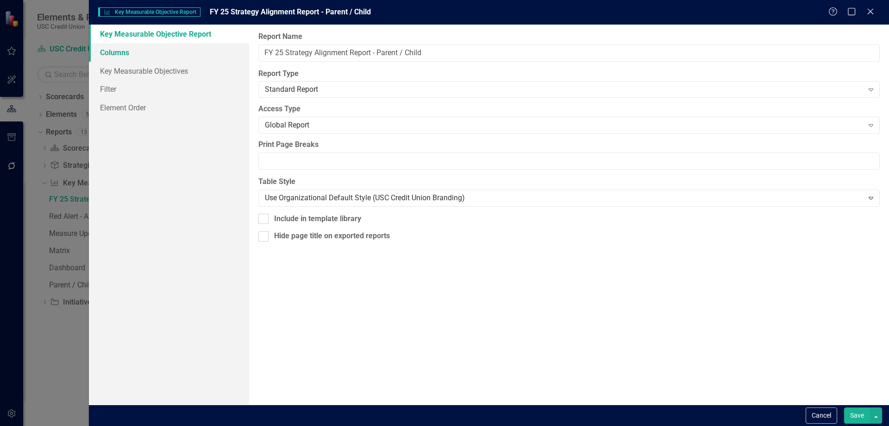
click at [171, 53] on link "Columns" at bounding box center [169, 52] width 160 height 19
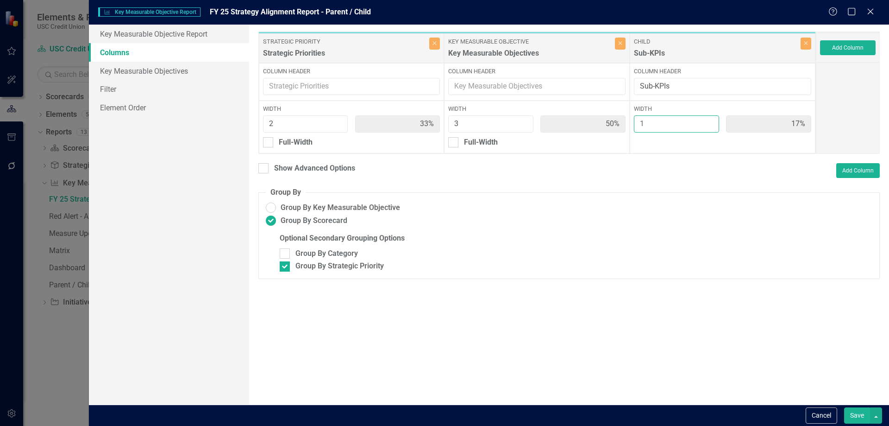
drag, startPoint x: 663, startPoint y: 125, endPoint x: 632, endPoint y: 126, distance: 31.1
click at [632, 126] on div "Width 1 17%" at bounding box center [723, 127] width 186 height 53
click at [485, 124] on input "3" at bounding box center [490, 123] width 85 height 17
type input "50%"
type input "25%"
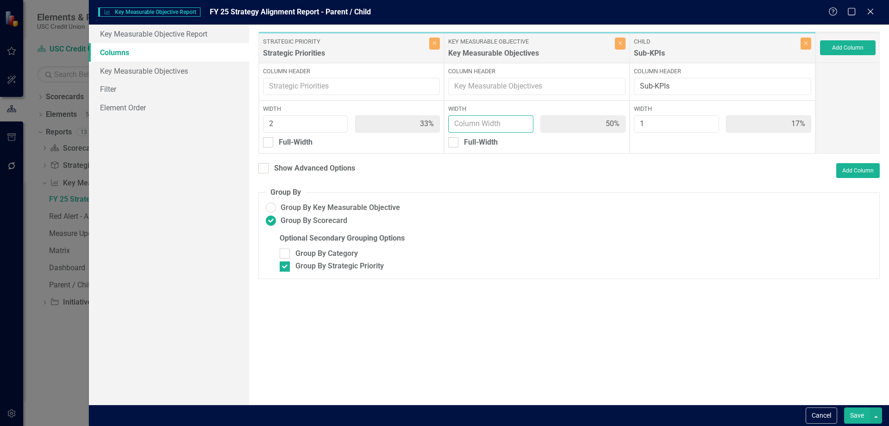
type input "25%"
type input "2"
type input "40%"
type input "20%"
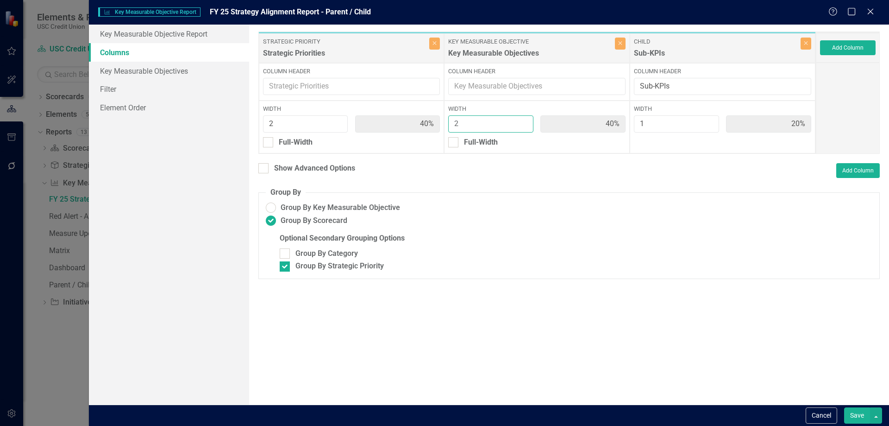
type input "2"
click at [648, 132] on input "1" at bounding box center [676, 123] width 85 height 17
type input "2"
type input "33%"
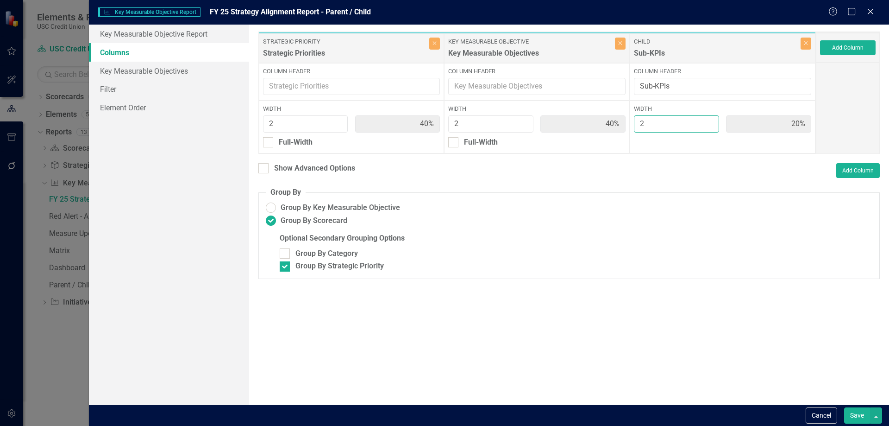
type input "33%"
type input "2"
click at [856, 413] on button "Save" at bounding box center [858, 415] width 26 height 16
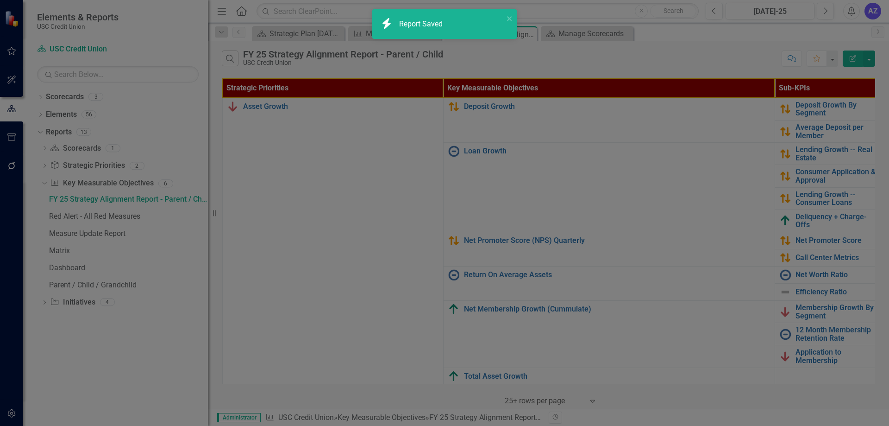
radio input "false"
checkbox input "false"
radio input "true"
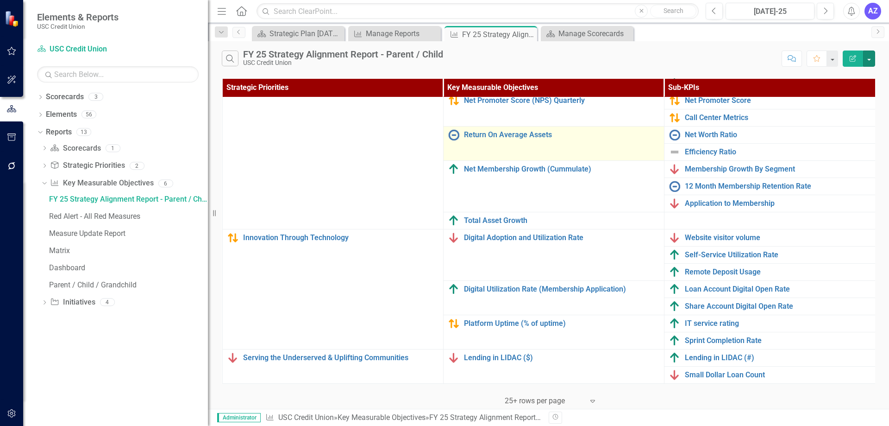
scroll to position [0, 0]
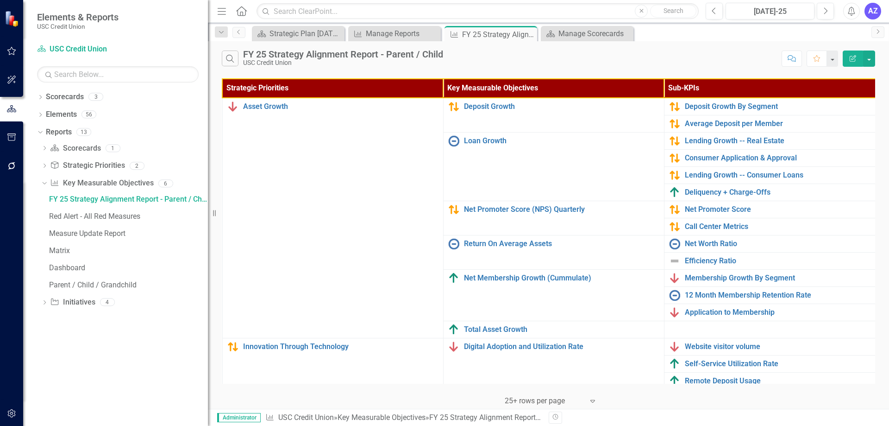
click at [853, 60] on icon "Edit Report" at bounding box center [853, 58] width 8 height 6
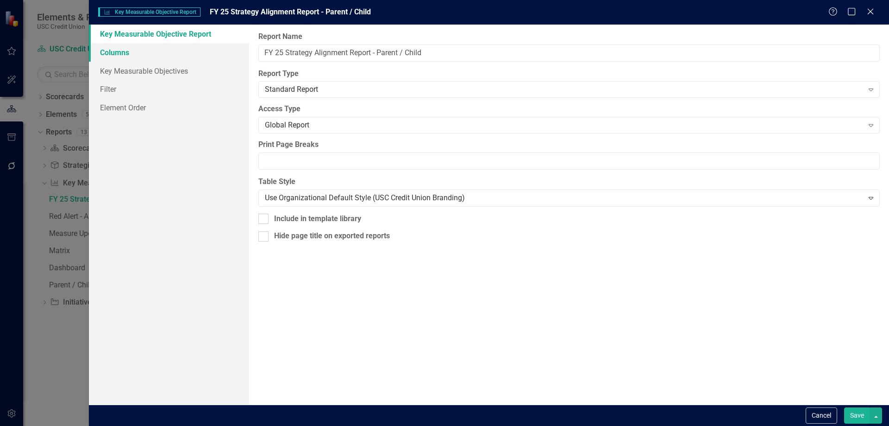
click at [146, 45] on link "Columns" at bounding box center [169, 52] width 160 height 19
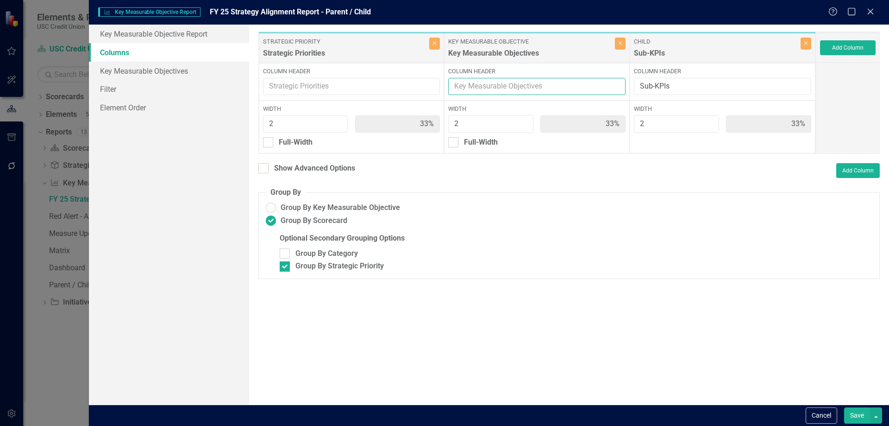
click at [541, 80] on input "Column Header" at bounding box center [536, 86] width 177 height 17
type input "KPIs"
click at [852, 416] on button "Save" at bounding box center [858, 415] width 26 height 16
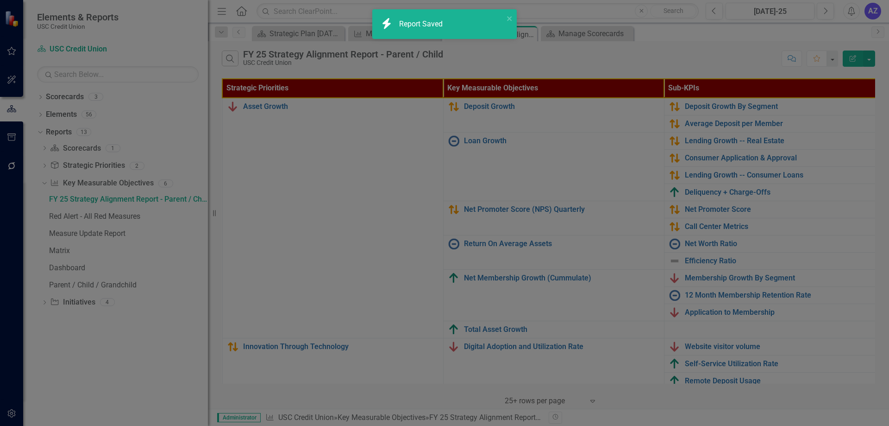
radio input "false"
checkbox input "false"
radio input "true"
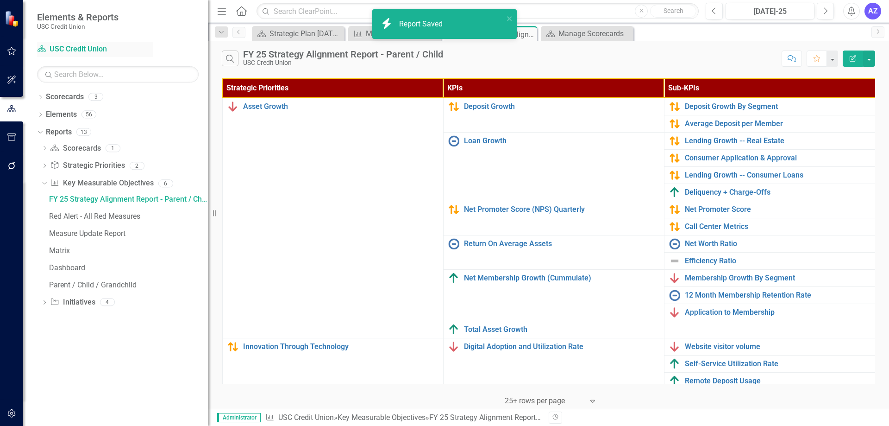
click at [78, 53] on link "Scorecard USC Credit Union" at bounding box center [95, 49] width 116 height 11
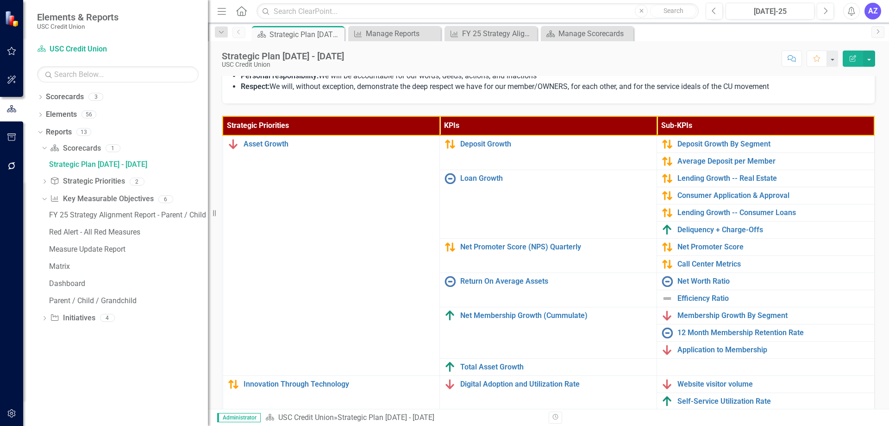
click at [69, 368] on div "Dropdown Scorecards 3 Dropdown USC Credit Union Child Scorecard Template ✈️ Upw…" at bounding box center [115, 257] width 185 height 336
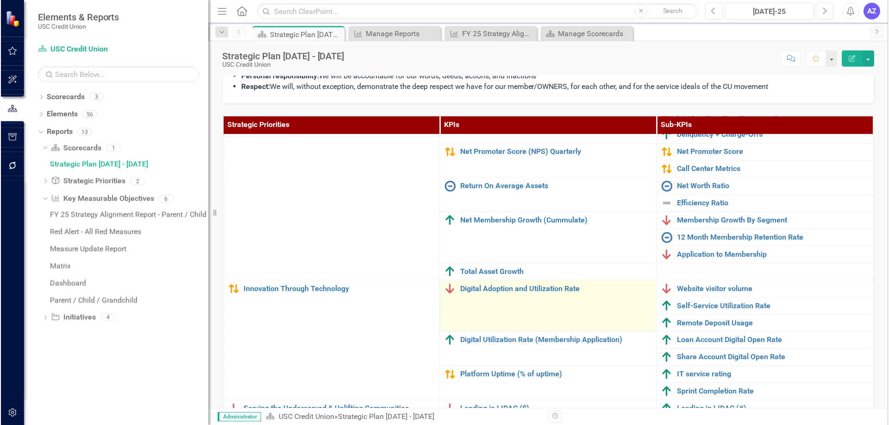
scroll to position [294, 0]
